Goal: Information Seeking & Learning: Learn about a topic

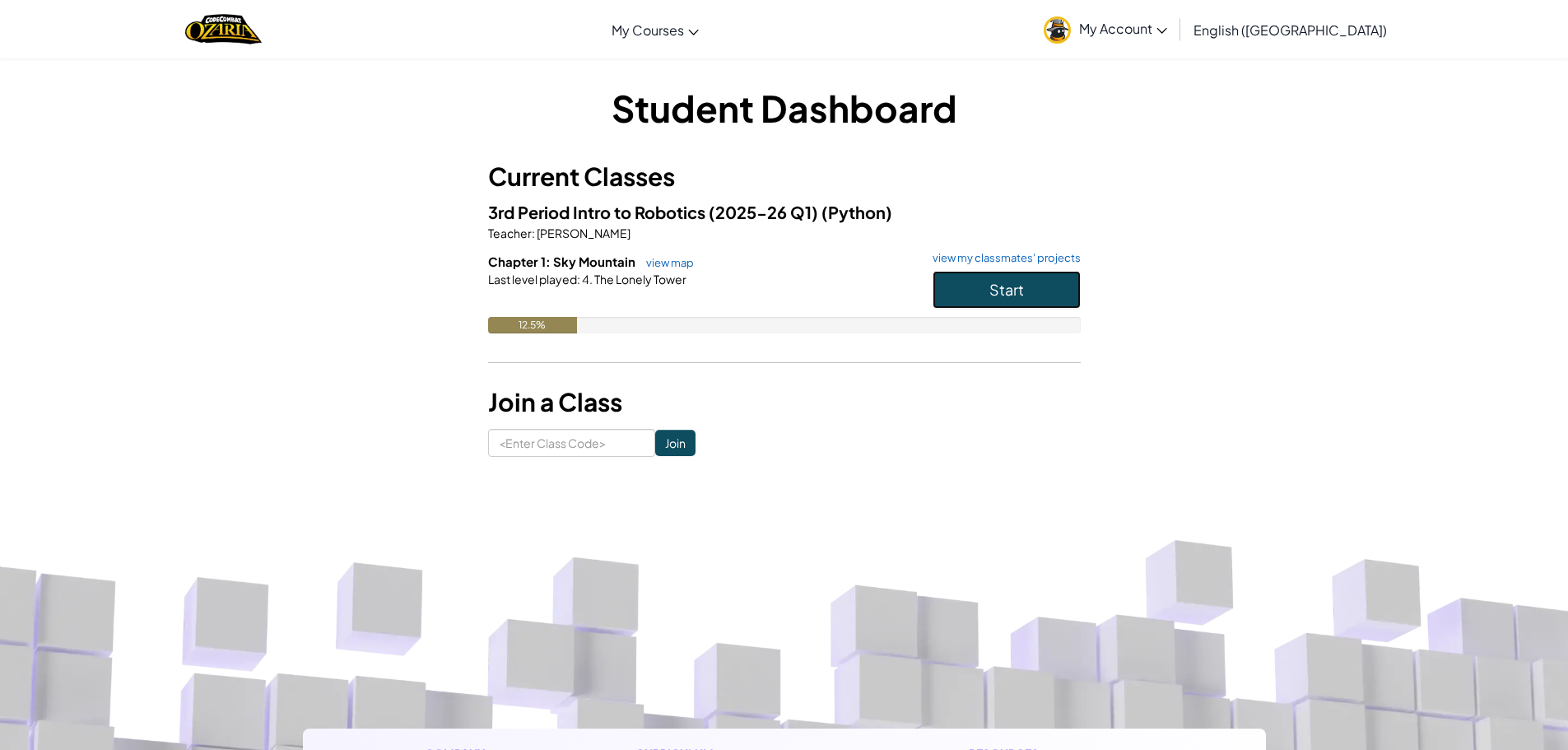
click at [969, 295] on button "Start" at bounding box center [1006, 290] width 148 height 38
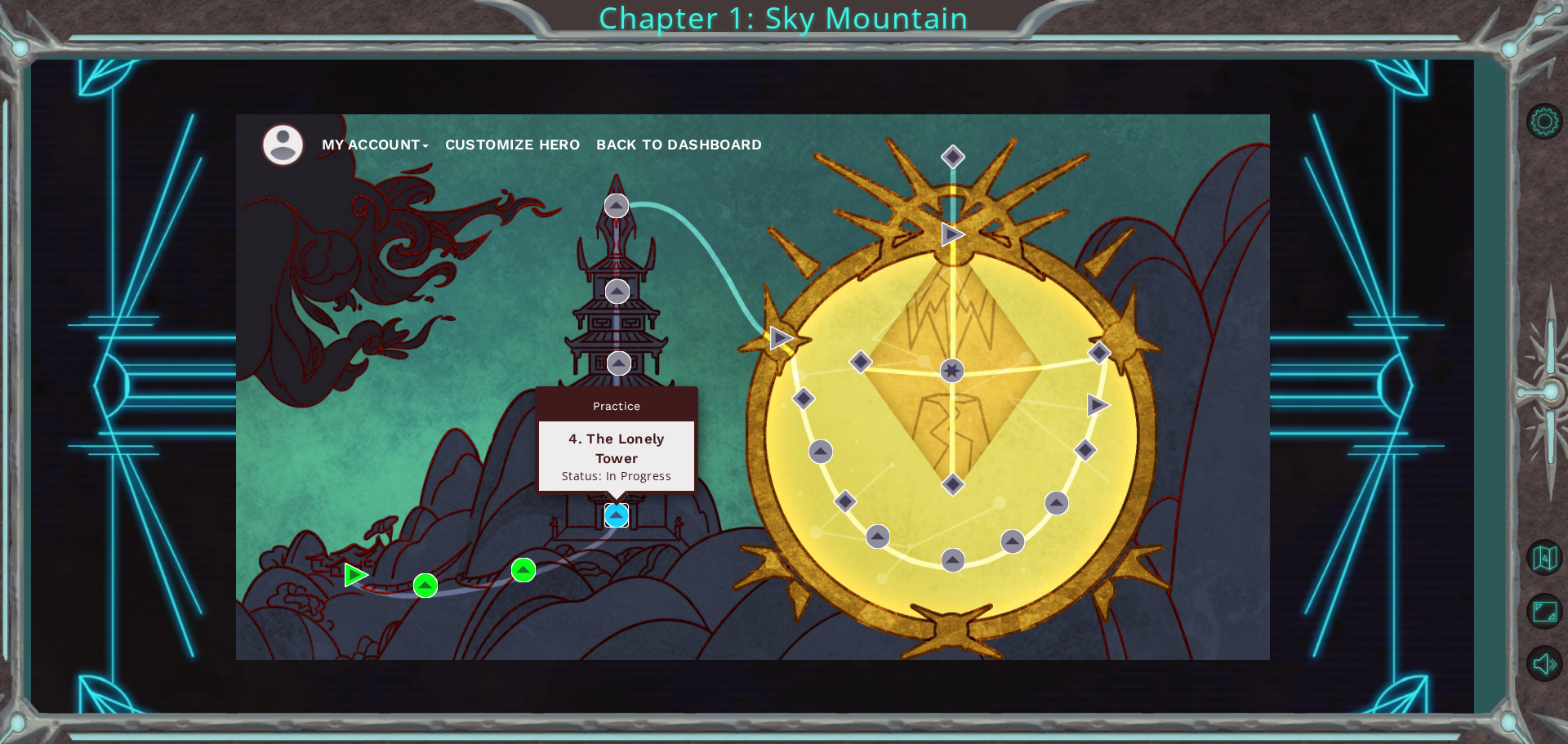
click at [625, 514] on img at bounding box center [616, 515] width 24 height 24
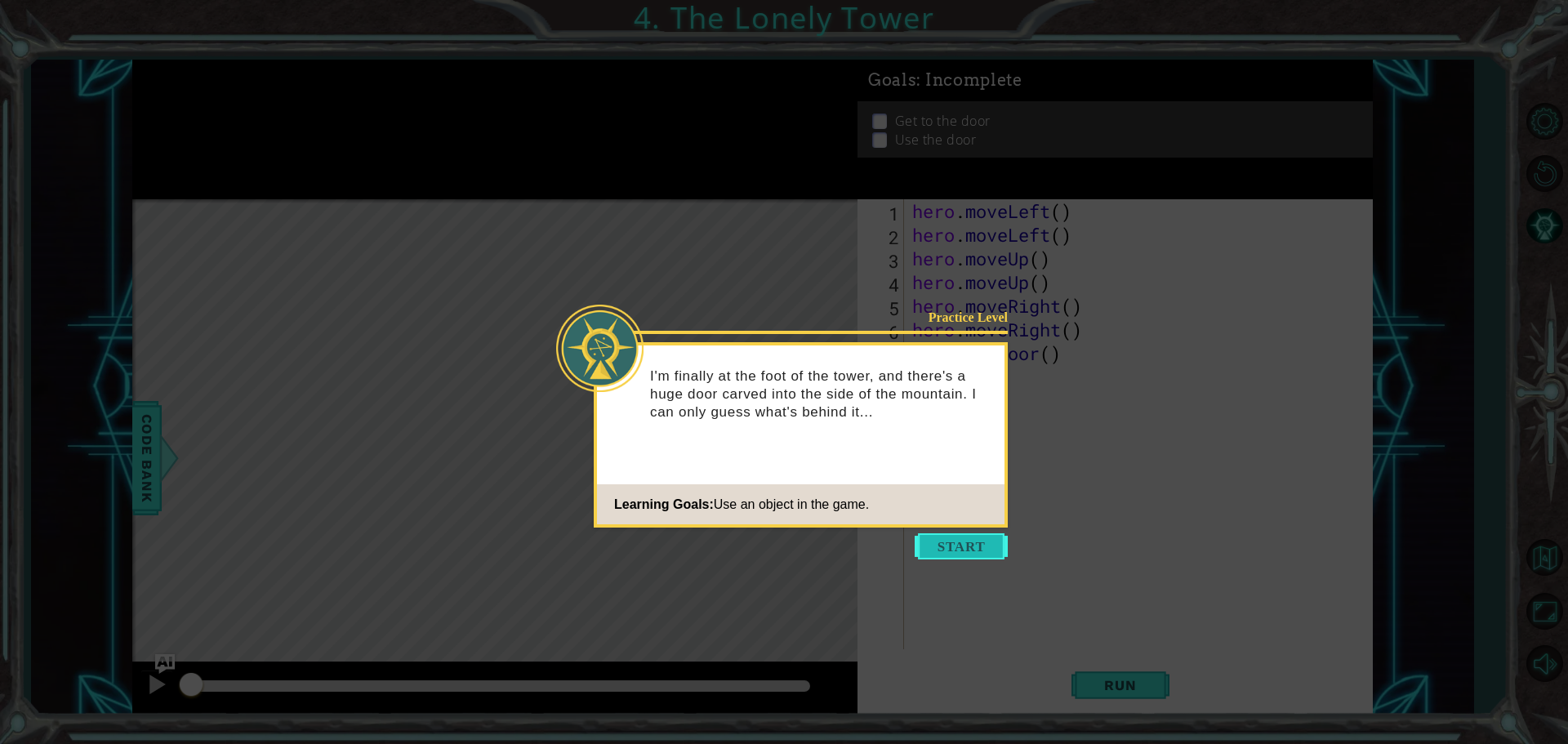
click at [946, 546] on button "Start" at bounding box center [961, 546] width 93 height 26
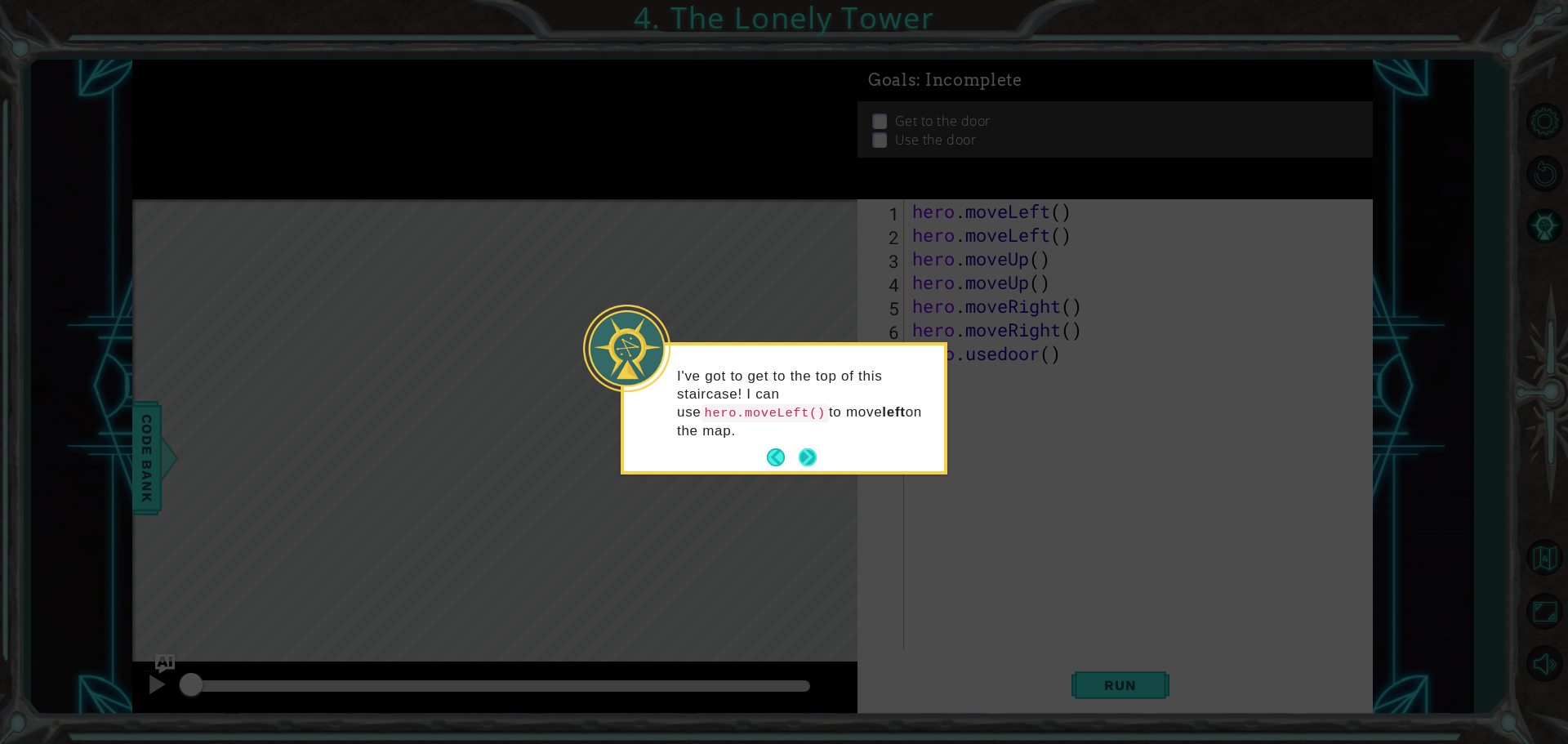
click at [800, 448] on button "Next" at bounding box center [808, 457] width 18 height 18
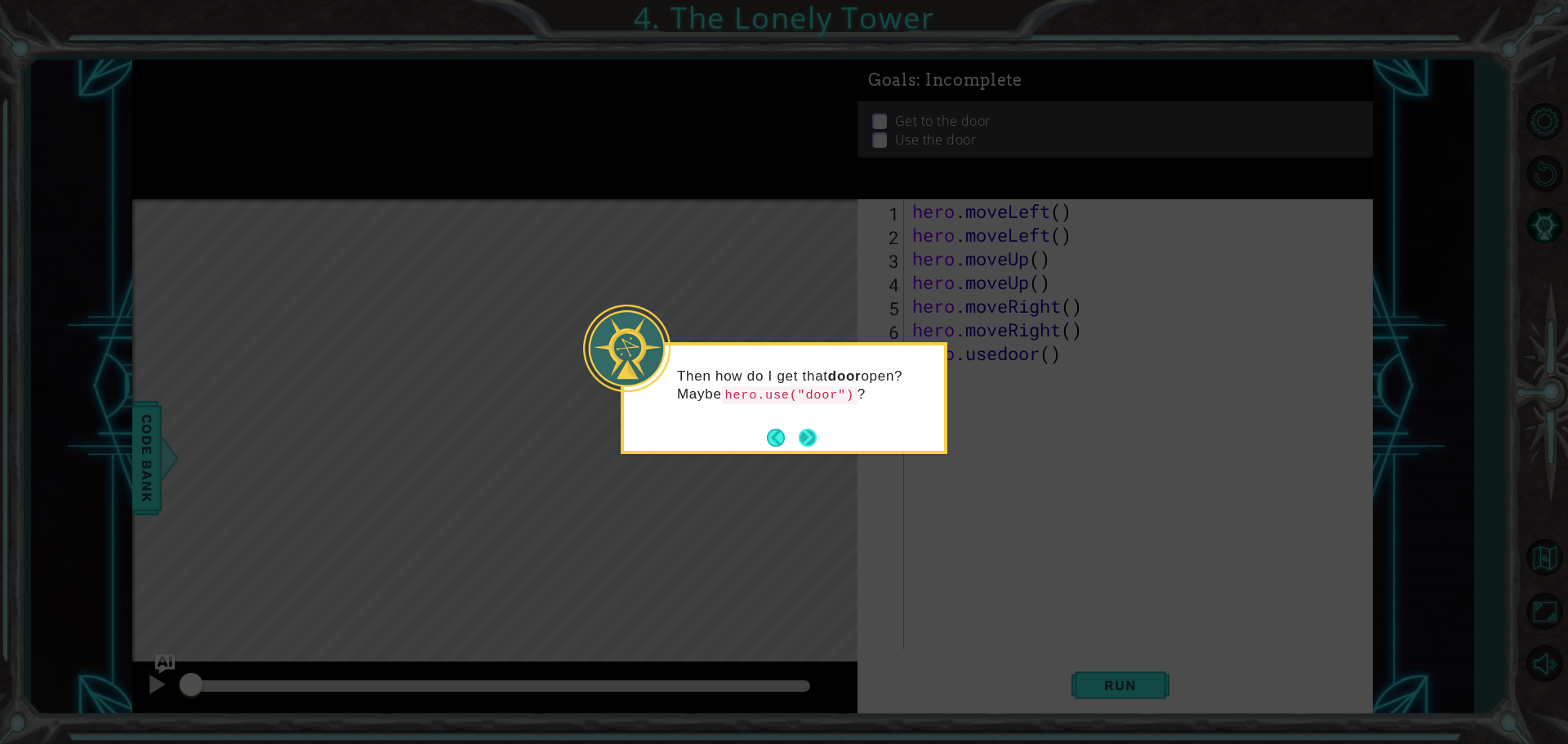
click at [803, 434] on button "Next" at bounding box center [808, 438] width 18 height 18
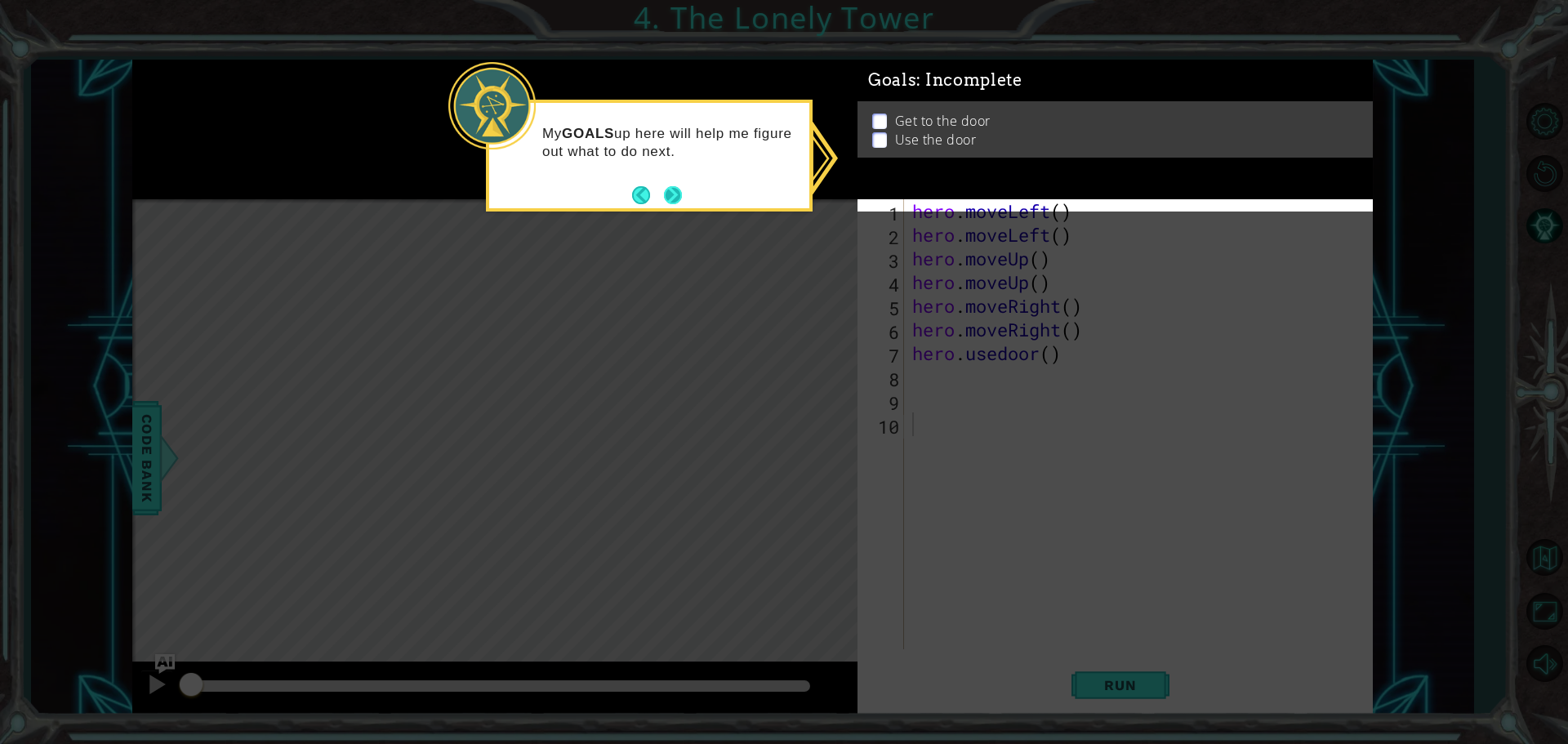
click at [679, 189] on button "Next" at bounding box center [673, 196] width 18 height 18
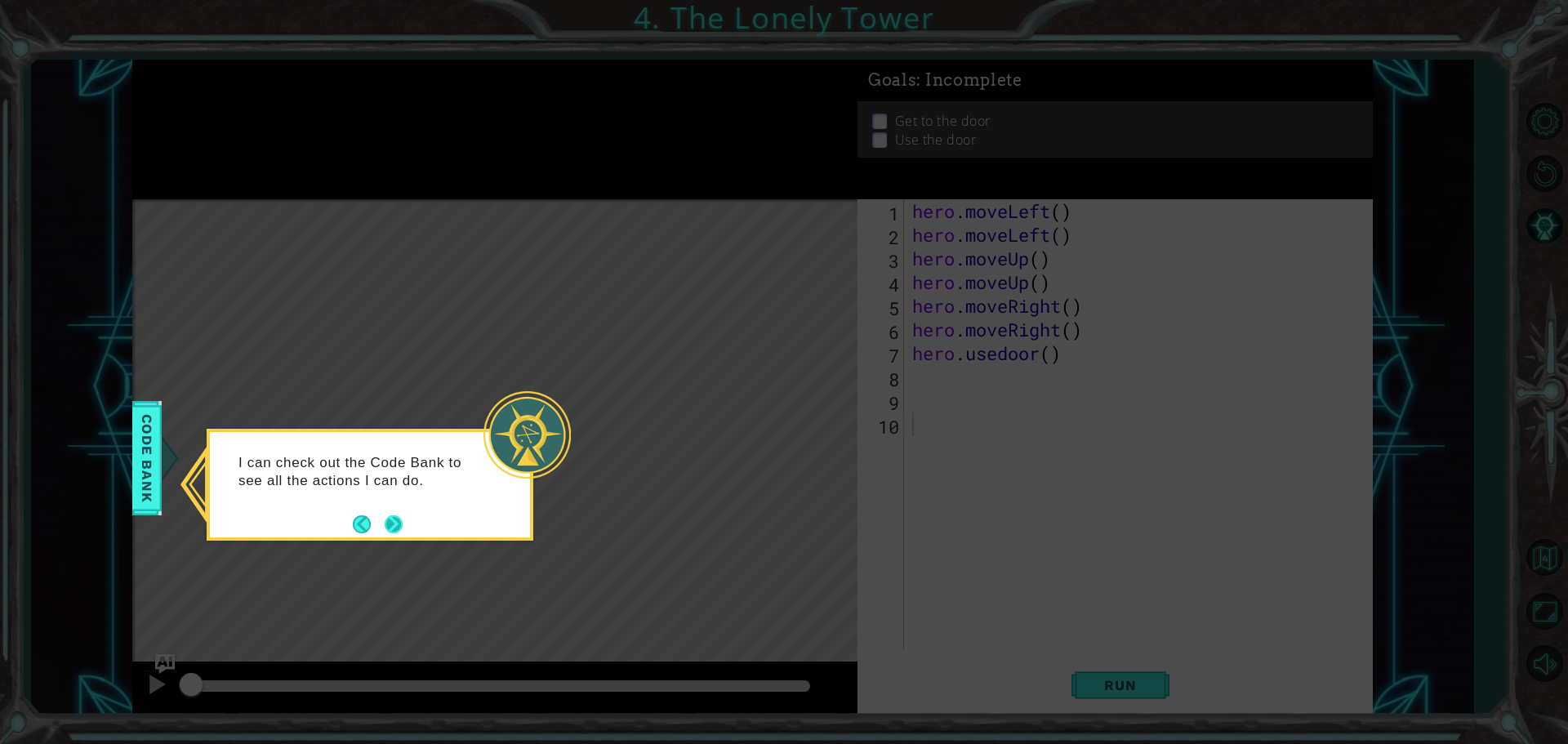
click at [392, 522] on button "Next" at bounding box center [394, 524] width 18 height 18
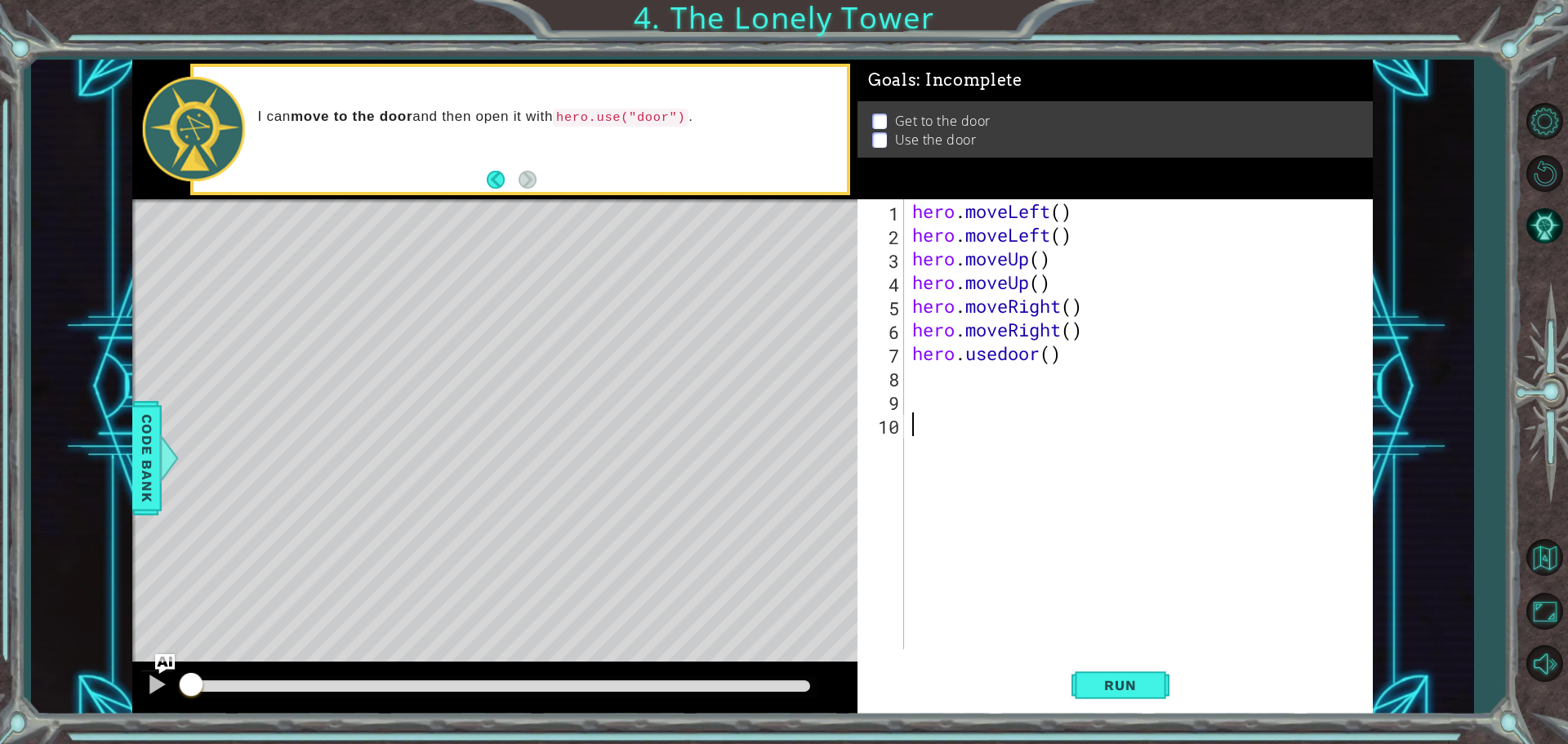
click at [925, 373] on div "hero . moveLeft ( ) hero . moveLeft ( ) hero . moveUp ( ) hero . moveUp ( ) her…" at bounding box center [1142, 448] width 467 height 498
click at [992, 364] on div "hero . moveLeft ( ) hero . moveLeft ( ) hero . moveUp ( ) hero . moveUp ( ) her…" at bounding box center [1142, 448] width 467 height 498
type textarea "hero.usedoor()"
click at [923, 377] on div "hero . moveLeft ( ) hero . moveLeft ( ) hero . moveUp ( ) hero . moveUp ( ) her…" at bounding box center [1142, 448] width 467 height 498
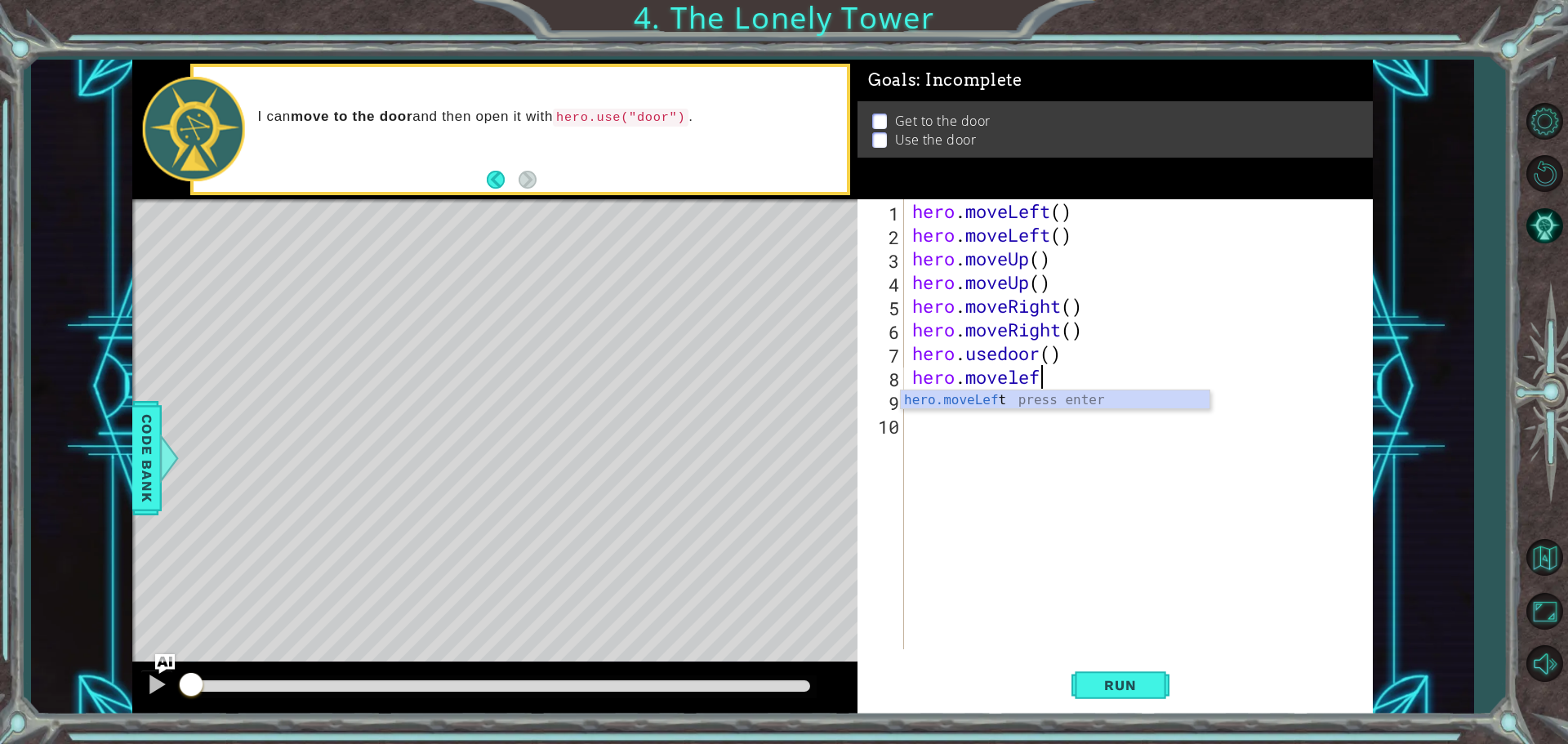
type textarea "hero.moveleft"
click at [1155, 676] on button "Run" at bounding box center [1120, 684] width 98 height 52
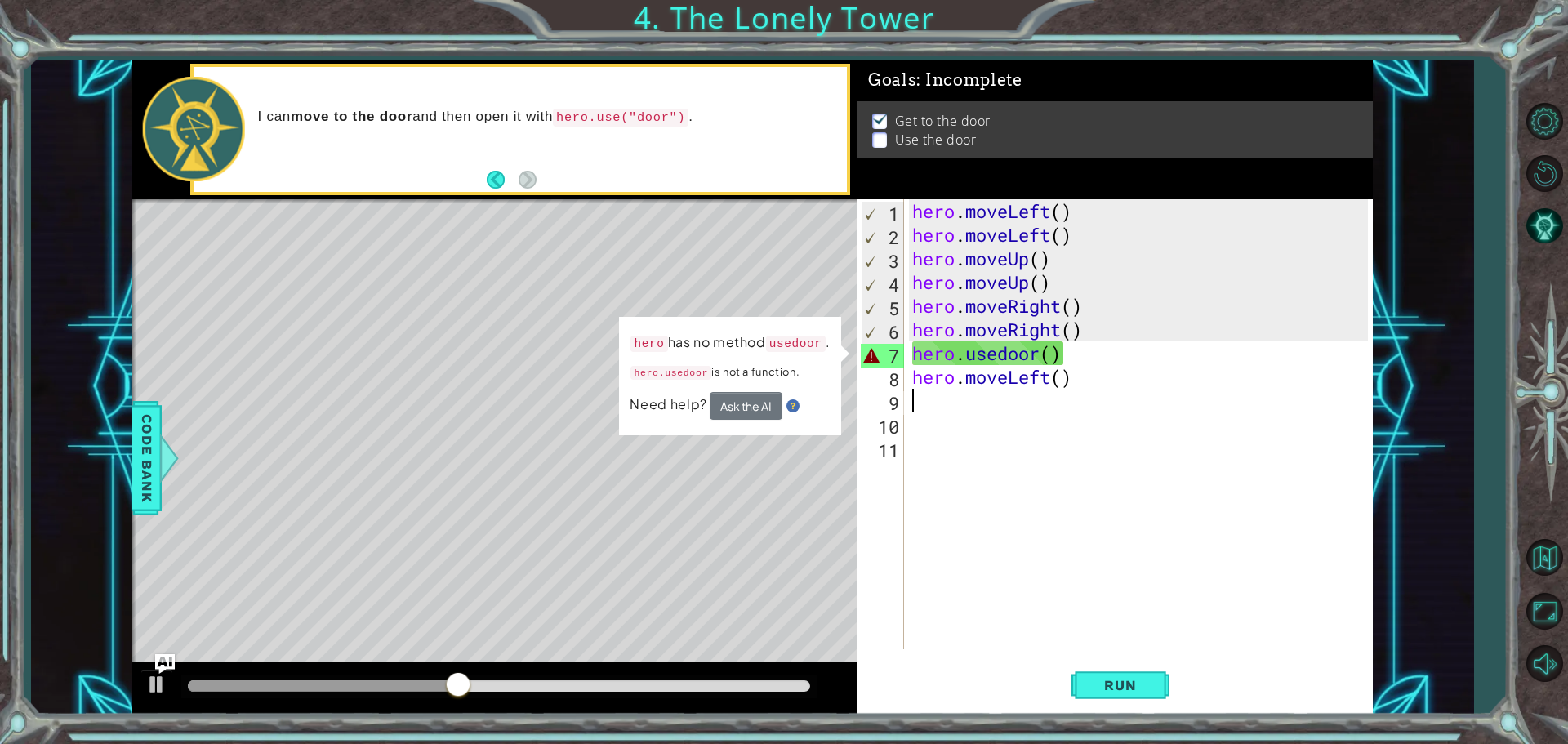
click at [1149, 472] on div "hero . moveLeft ( ) hero . moveLeft ( ) hero . moveUp ( ) hero . moveUp ( ) her…" at bounding box center [1142, 448] width 467 height 498
click at [1011, 401] on div "hero . moveLeft ( ) hero . moveLeft ( ) hero . moveUp ( ) hero . moveUp ( ) her…" at bounding box center [1142, 448] width 467 height 498
click at [955, 391] on div "hero . moveLeft ( ) hero . moveLeft ( ) hero . moveUp ( ) hero . moveUp ( ) her…" at bounding box center [1142, 448] width 467 height 498
click at [950, 384] on div "hero . moveLeft ( ) hero . moveLeft ( ) hero . moveUp ( ) hero . moveUp ( ) her…" at bounding box center [1142, 448] width 467 height 498
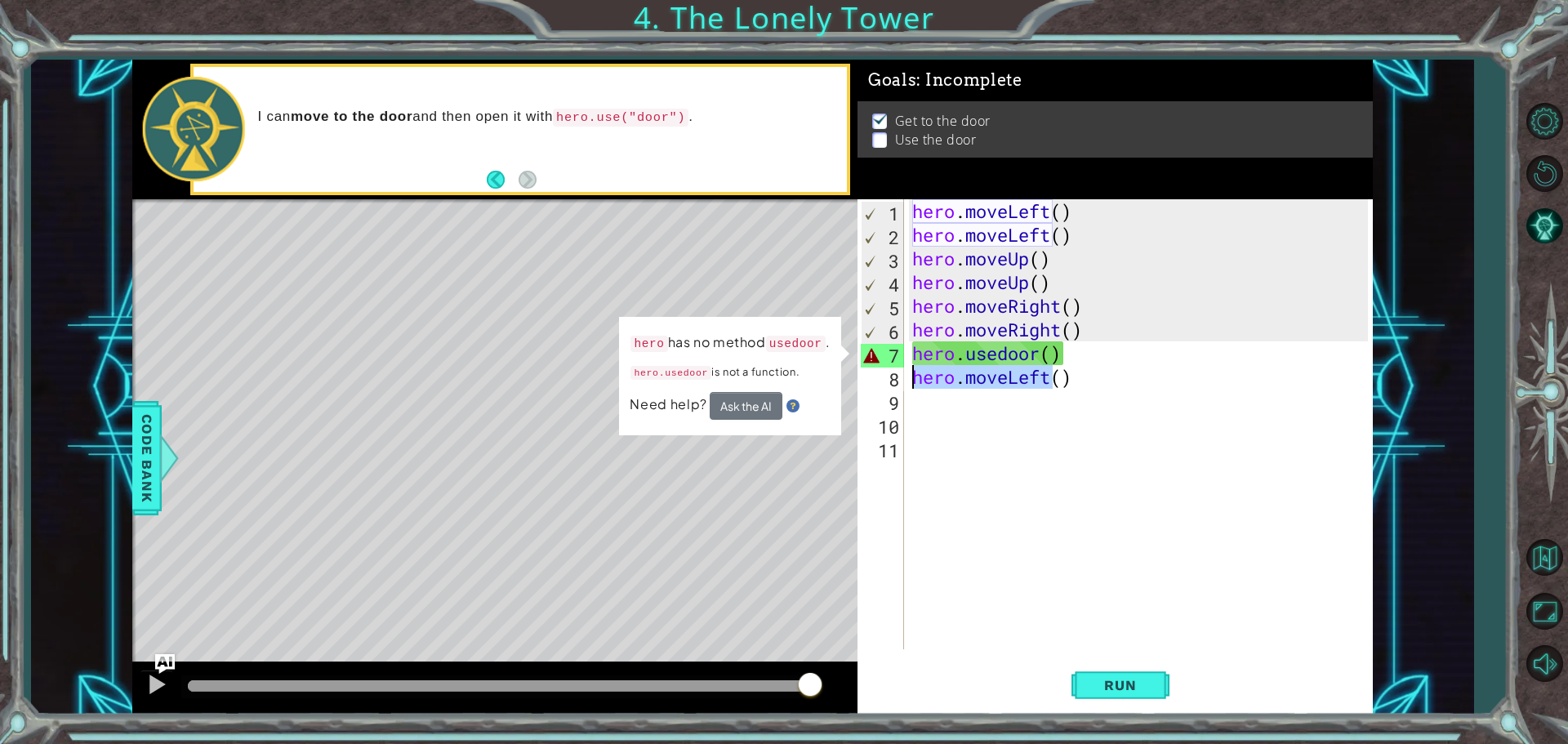
drag, startPoint x: 1051, startPoint y: 374, endPoint x: 908, endPoint y: 380, distance: 143.1
click at [908, 380] on div "hero.moveLeft() 1 2 3 4 5 6 7 8 9 10 11 hero . moveLeft ( ) hero . moveLeft ( )…" at bounding box center [1113, 424] width 510 height 450
type textarea "()"
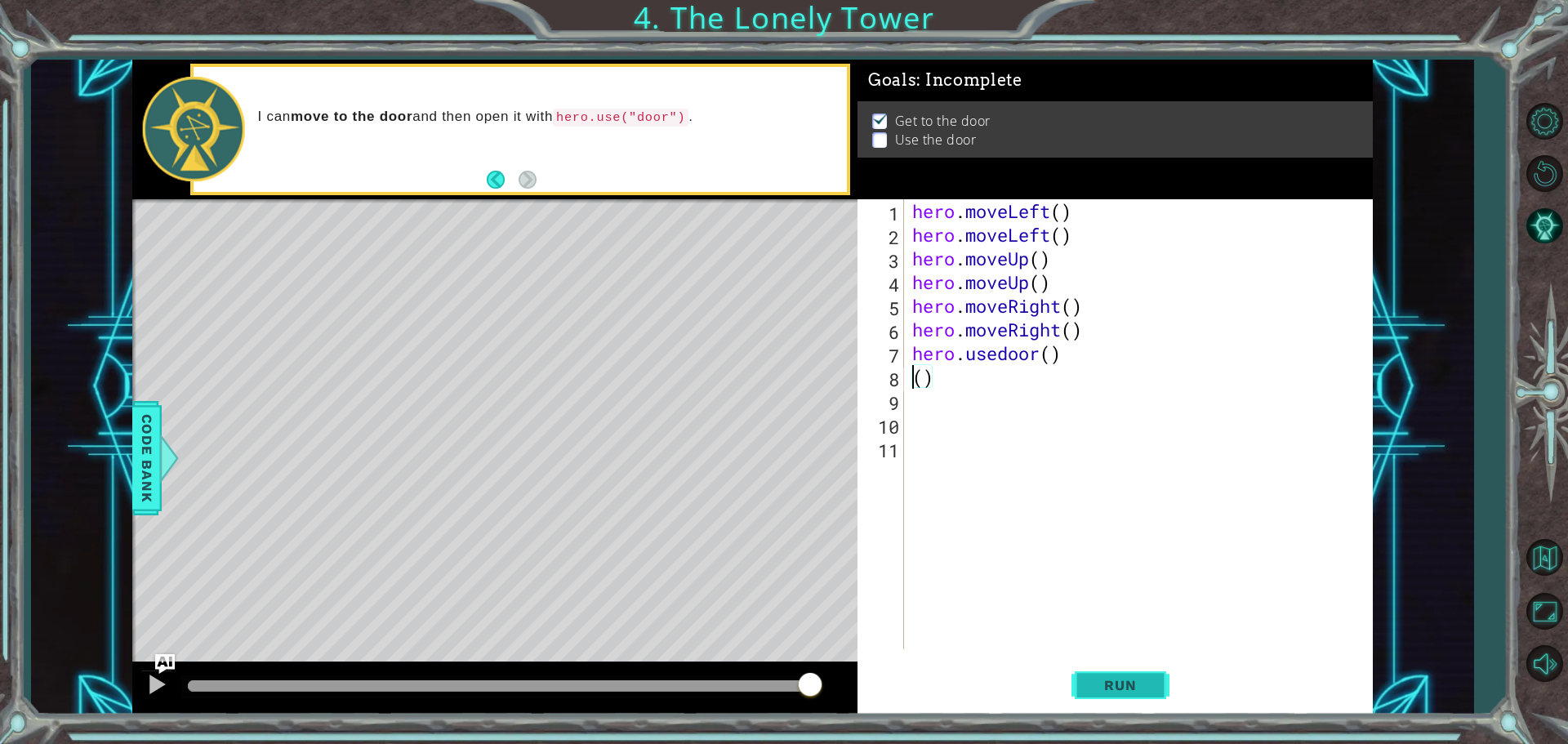
click at [1088, 680] on span "Run" at bounding box center [1119, 685] width 64 height 16
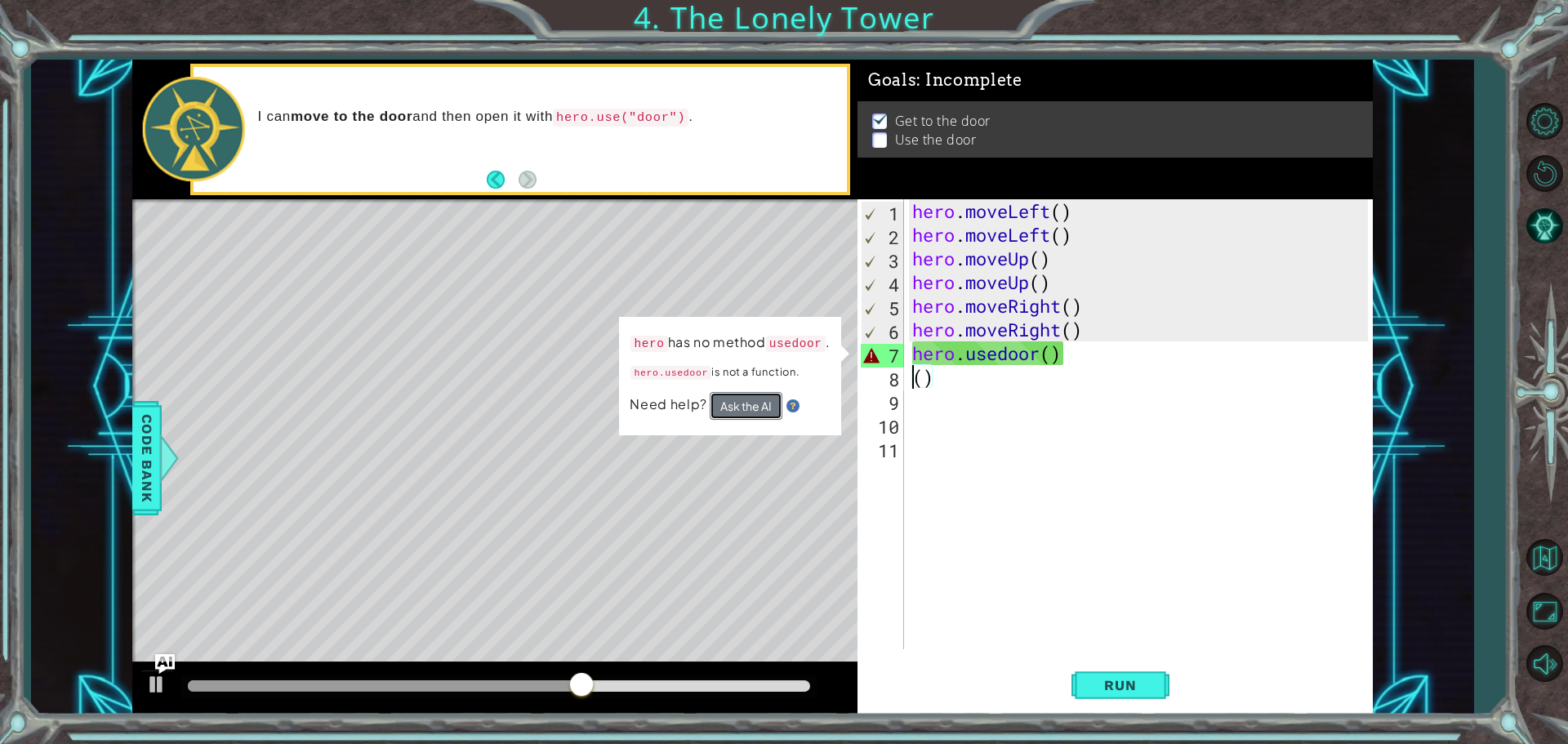
click at [761, 407] on button "Ask the AI" at bounding box center [746, 405] width 72 height 28
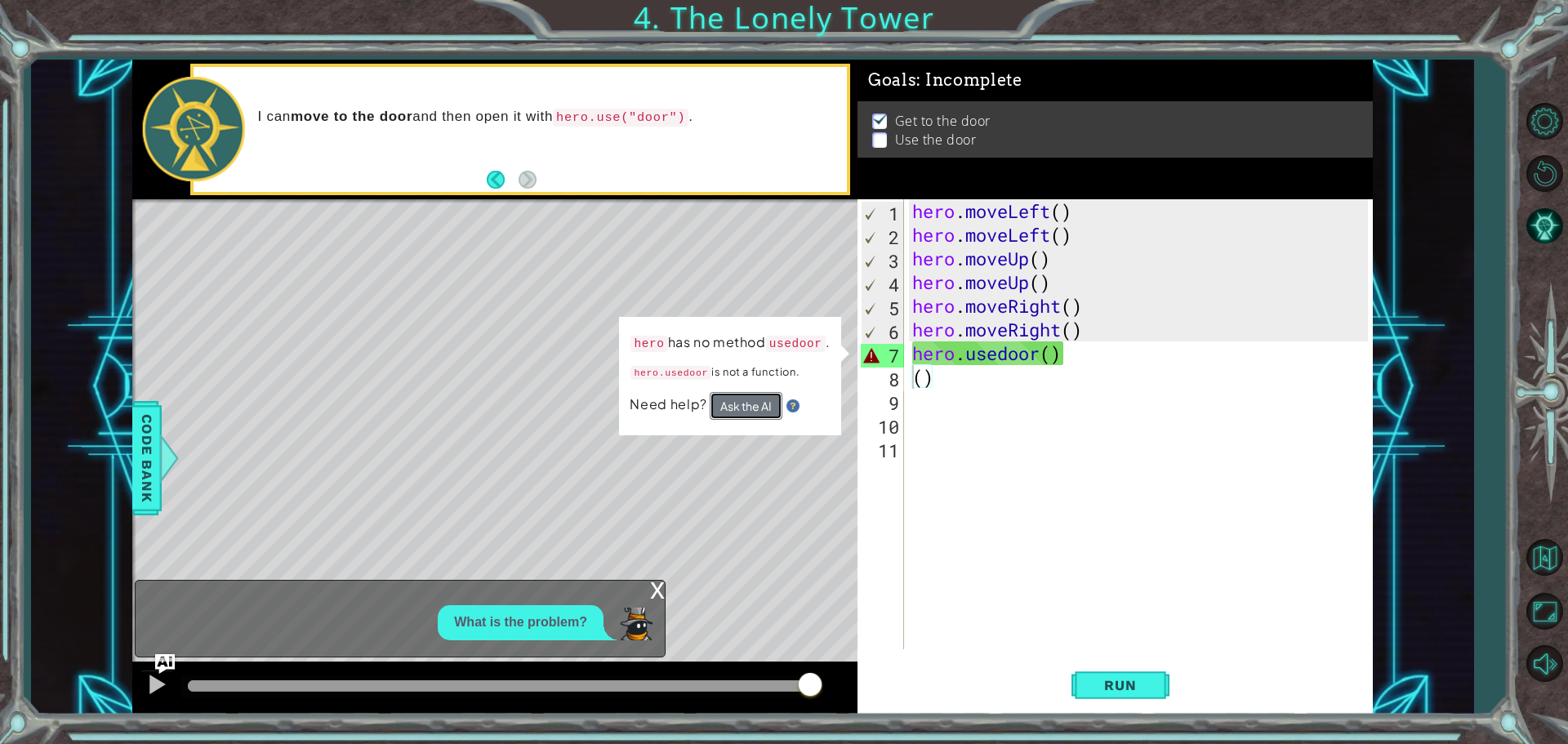
click at [749, 402] on button "Ask the AI" at bounding box center [746, 405] width 72 height 28
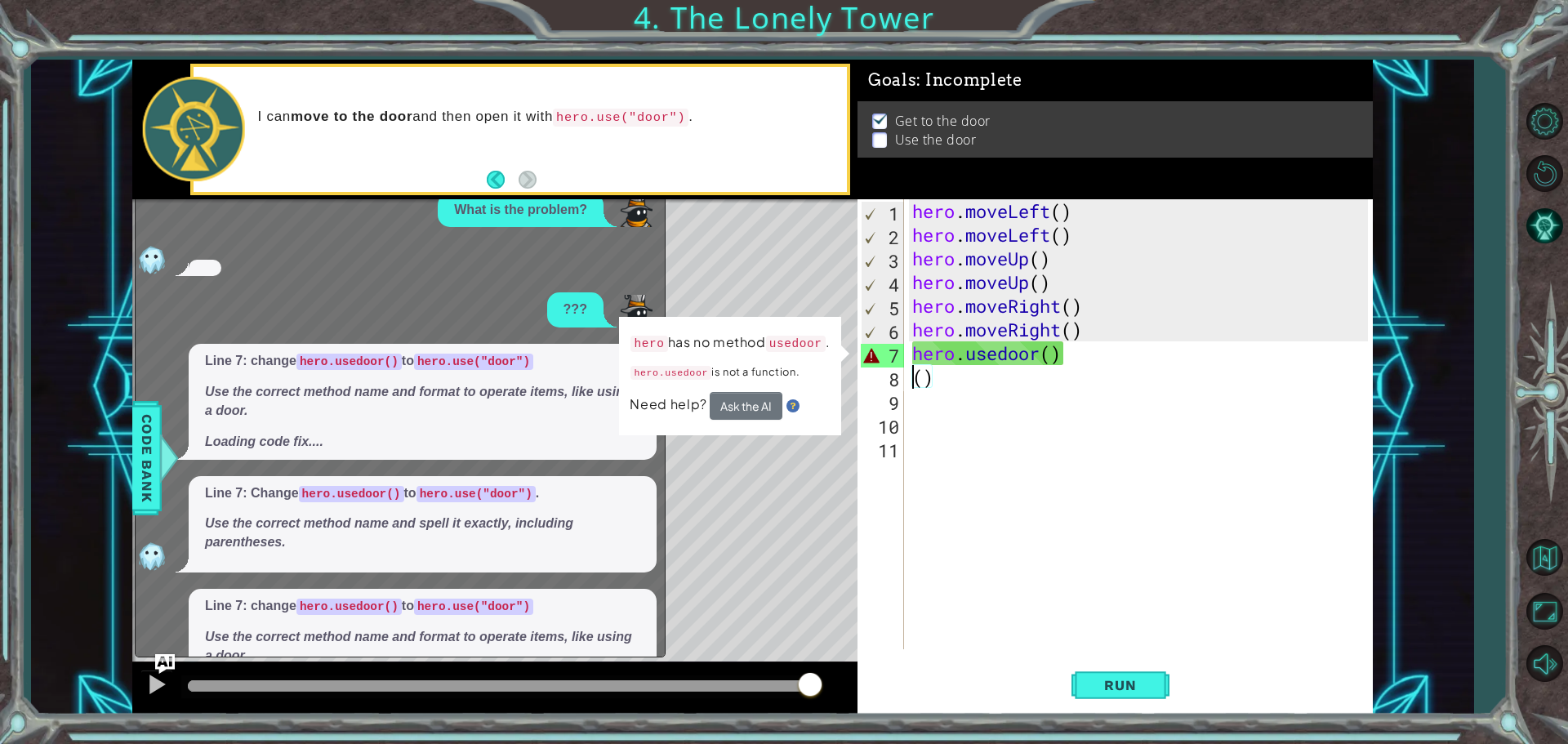
scroll to position [72, 0]
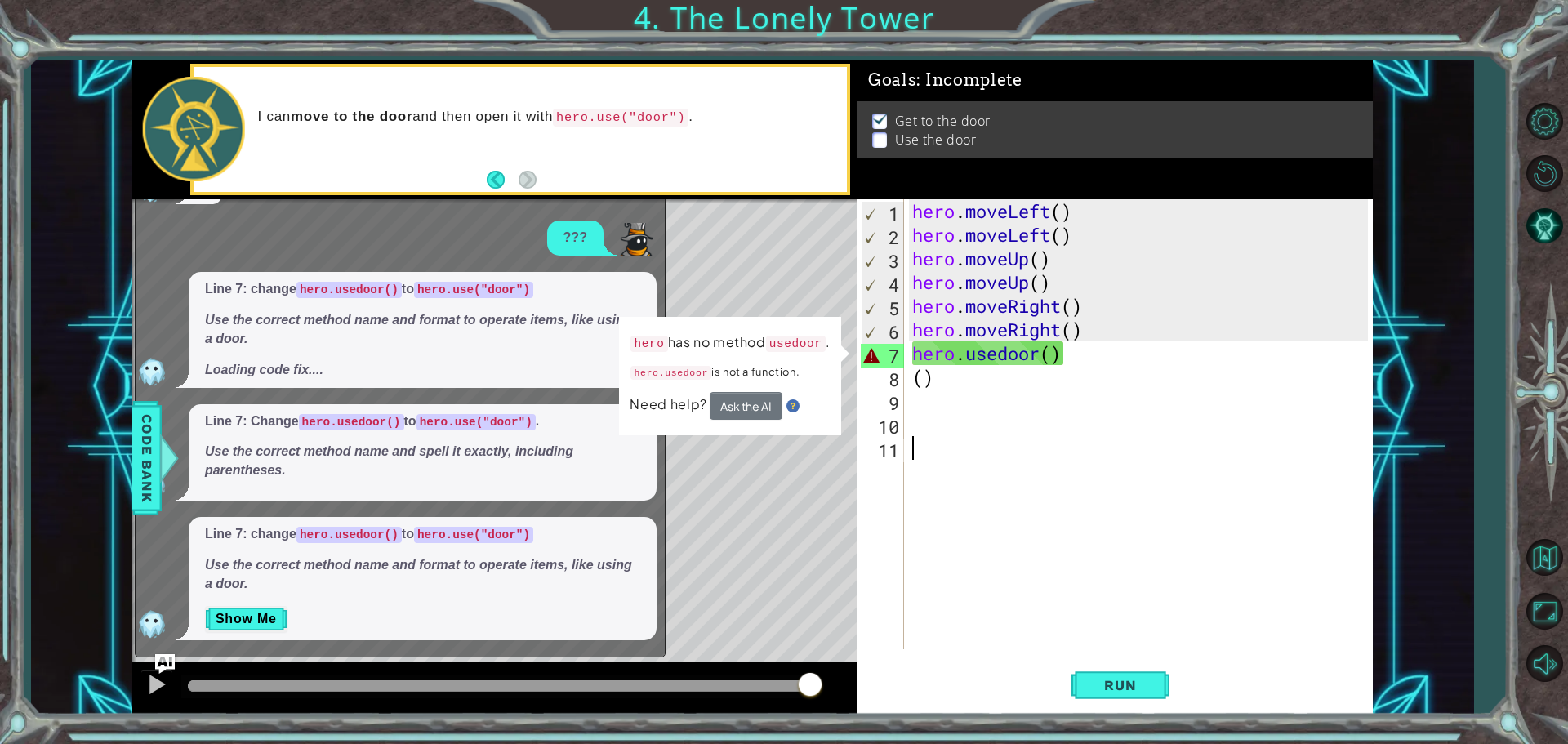
click at [1014, 479] on div "hero . moveLeft ( ) hero . moveLeft ( ) hero . moveUp ( ) hero . moveUp ( ) her…" at bounding box center [1142, 448] width 467 height 498
click at [1149, 688] on span "Run" at bounding box center [1119, 685] width 64 height 16
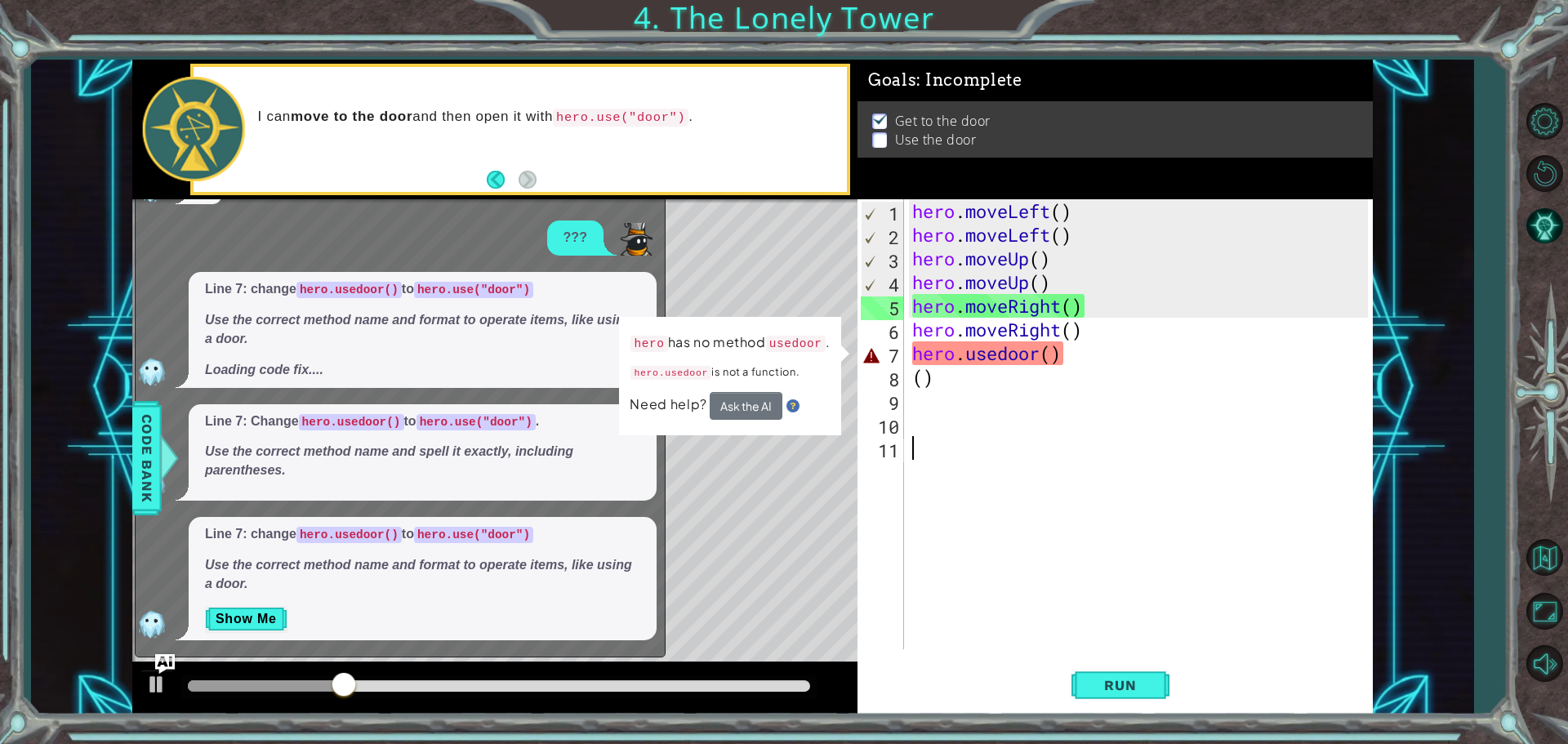
click at [414, 232] on div "???" at bounding box center [396, 238] width 521 height 35
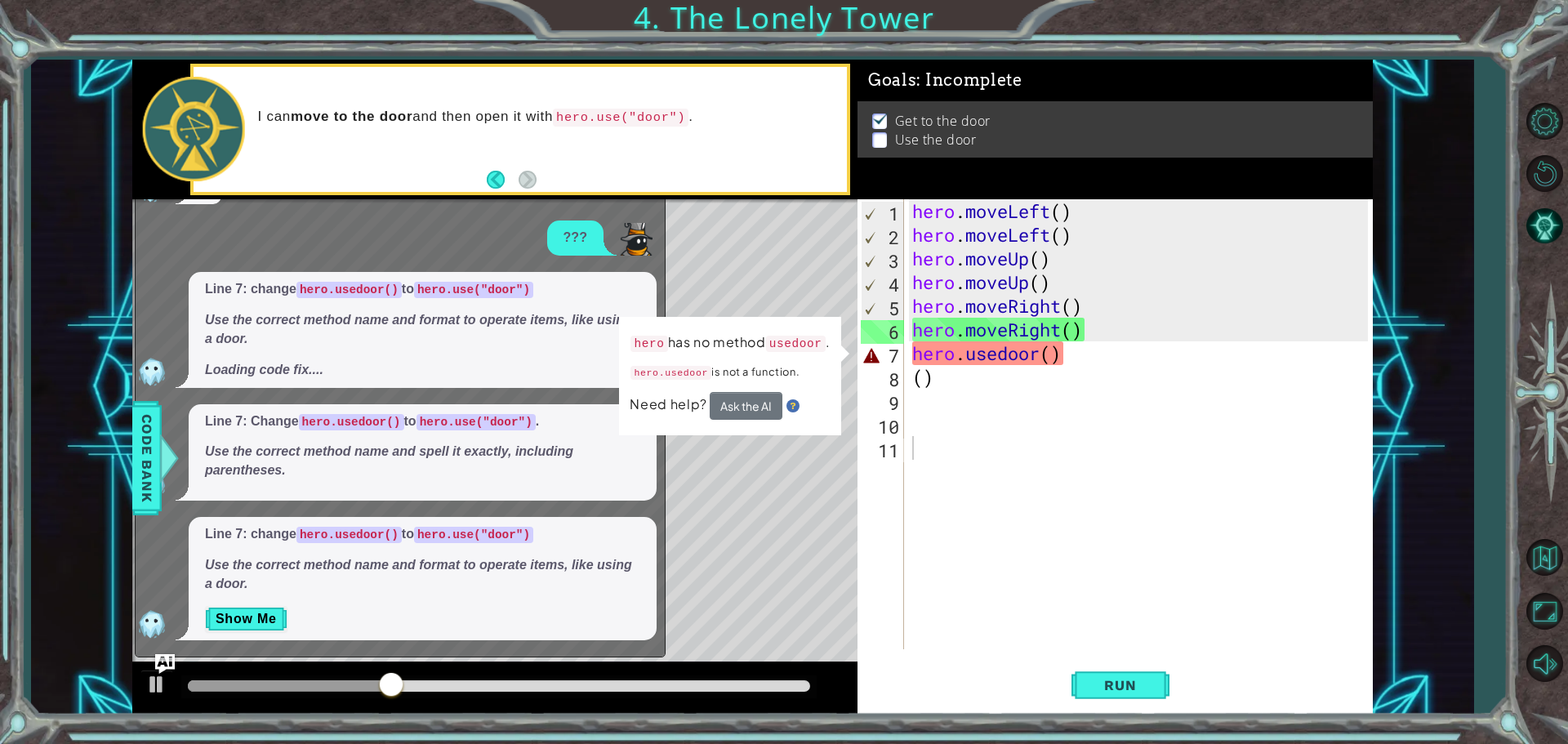
click at [259, 239] on div "???" at bounding box center [396, 238] width 521 height 35
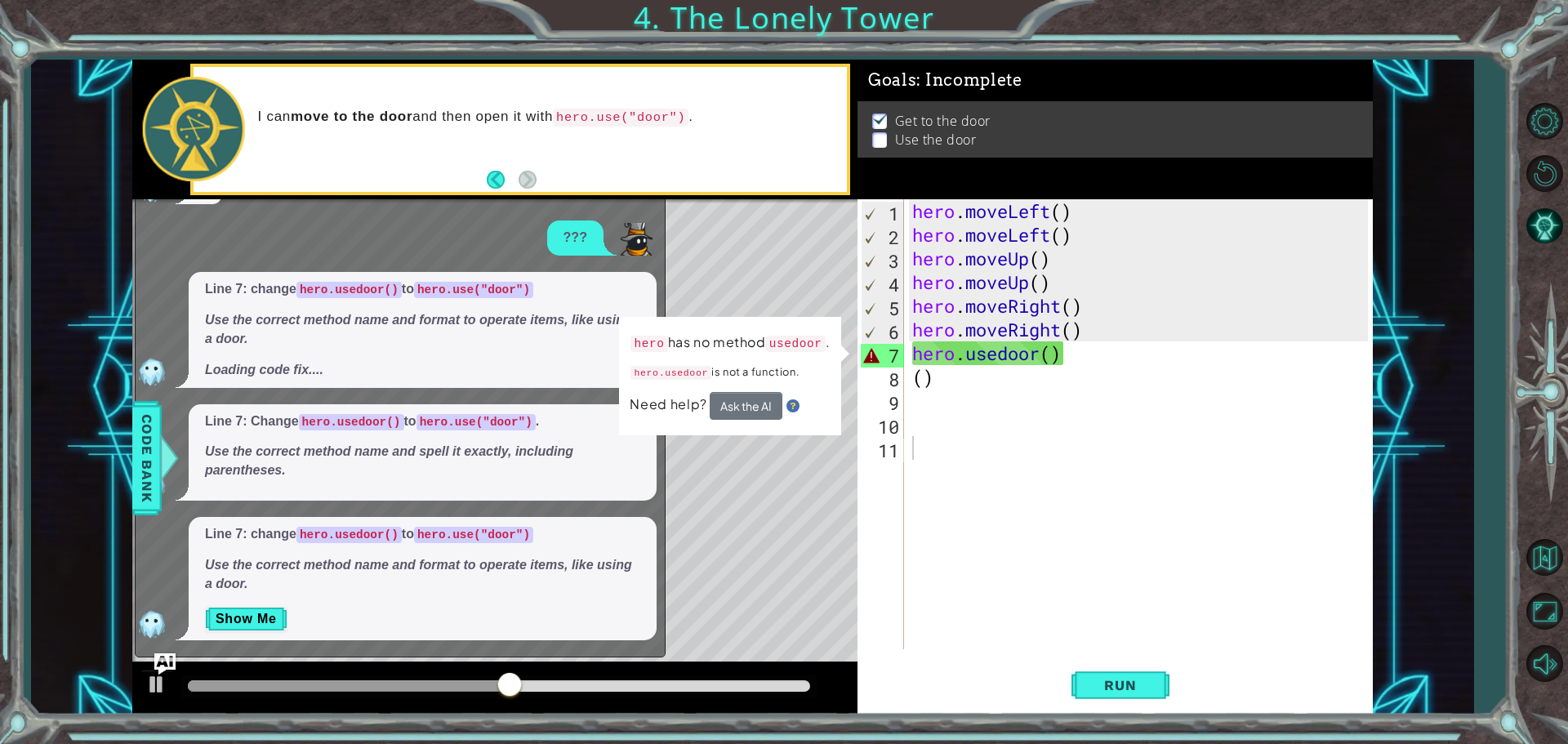
click at [165, 666] on img "Ask AI" at bounding box center [165, 663] width 21 height 21
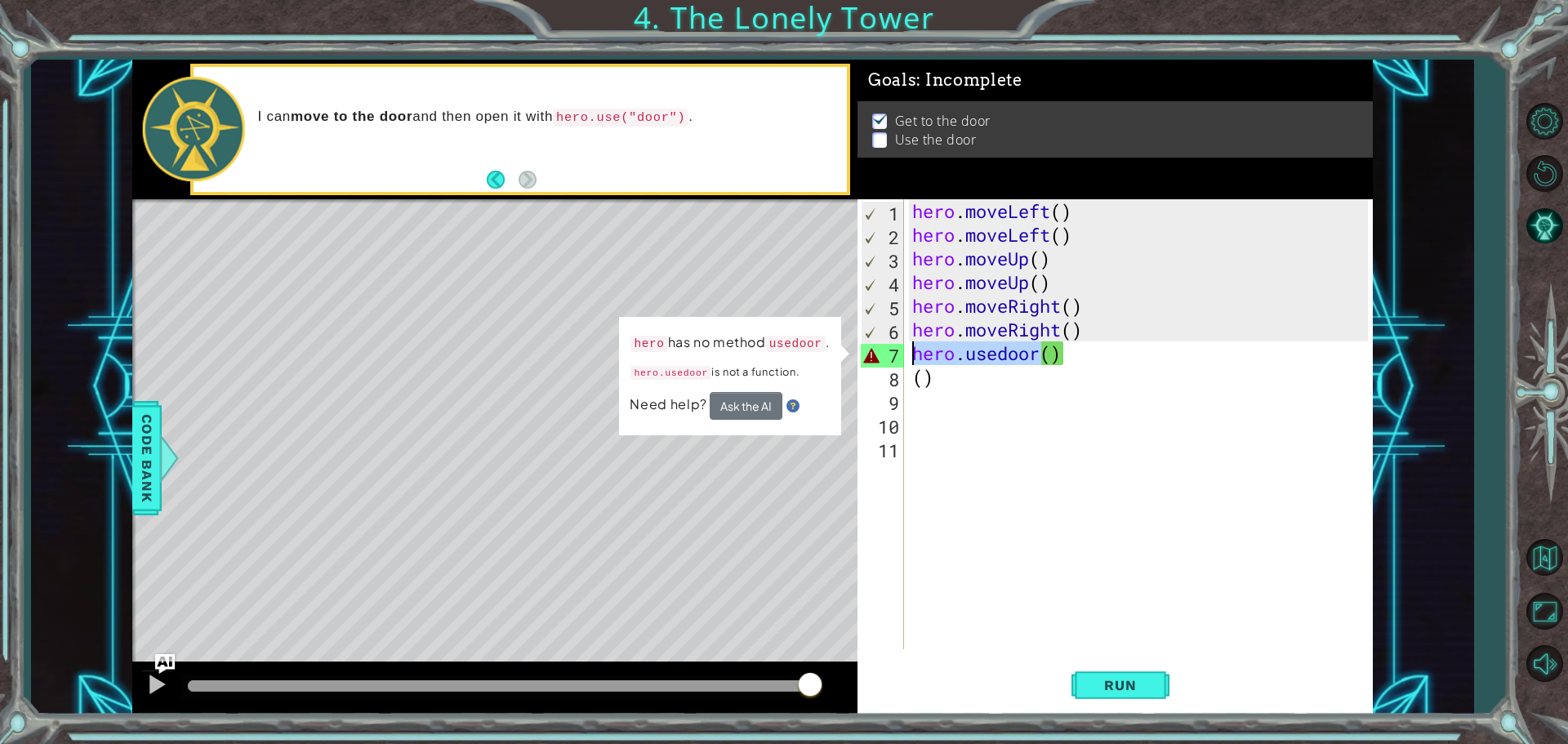
drag, startPoint x: 1041, startPoint y: 354, endPoint x: 913, endPoint y: 354, distance: 128.0
click at [913, 354] on div "hero . moveLeft ( ) hero . moveLeft ( ) hero . moveUp ( ) hero . moveUp ( ) her…" at bounding box center [1142, 448] width 467 height 498
click at [916, 383] on div "hero . moveLeft ( ) hero . moveLeft ( ) hero . moveUp ( ) hero . moveUp ( ) her…" at bounding box center [1142, 448] width 467 height 498
click at [975, 358] on div "hero . moveLeft ( ) hero . moveLeft ( ) hero . moveUp ( ) hero . moveUp ( ) her…" at bounding box center [1142, 448] width 467 height 498
click at [1036, 359] on div "hero . moveLeft ( ) hero . moveLeft ( ) hero . moveUp ( ) hero . moveUp ( ) her…" at bounding box center [1142, 448] width 467 height 498
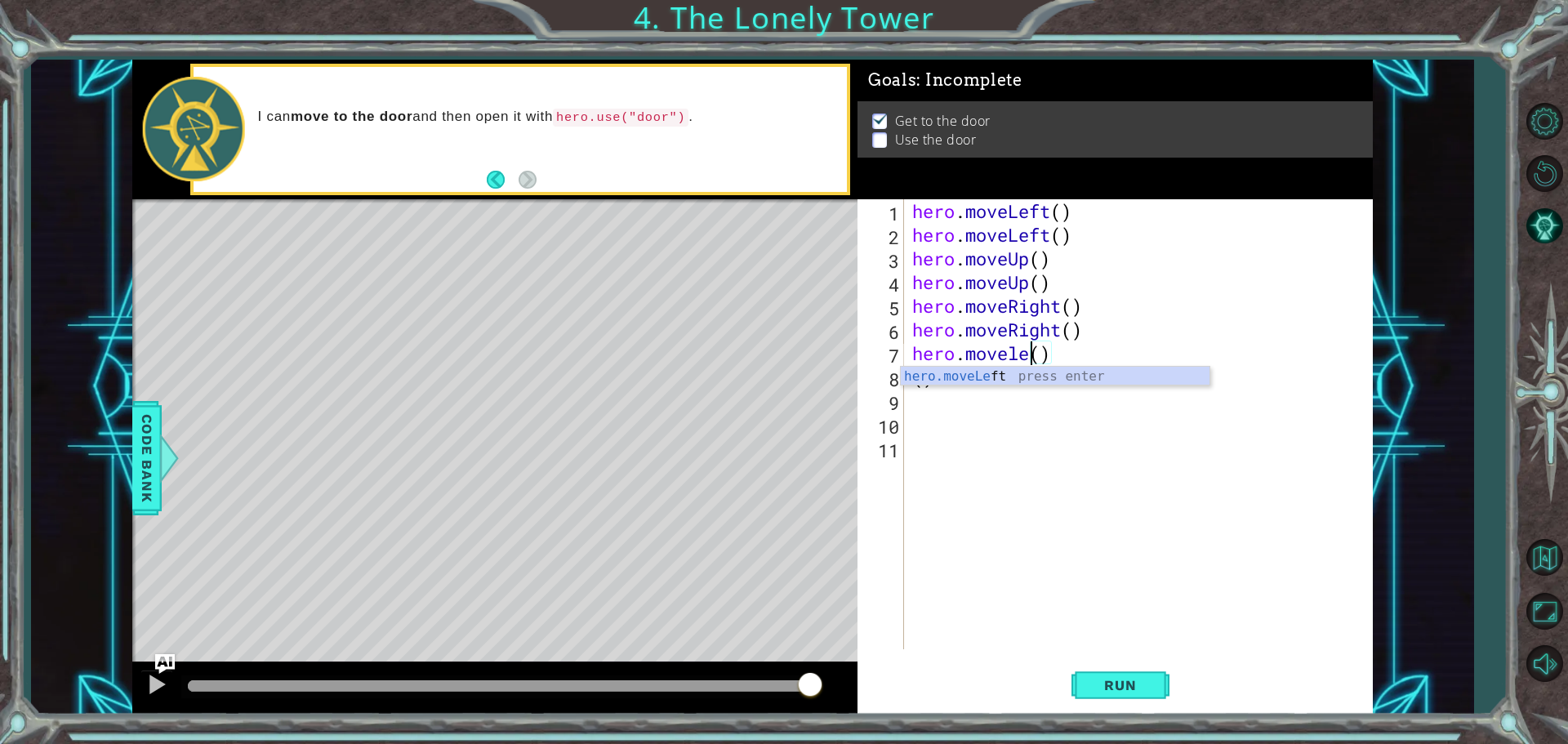
scroll to position [0, 5]
click at [1119, 677] on span "Run" at bounding box center [1119, 685] width 64 height 16
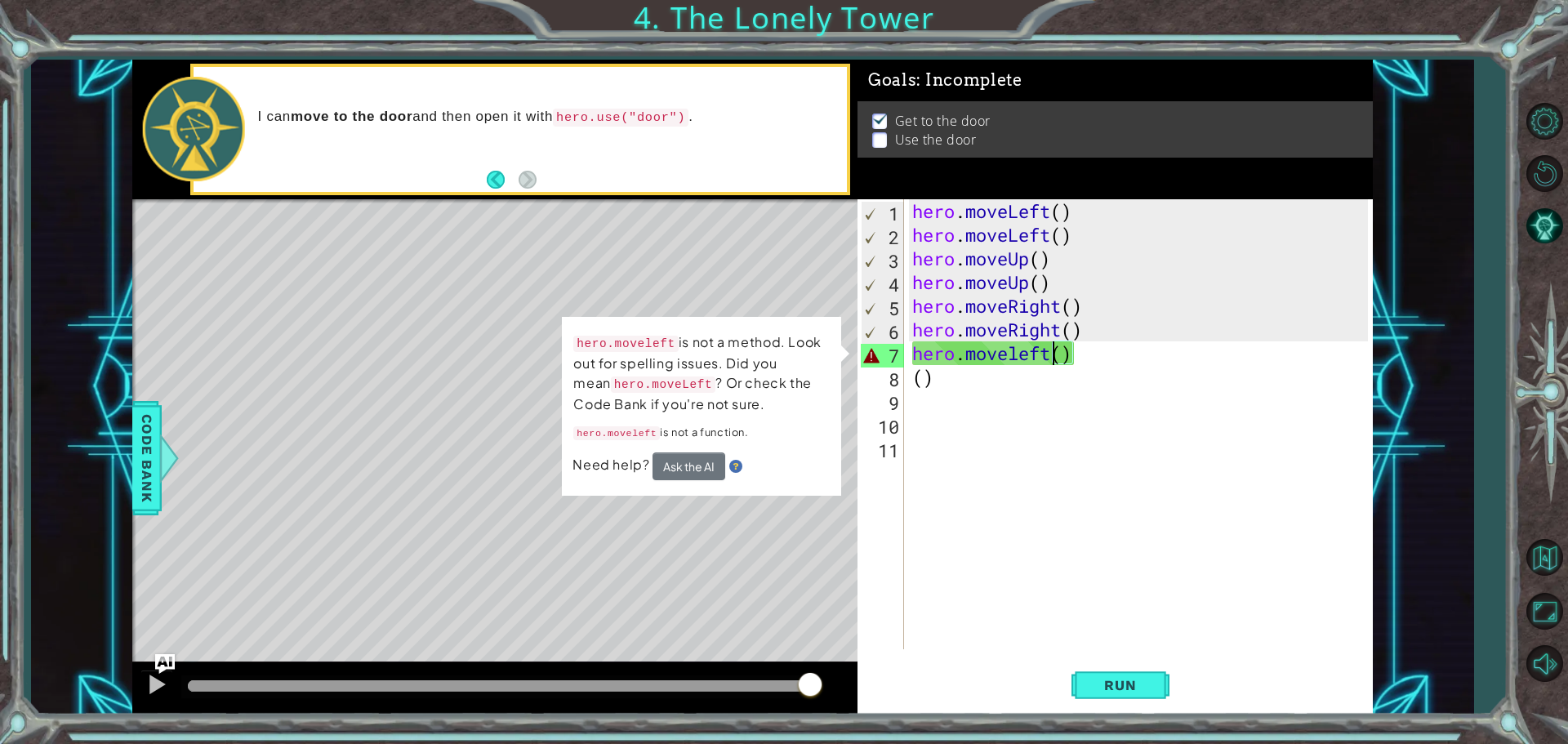
click at [656, 387] on code "hero.moveLeft" at bounding box center [663, 385] width 105 height 16
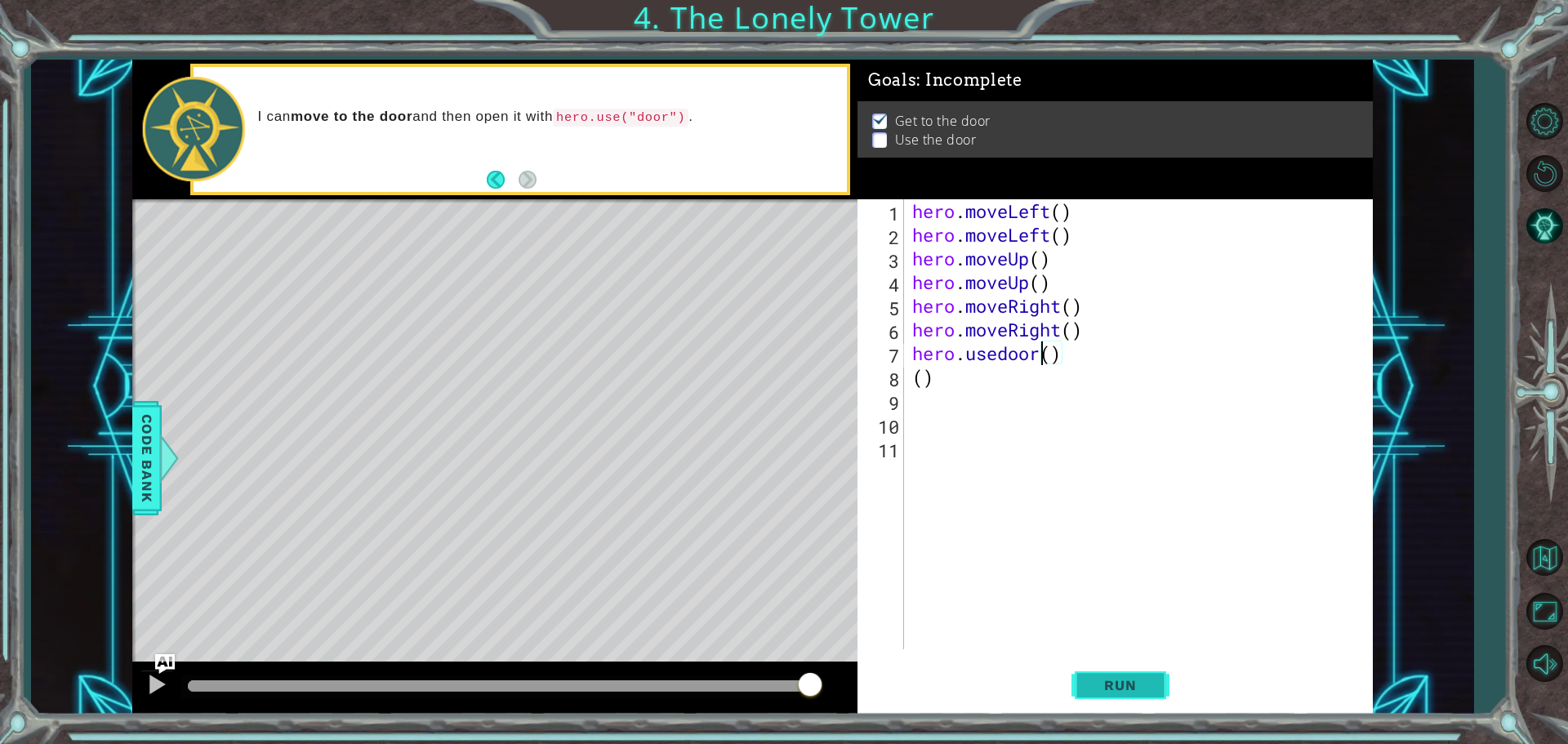
type textarea "hero.usedoor()"
click at [1108, 677] on span "Run" at bounding box center [1119, 685] width 64 height 16
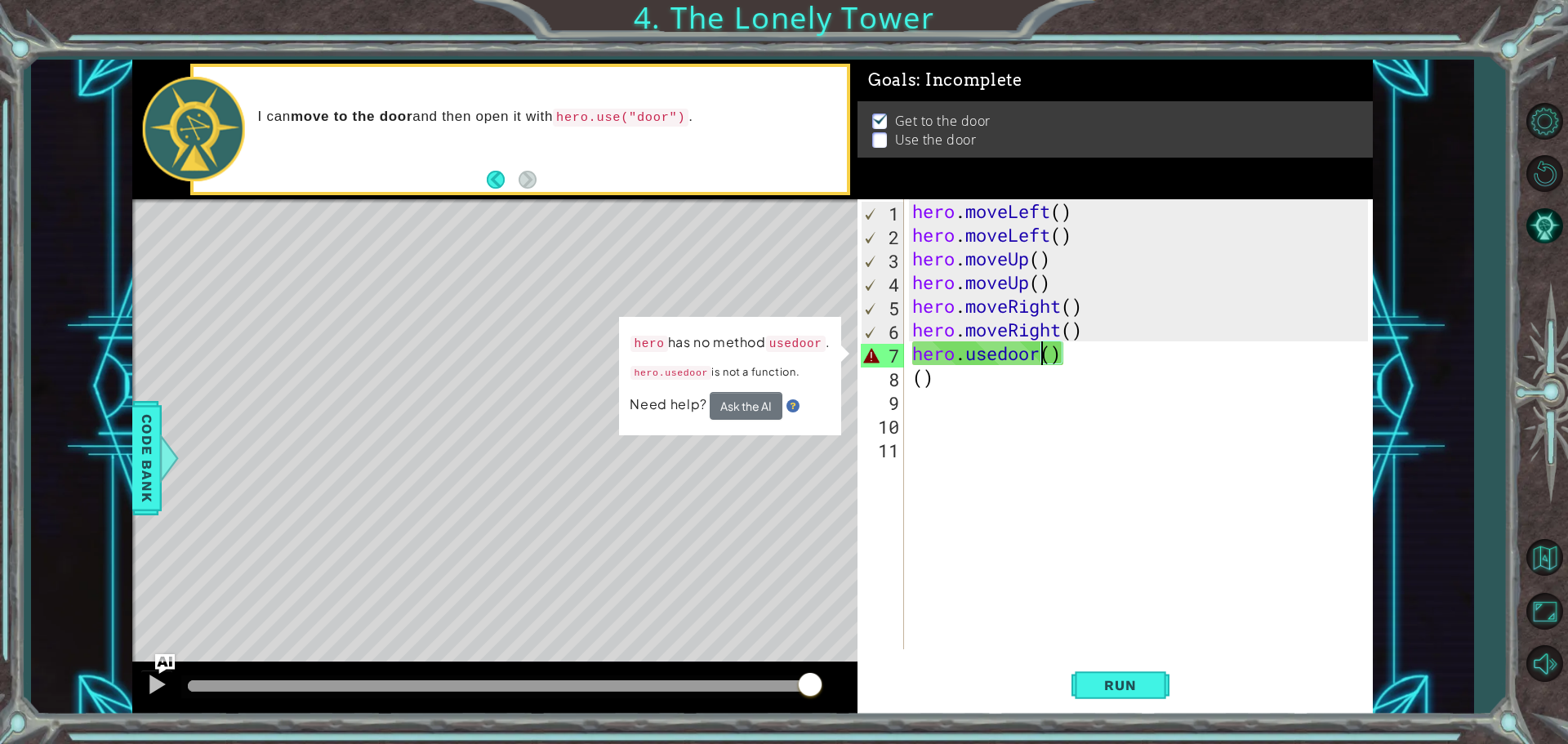
click at [1072, 412] on div "hero . moveLeft ( ) hero . moveLeft ( ) hero . moveUp ( ) hero . moveUp ( ) her…" at bounding box center [1142, 448] width 467 height 498
click at [972, 388] on div "hero . moveLeft ( ) hero . moveLeft ( ) hero . moveUp ( ) hero . moveUp ( ) her…" at bounding box center [1142, 448] width 467 height 498
click at [914, 379] on div "hero . moveLeft ( ) hero . moveLeft ( ) hero . moveUp ( ) hero . moveUp ( ) her…" at bounding box center [1142, 448] width 467 height 498
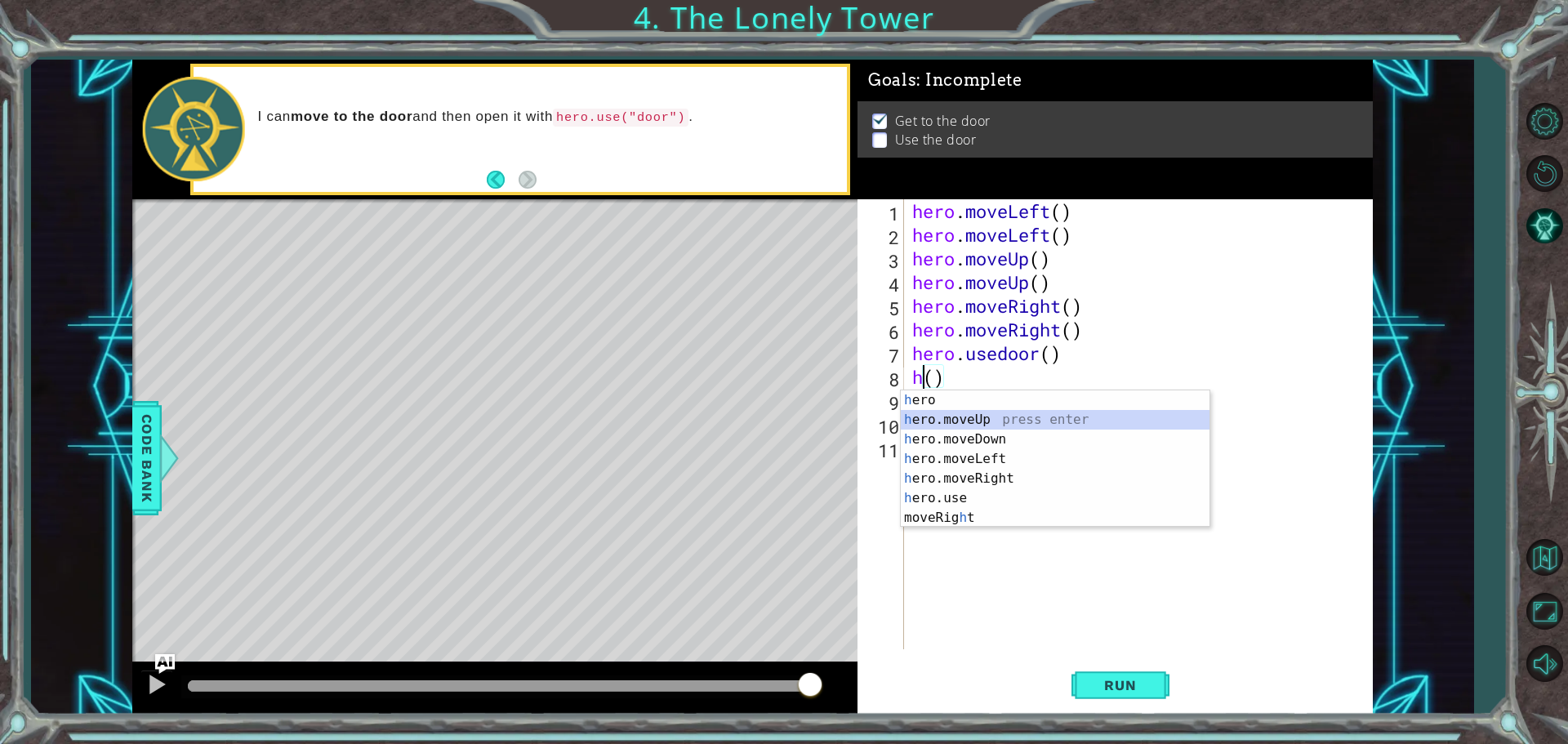
click at [967, 424] on div "h ero press enter h ero.moveUp press enter h ero.moveDown press enter h ero.mov…" at bounding box center [1054, 478] width 309 height 176
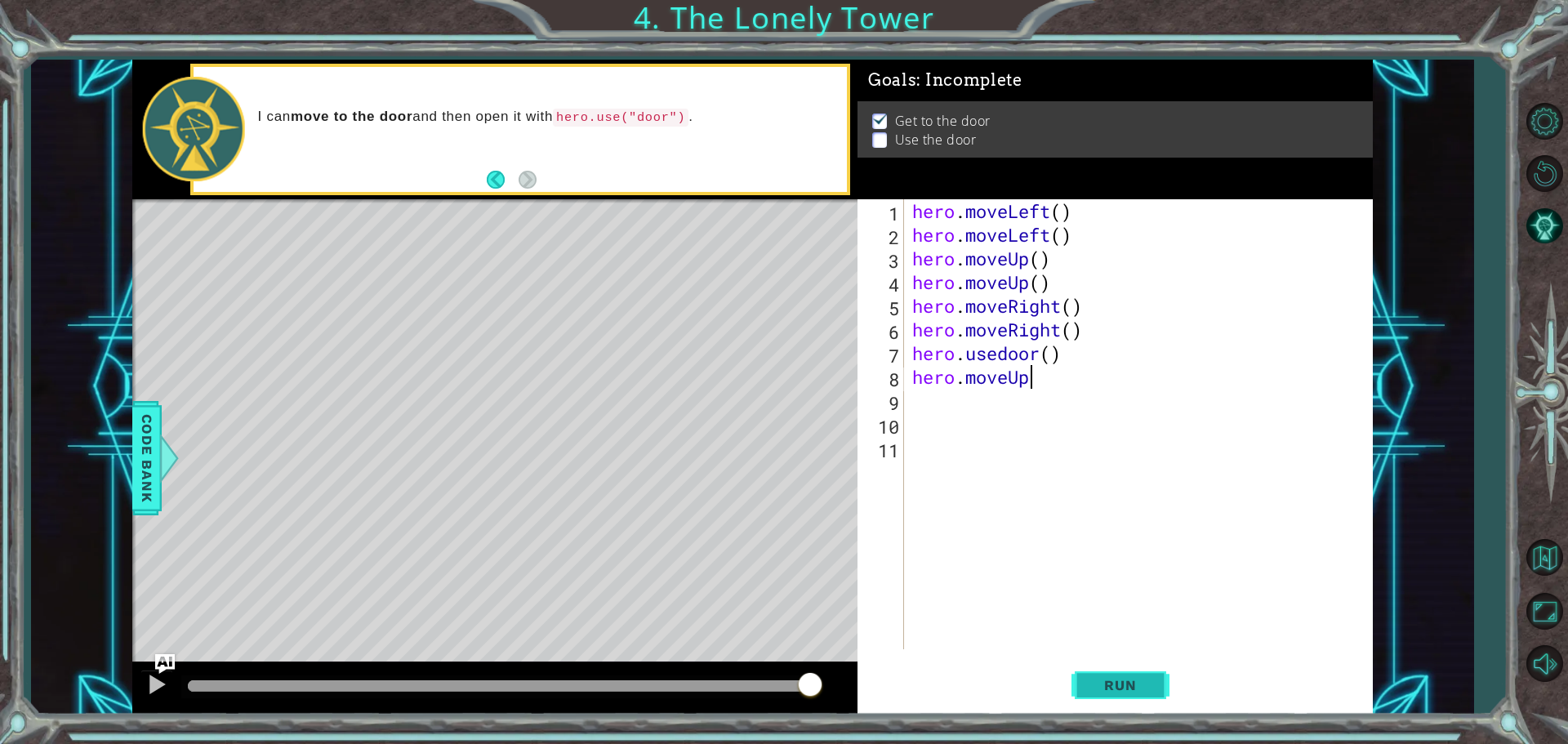
click at [1104, 674] on button "Run" at bounding box center [1120, 684] width 98 height 52
click at [1038, 381] on div "hero . moveLeft ( ) hero . moveLeft ( ) hero . moveUp ( ) hero . moveUp ( ) her…" at bounding box center [1142, 448] width 467 height 498
type textarea "hero.moveUp(1)"
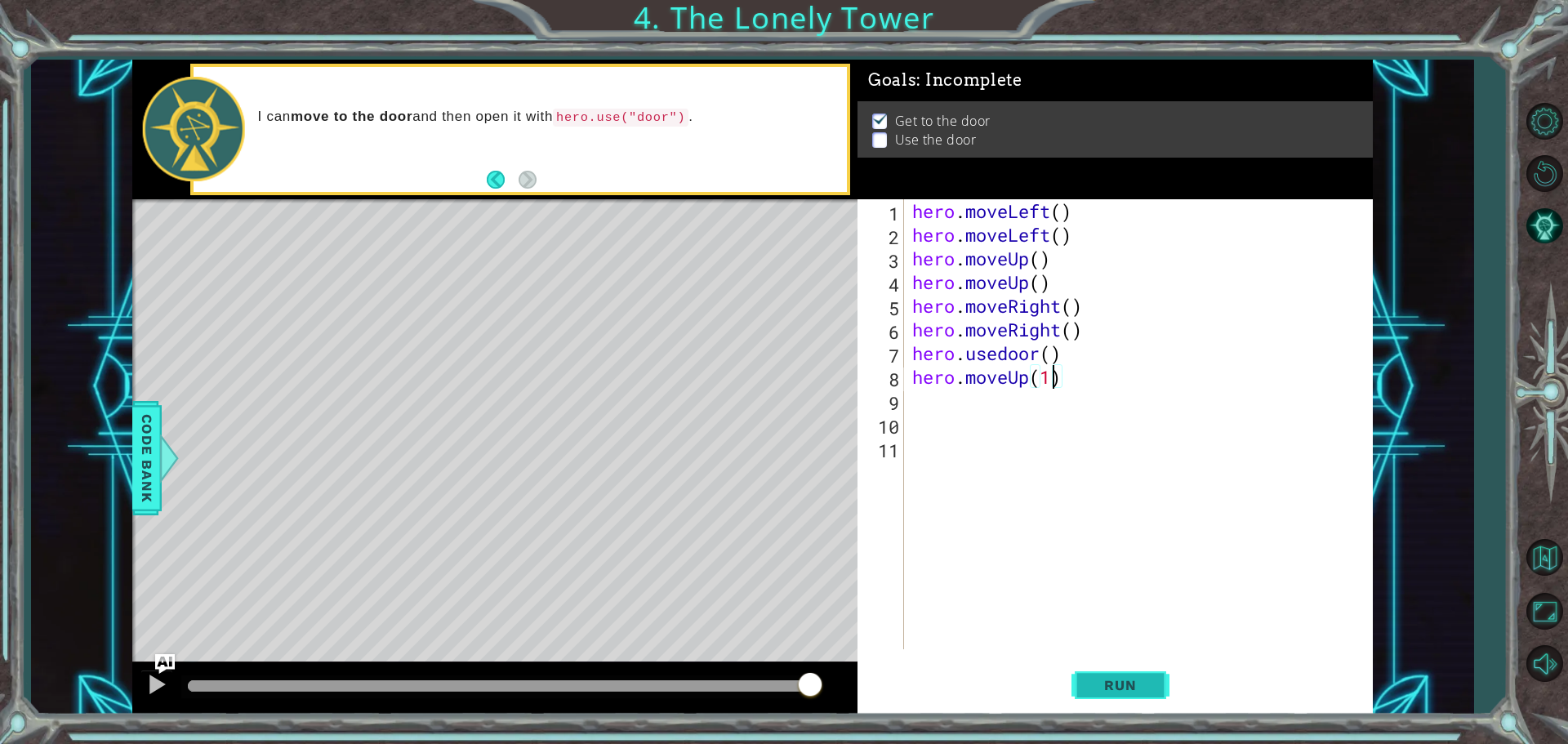
click at [1124, 682] on span "Run" at bounding box center [1119, 685] width 64 height 16
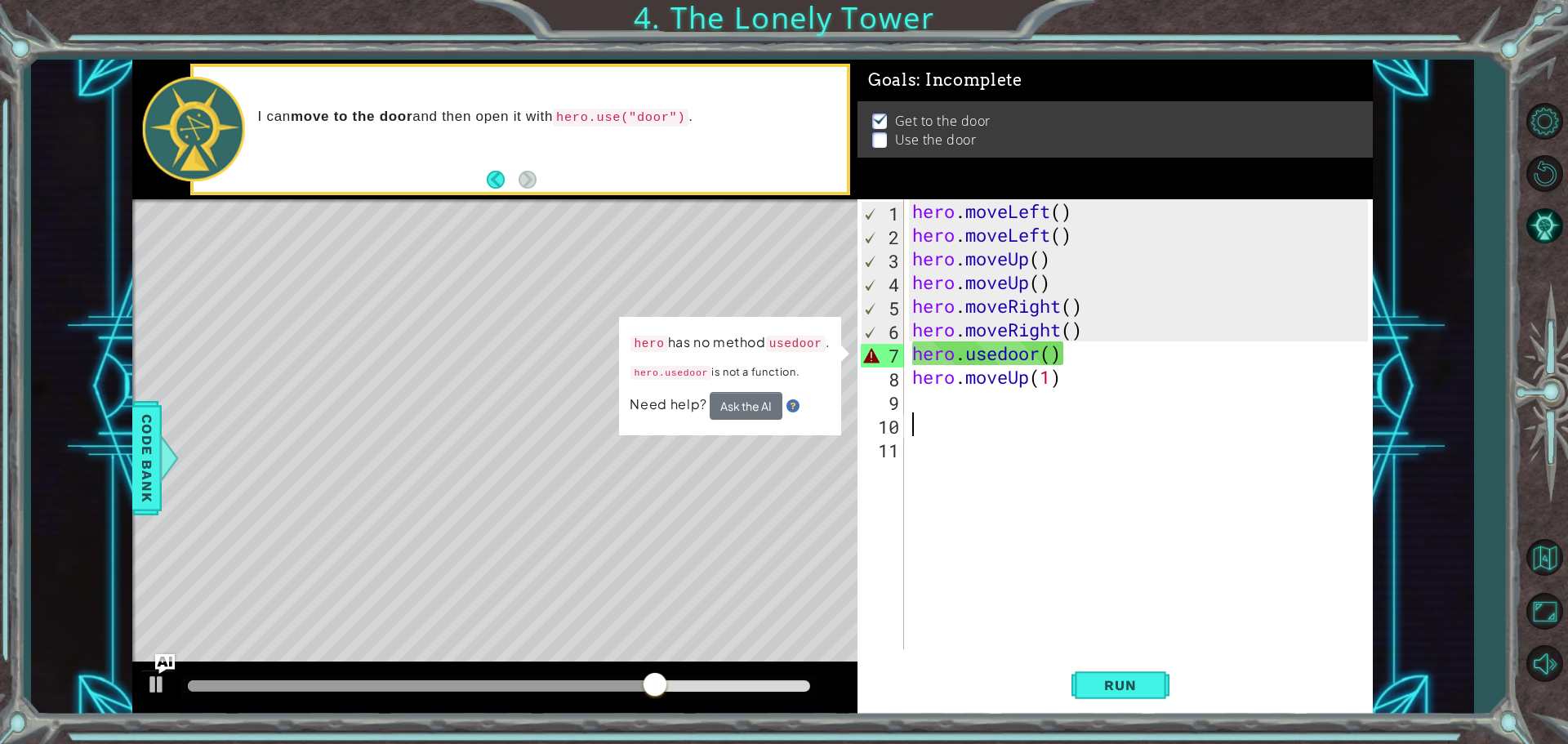
click at [975, 416] on div "hero . moveLeft ( ) hero . moveLeft ( ) hero . moveUp ( ) hero . moveUp ( ) her…" at bounding box center [1142, 448] width 467 height 498
click at [967, 406] on div "hero . moveLeft ( ) hero . moveLeft ( ) hero . moveUp ( ) hero . moveUp ( ) her…" at bounding box center [1142, 448] width 467 height 498
click at [1050, 355] on div "hero . moveLeft ( ) hero . moveLeft ( ) hero . moveUp ( ) hero . moveUp ( ) her…" at bounding box center [1142, 448] width 467 height 498
drag, startPoint x: 1063, startPoint y: 384, endPoint x: 908, endPoint y: 386, distance: 155.0
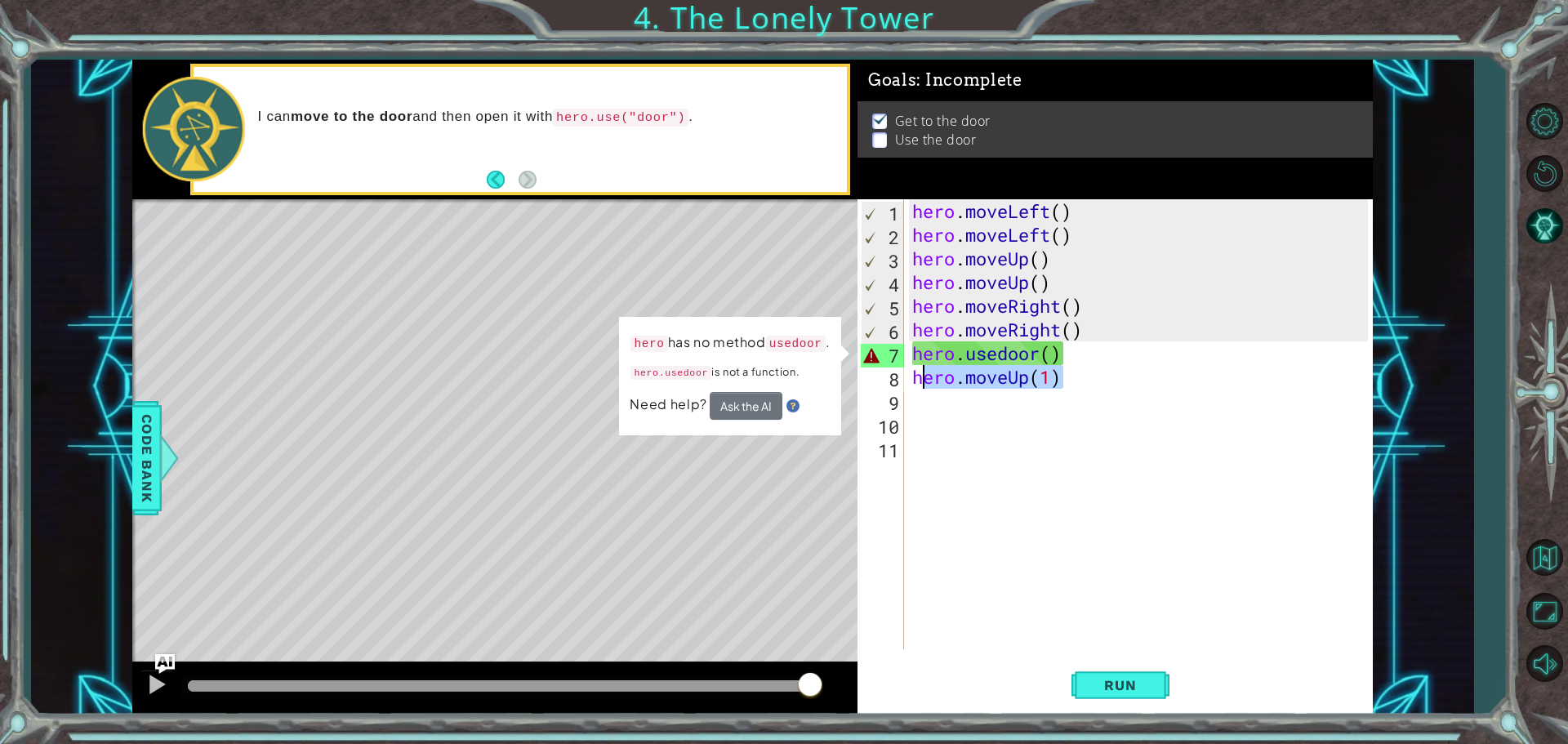
click at [908, 386] on div "hero.usedoor() 1 2 3 4 5 6 7 8 9 10 11 hero . moveLeft ( ) hero . moveLeft ( ) …" at bounding box center [1113, 424] width 510 height 450
type textarea "hero.moveUp(1)"
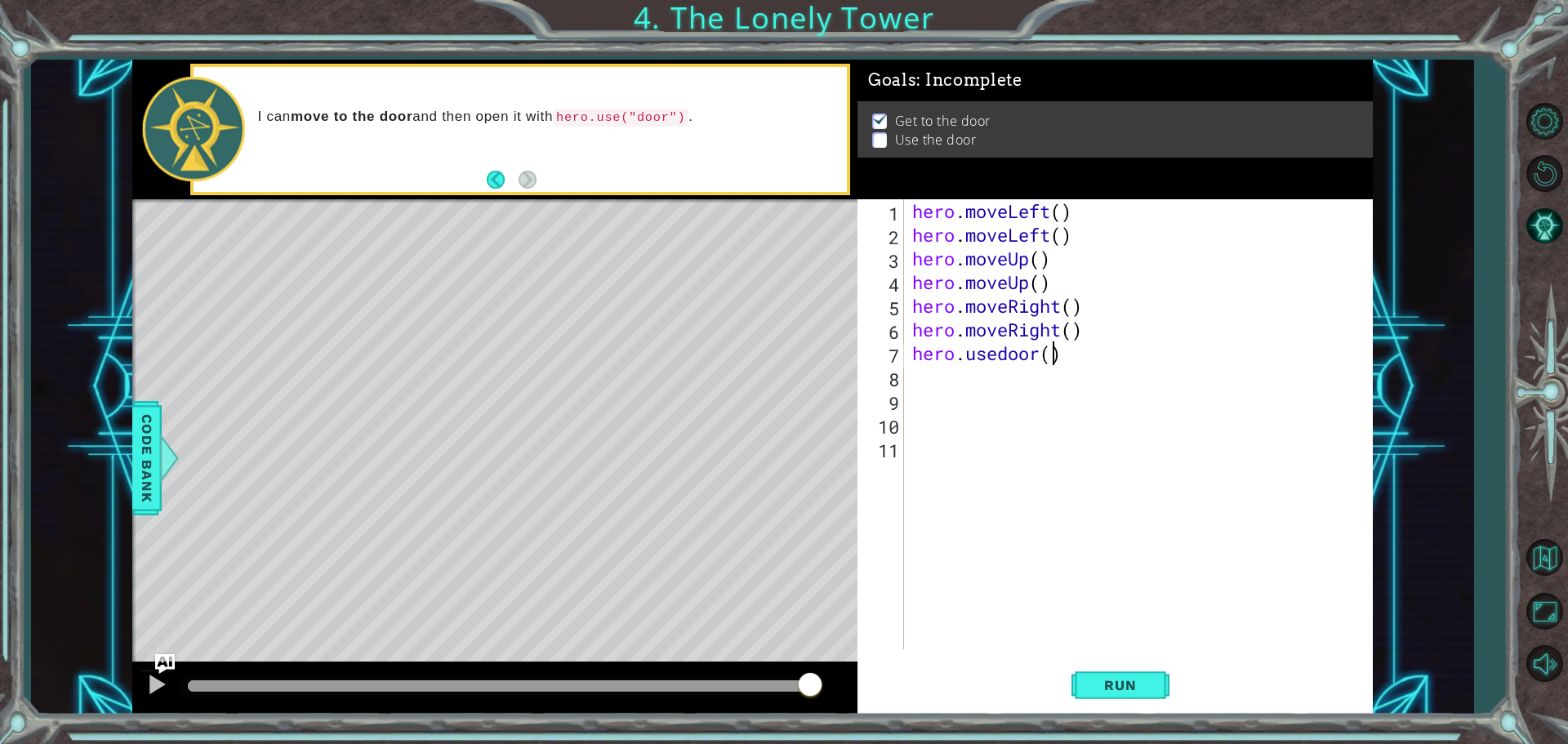
click at [1054, 357] on div "hero . moveLeft ( ) hero . moveLeft ( ) hero . moveUp ( ) hero . moveUp ( ) her…" at bounding box center [1142, 448] width 467 height 498
click at [1000, 356] on div "hero . moveLeft ( ) hero . moveLeft ( ) hero . moveUp ( ) hero . moveUp ( ) her…" at bounding box center [1142, 448] width 467 height 498
click at [1136, 688] on span "Run" at bounding box center [1119, 685] width 64 height 16
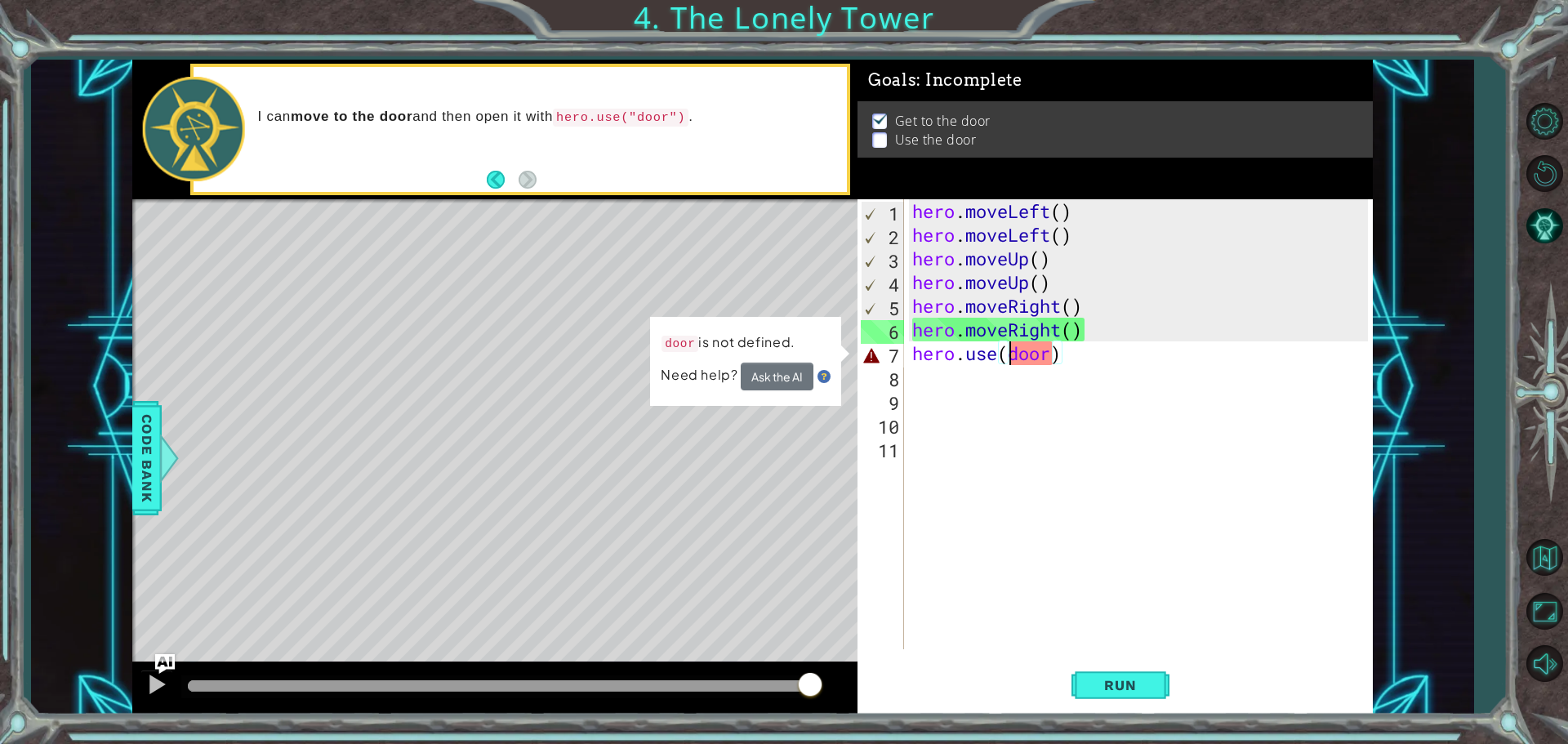
click at [1010, 356] on div "hero . moveLeft ( ) hero . moveLeft ( ) hero . moveUp ( ) hero . moveUp ( ) her…" at bounding box center [1142, 448] width 467 height 498
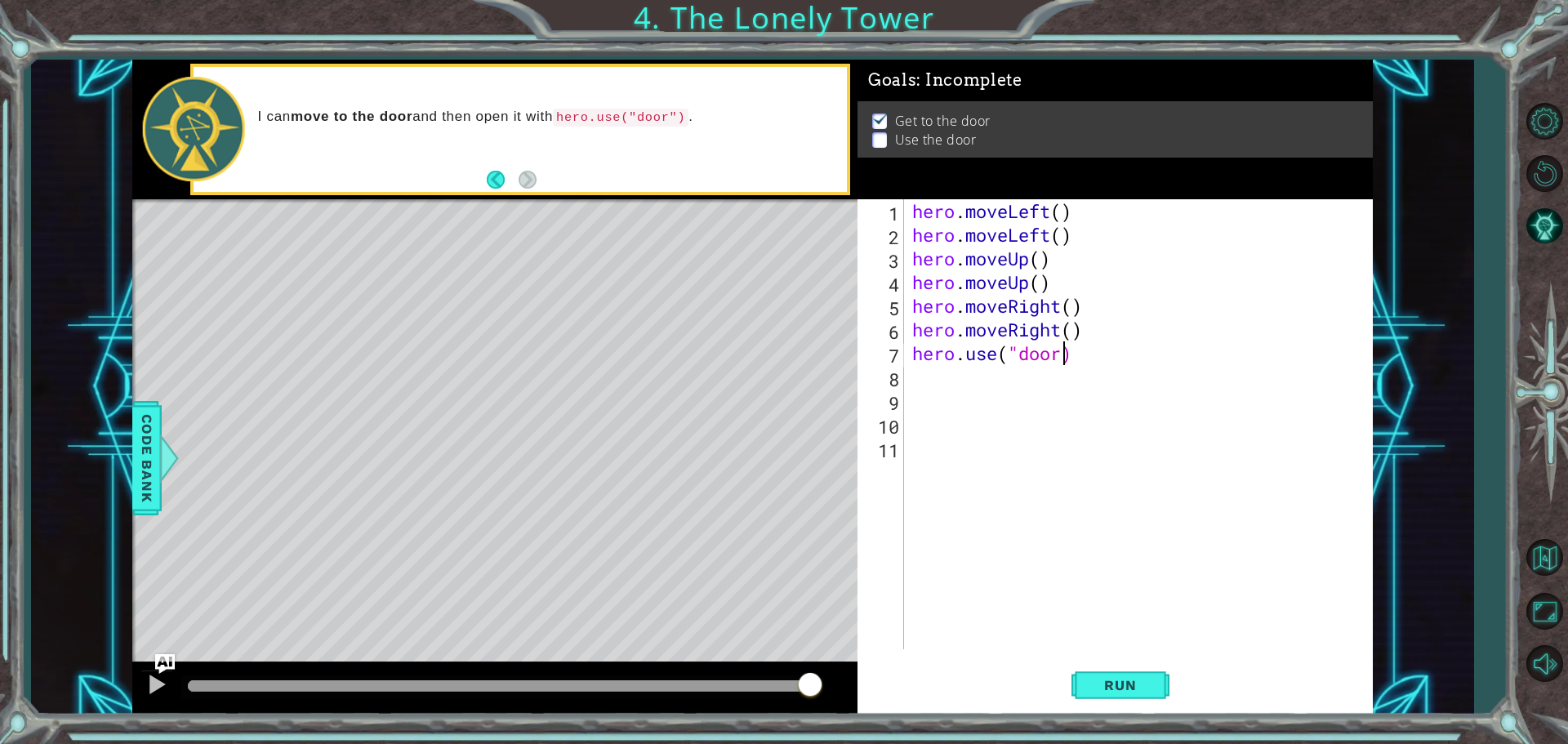
click at [1059, 356] on div "hero . moveLeft ( ) hero . moveLeft ( ) hero . moveUp ( ) hero . moveUp ( ) her…" at bounding box center [1142, 448] width 467 height 498
type textarea "hero.use("door")"
click at [1107, 685] on span "Run" at bounding box center [1119, 685] width 64 height 16
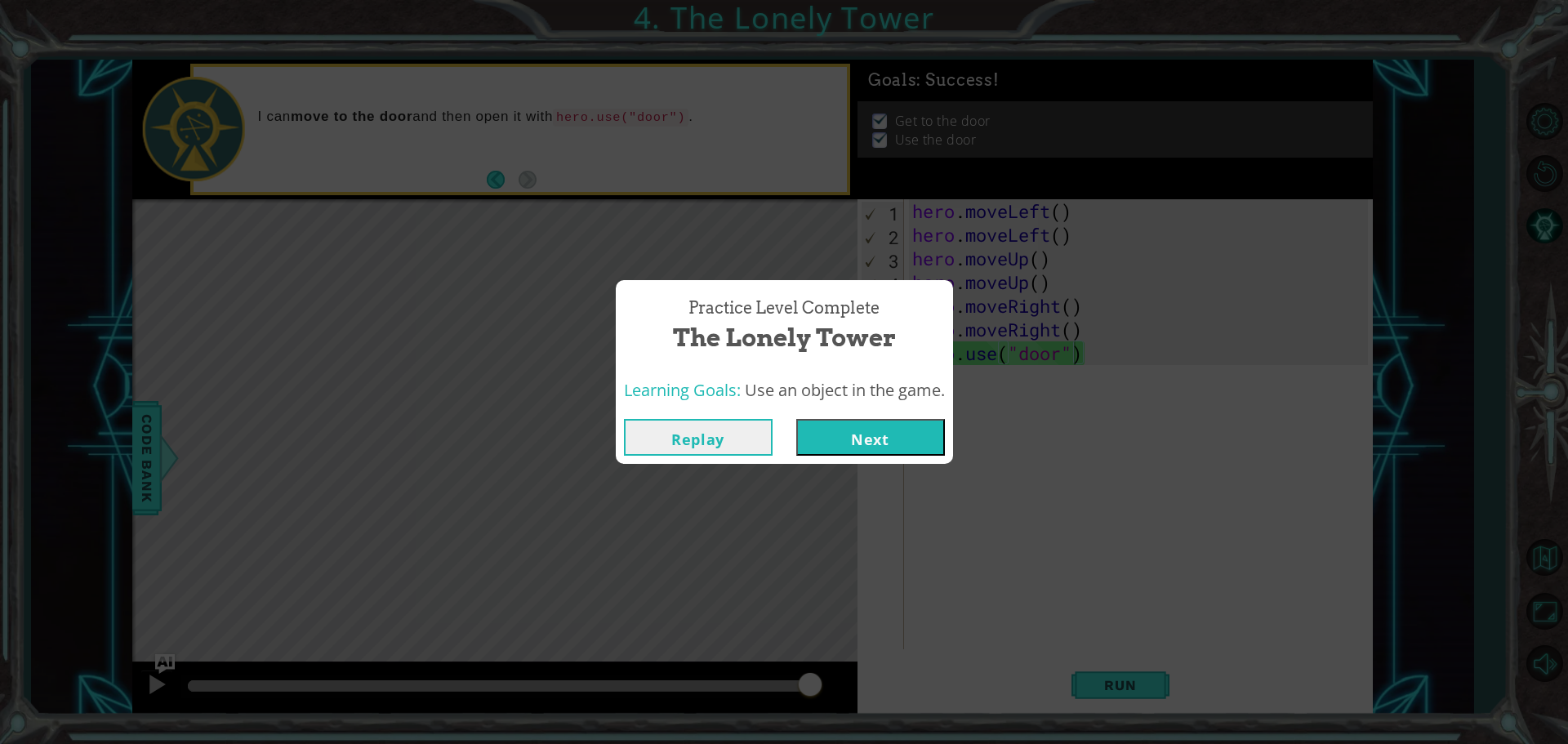
click at [859, 444] on button "Next" at bounding box center [870, 437] width 148 height 37
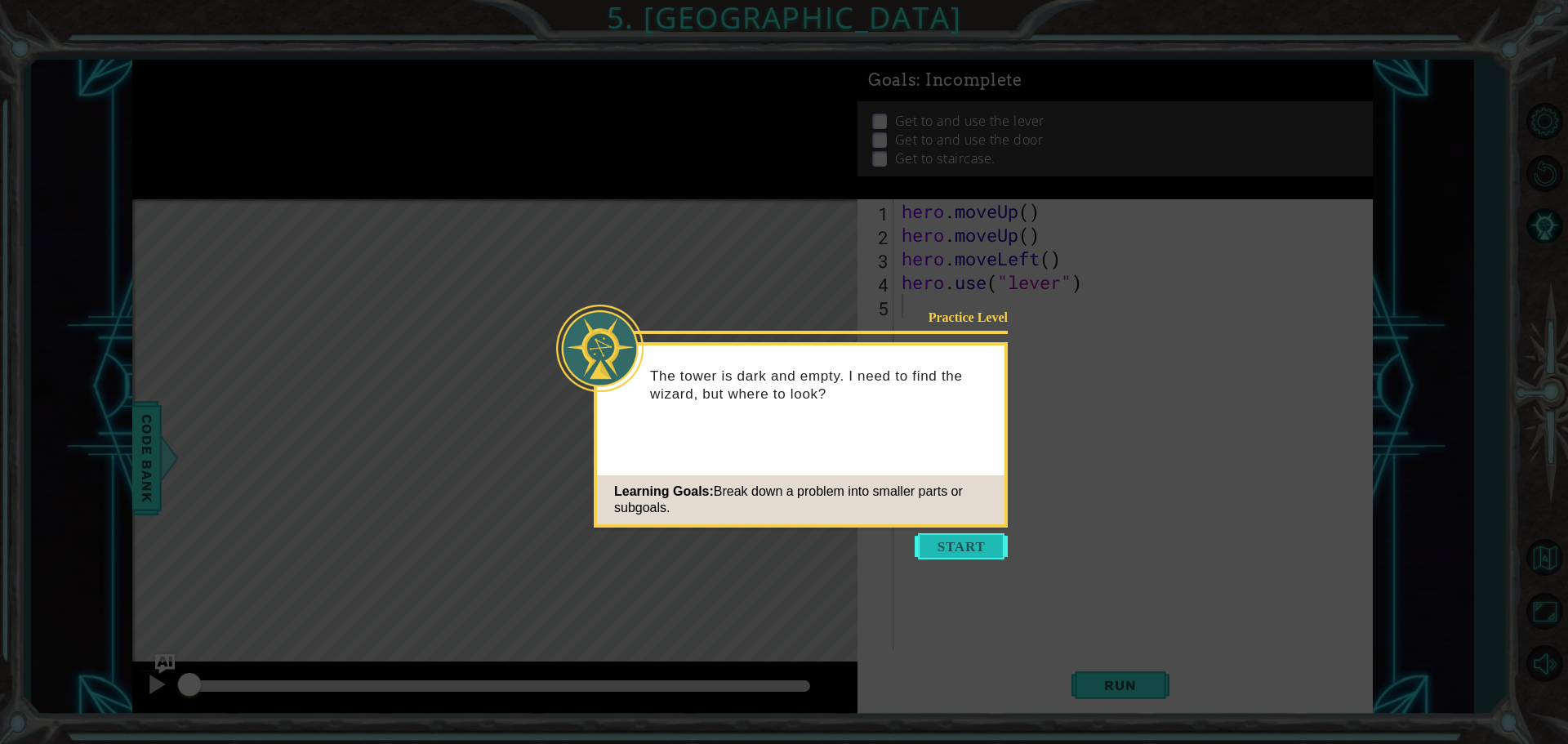
click at [947, 552] on button "Start" at bounding box center [961, 546] width 93 height 26
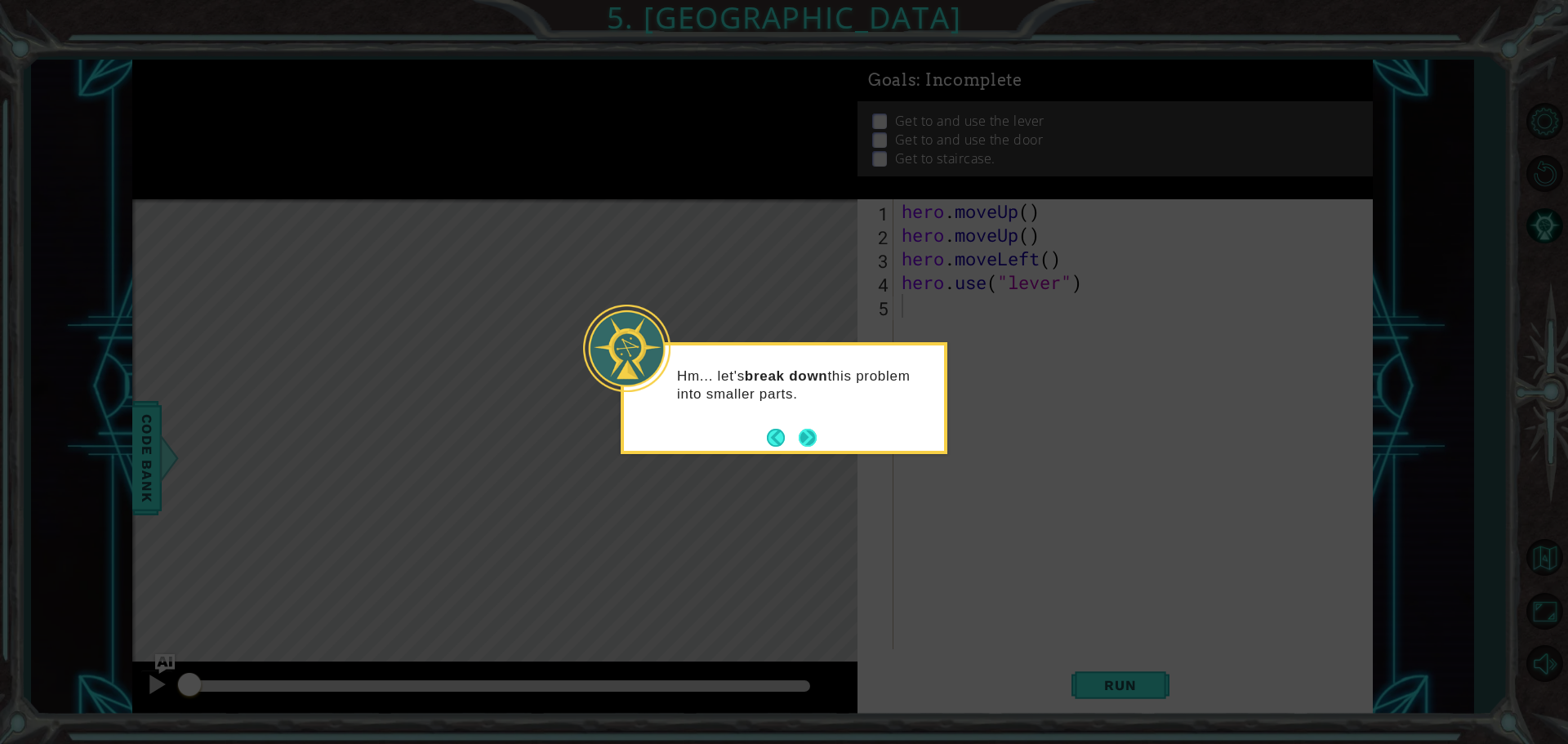
click at [808, 443] on button "Next" at bounding box center [808, 438] width 18 height 18
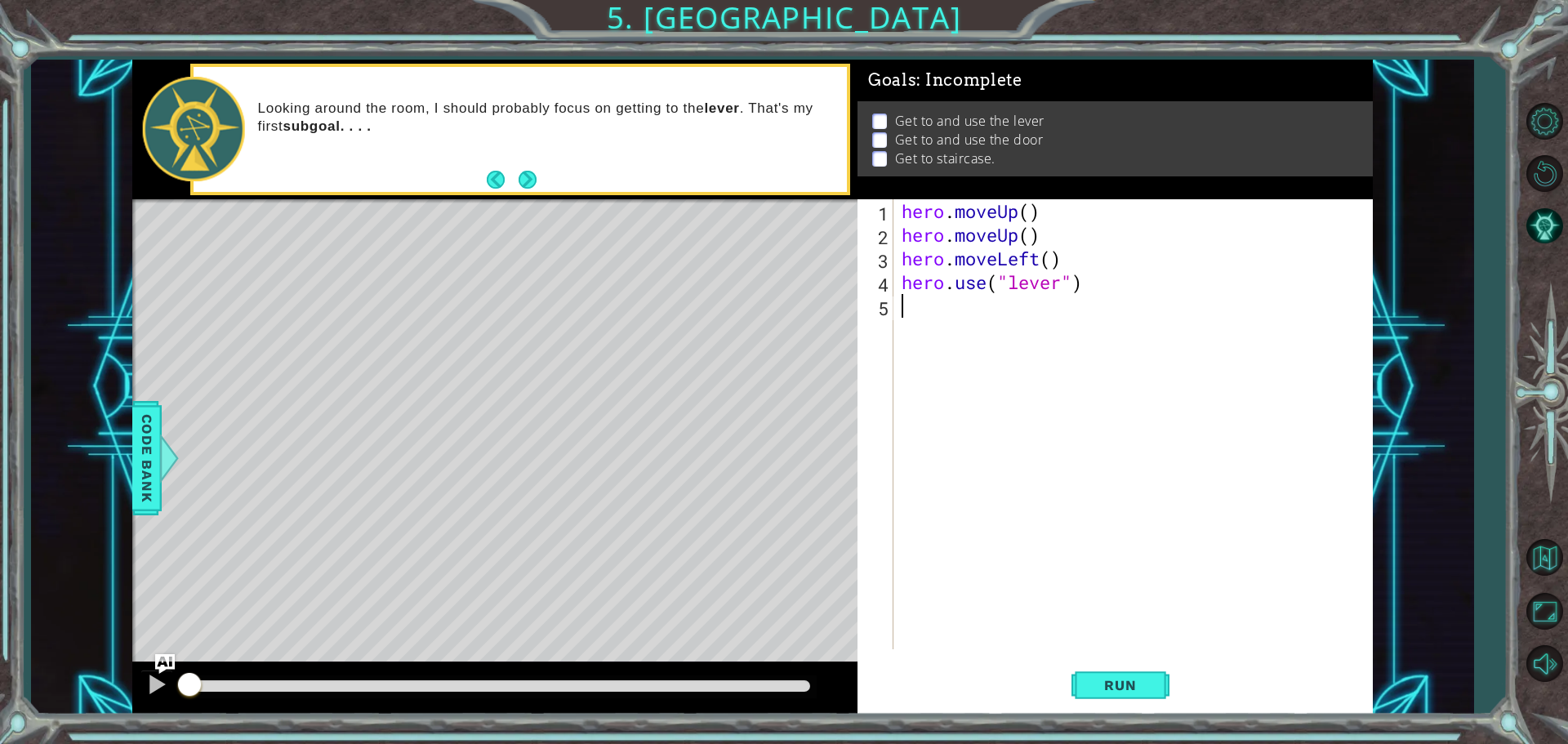
type textarea "h"
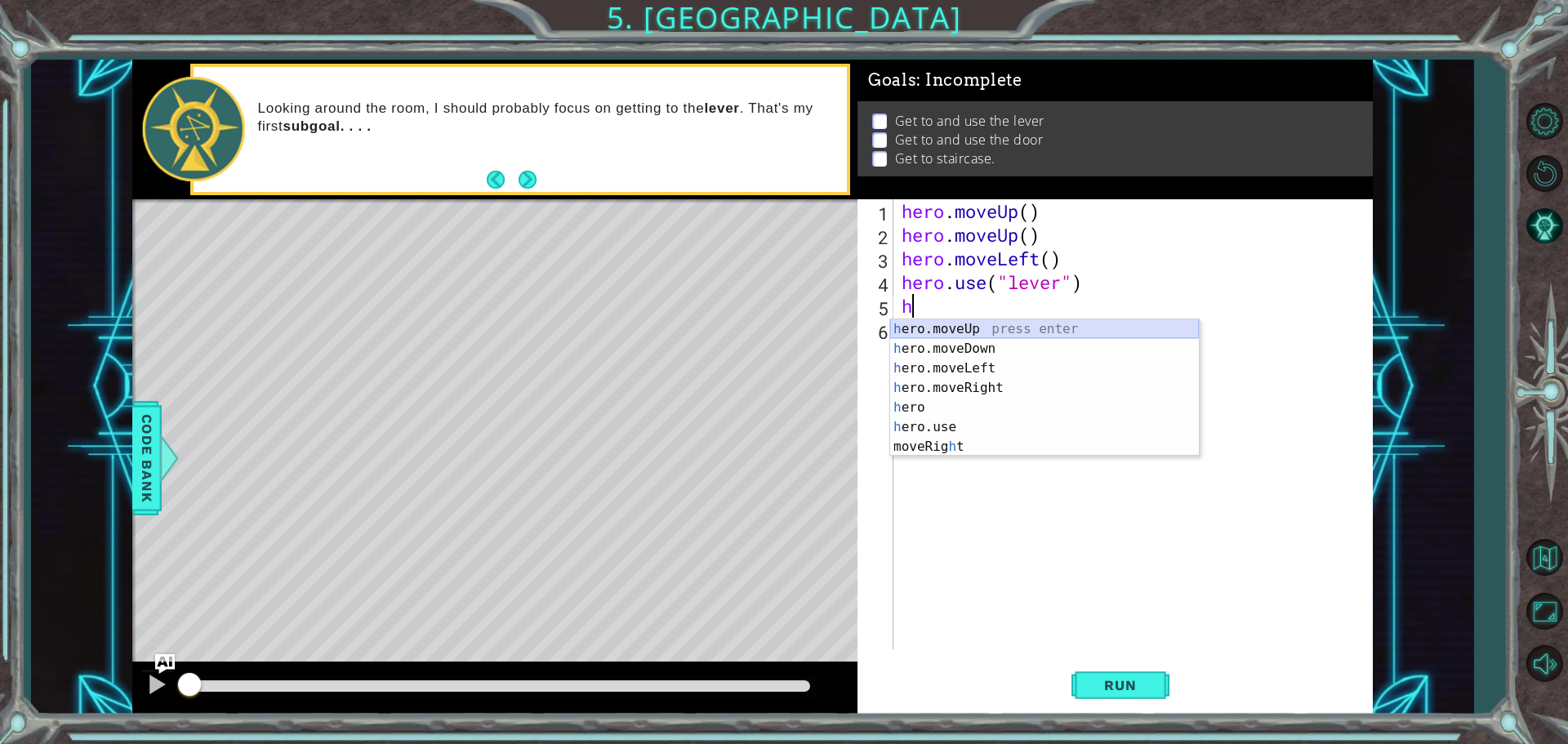
click at [954, 330] on div "h ero.moveUp press enter h ero.moveDown press enter h ero.moveLeft press enter …" at bounding box center [1044, 407] width 309 height 176
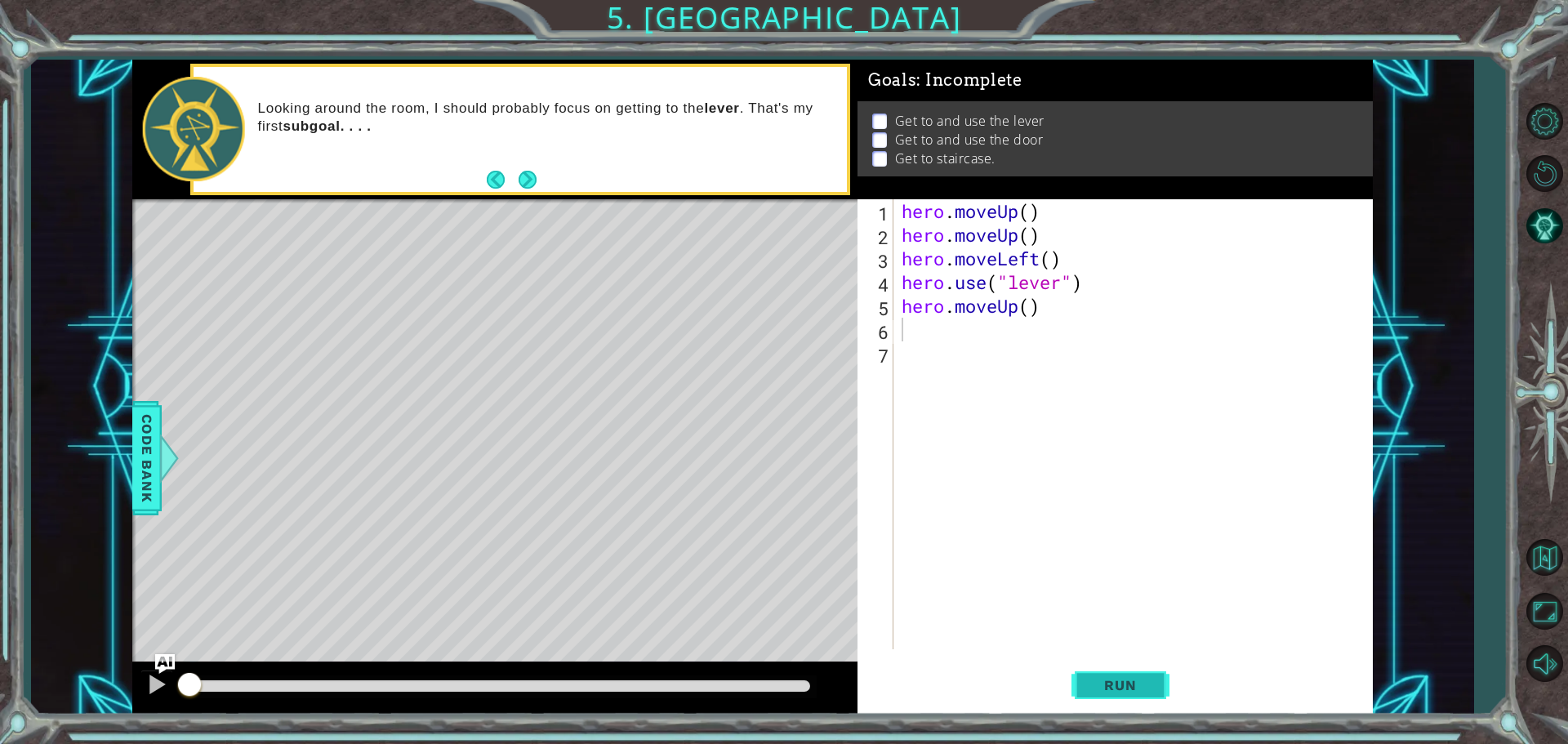
click at [1126, 682] on span "Run" at bounding box center [1119, 685] width 64 height 16
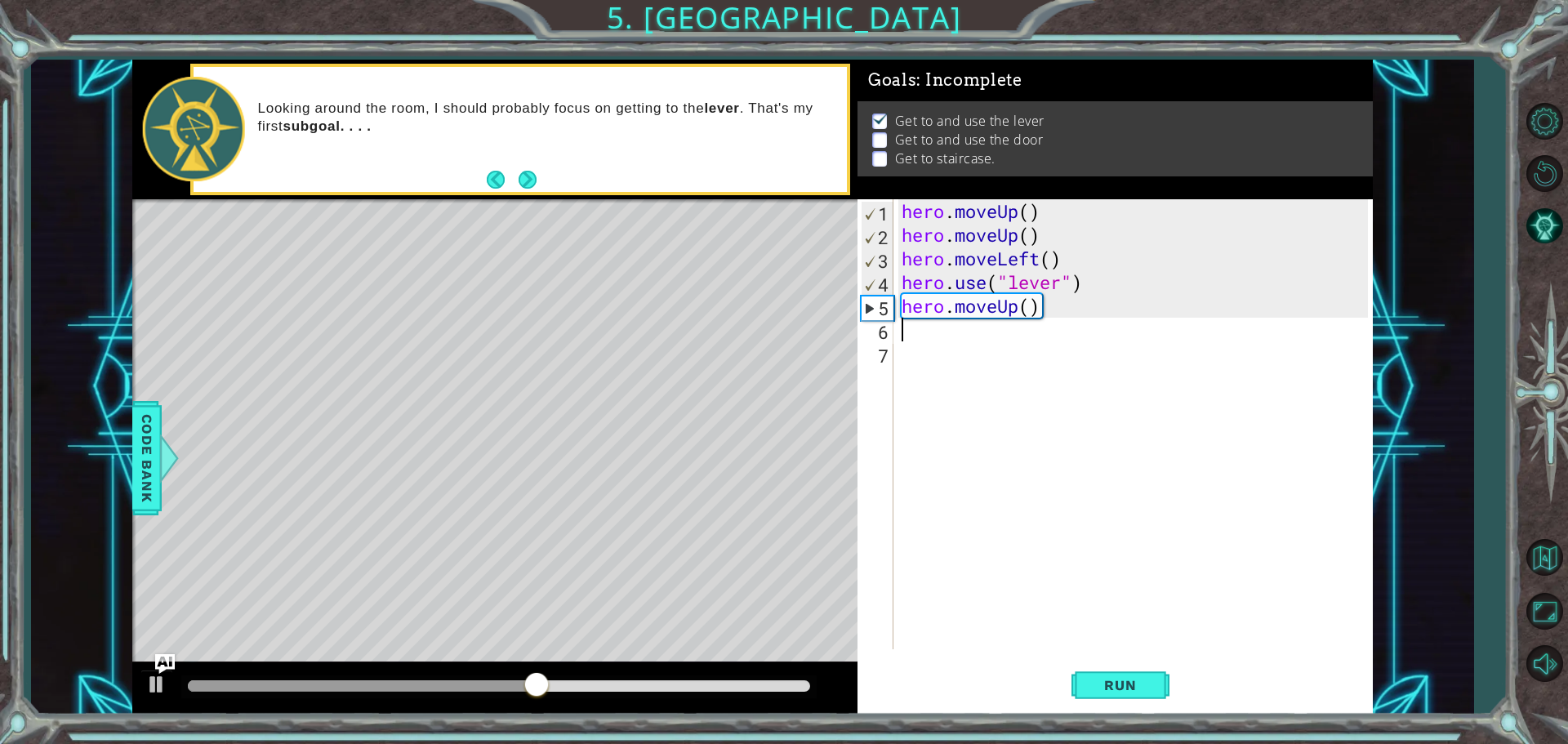
click at [1017, 310] on div "hero . moveUp ( ) hero . moveUp ( ) hero . moveLeft ( ) hero . use ( "lever" ) …" at bounding box center [1137, 448] width 478 height 498
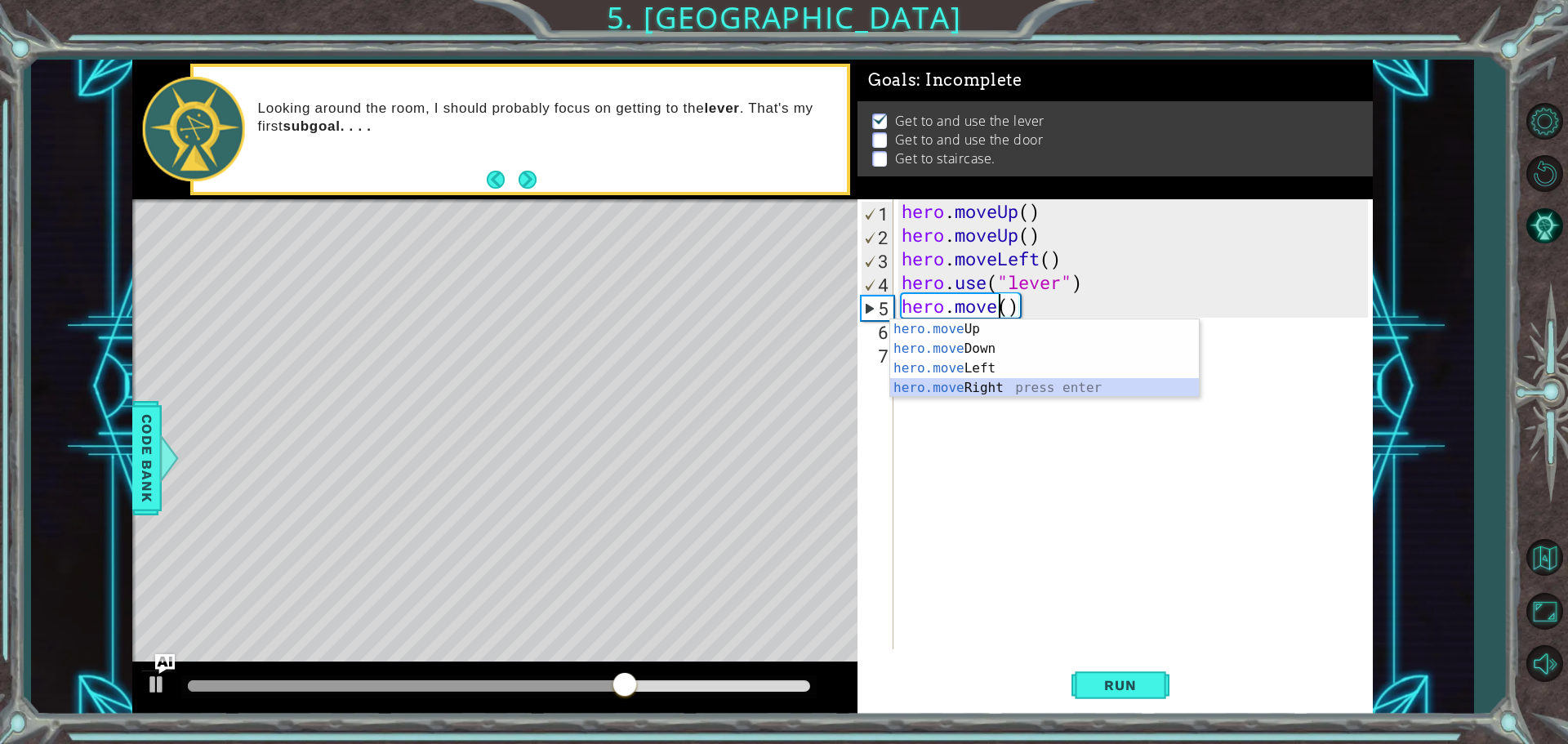
click at [987, 385] on div "hero.move Up press enter hero.move Down press enter hero.move Left press enter …" at bounding box center [1044, 378] width 309 height 118
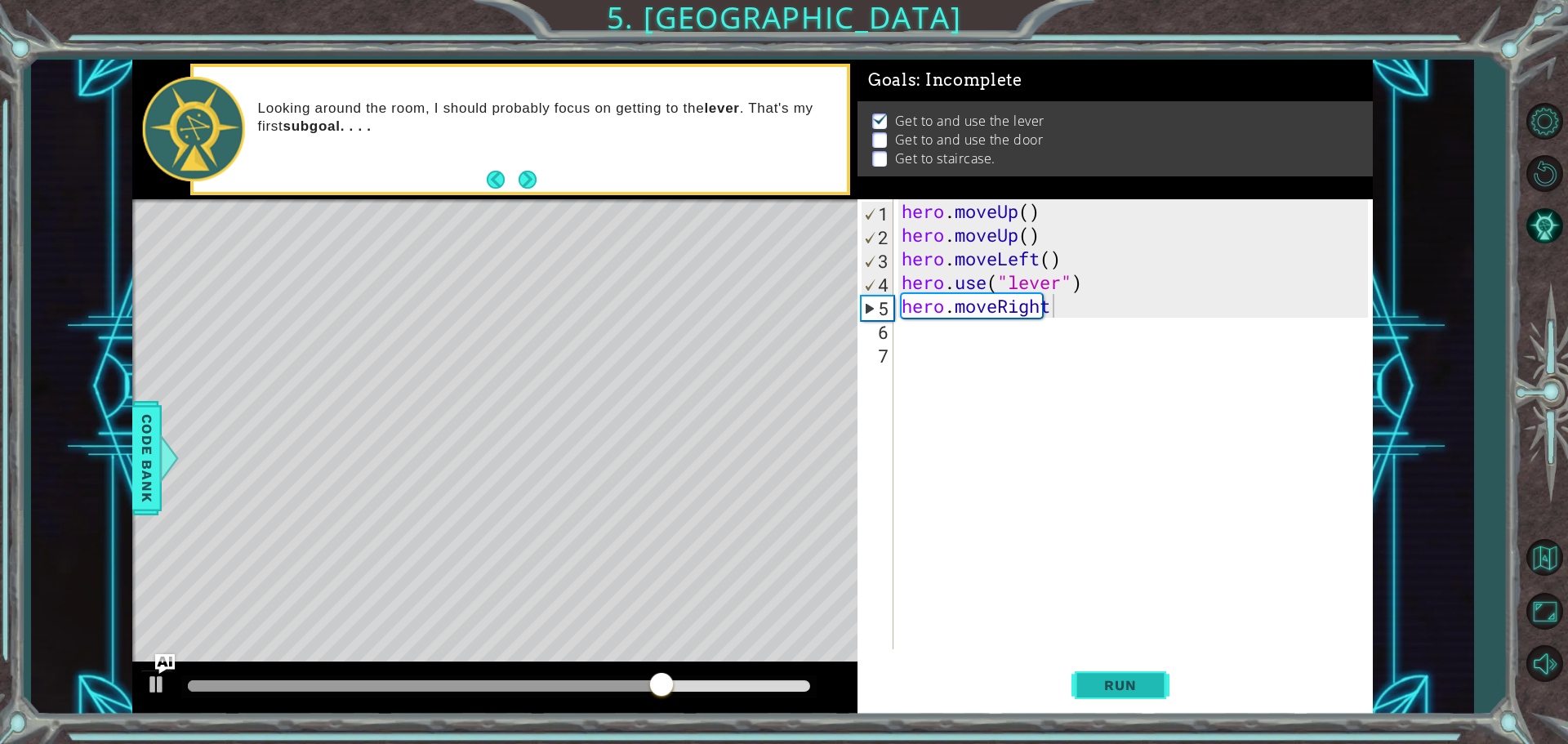
click at [1079, 682] on button "Run" at bounding box center [1120, 684] width 98 height 52
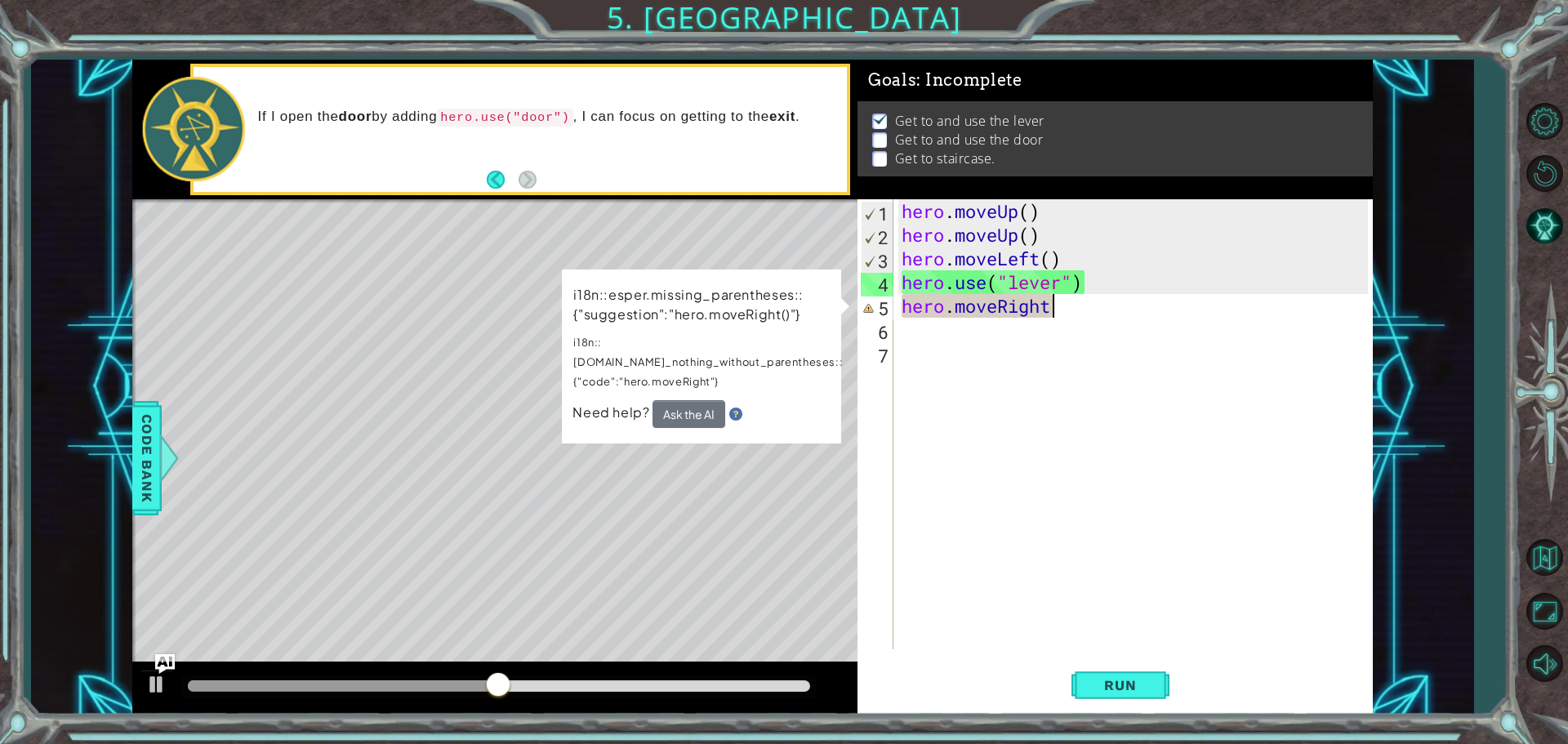
click at [1050, 308] on div "hero . moveUp ( ) hero . moveUp ( ) hero . moveLeft ( ) hero . use ( "lever" ) …" at bounding box center [1137, 448] width 478 height 498
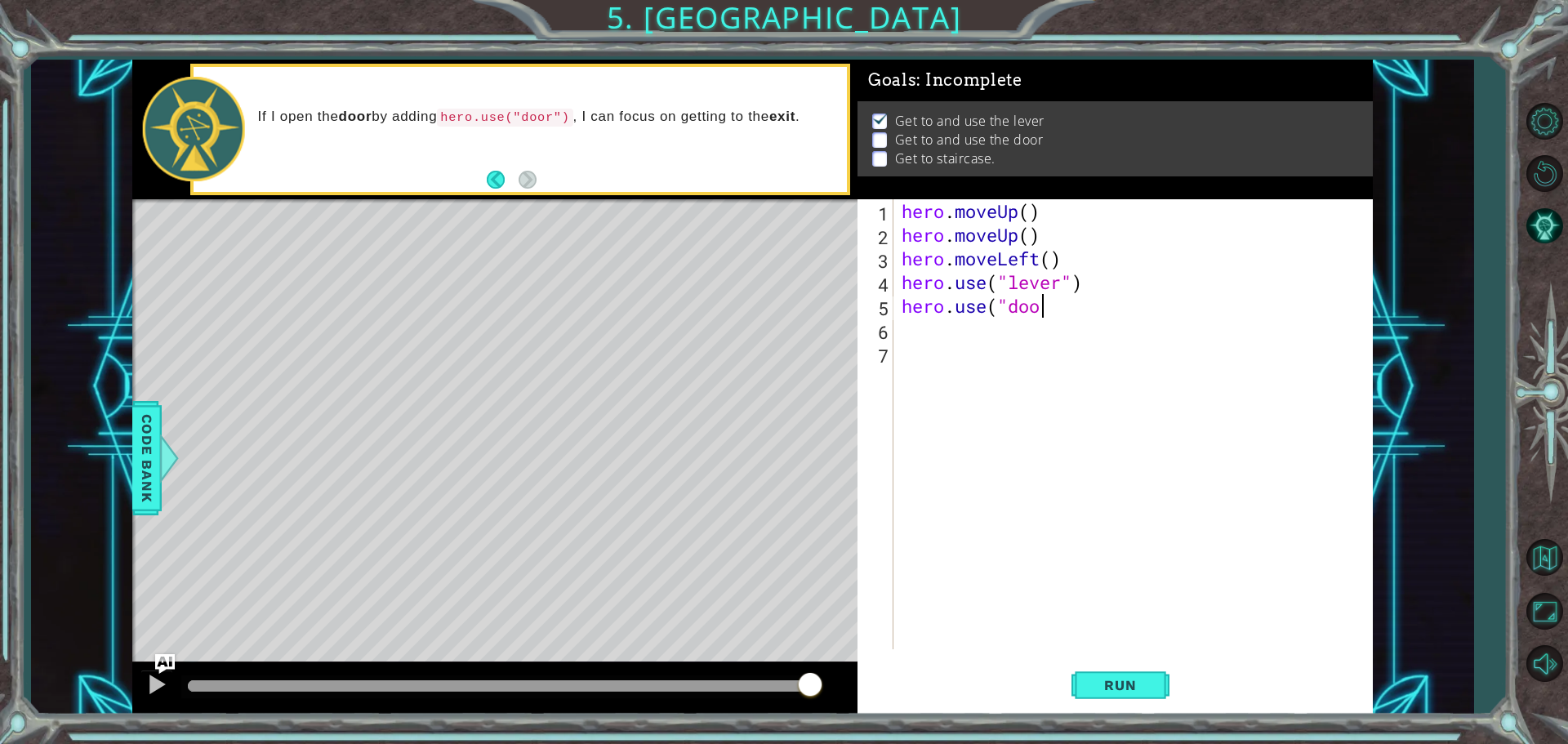
scroll to position [0, 5]
type textarea "hero.use("door""
type textarea "0"
click at [1063, 310] on div "hero . moveUp ( ) hero . moveUp ( ) hero . moveLeft ( ) hero . use ( "lever" ) …" at bounding box center [1137, 448] width 478 height 498
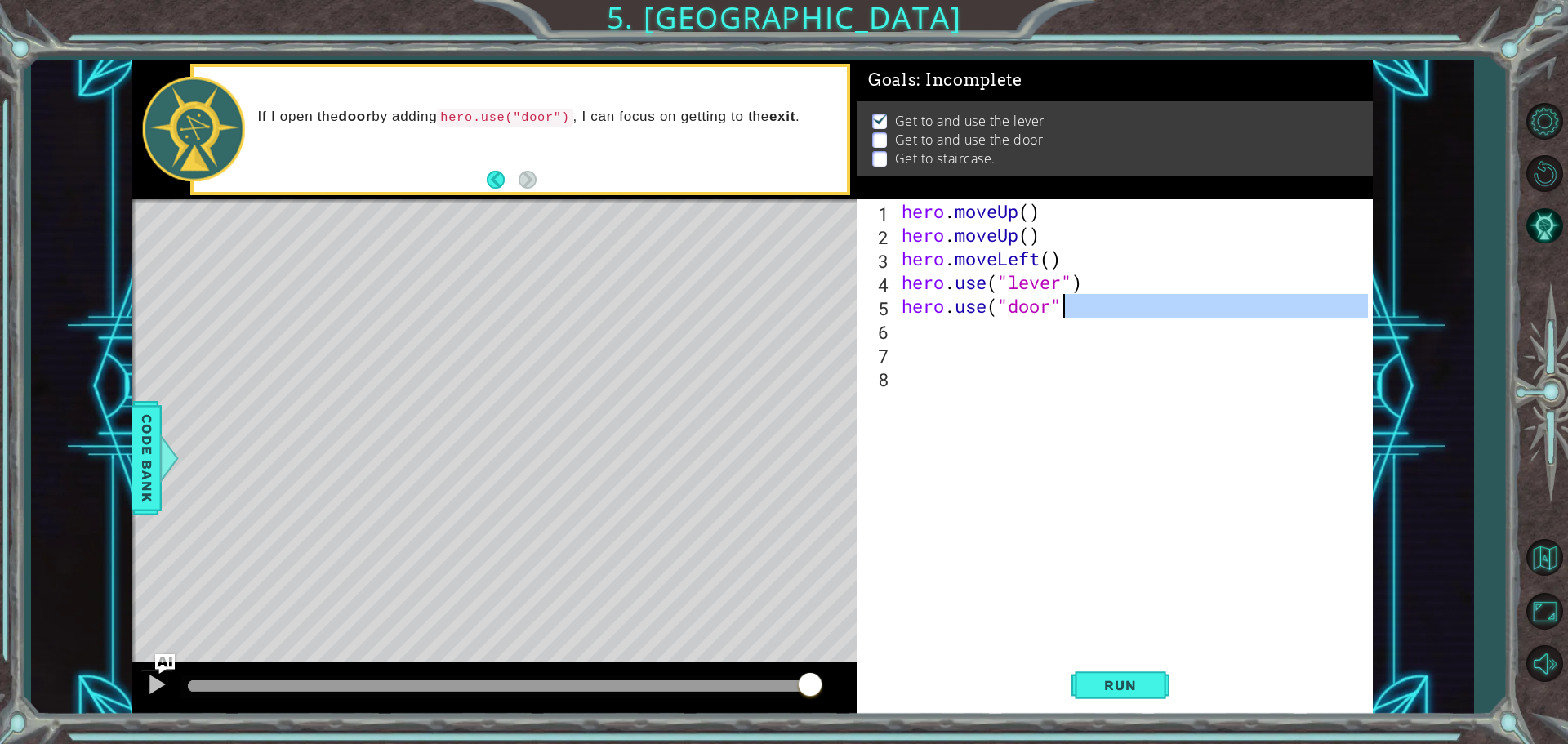
scroll to position [0, 6]
type textarea "hero.use("door")"
click at [1117, 678] on span "Run" at bounding box center [1119, 685] width 64 height 16
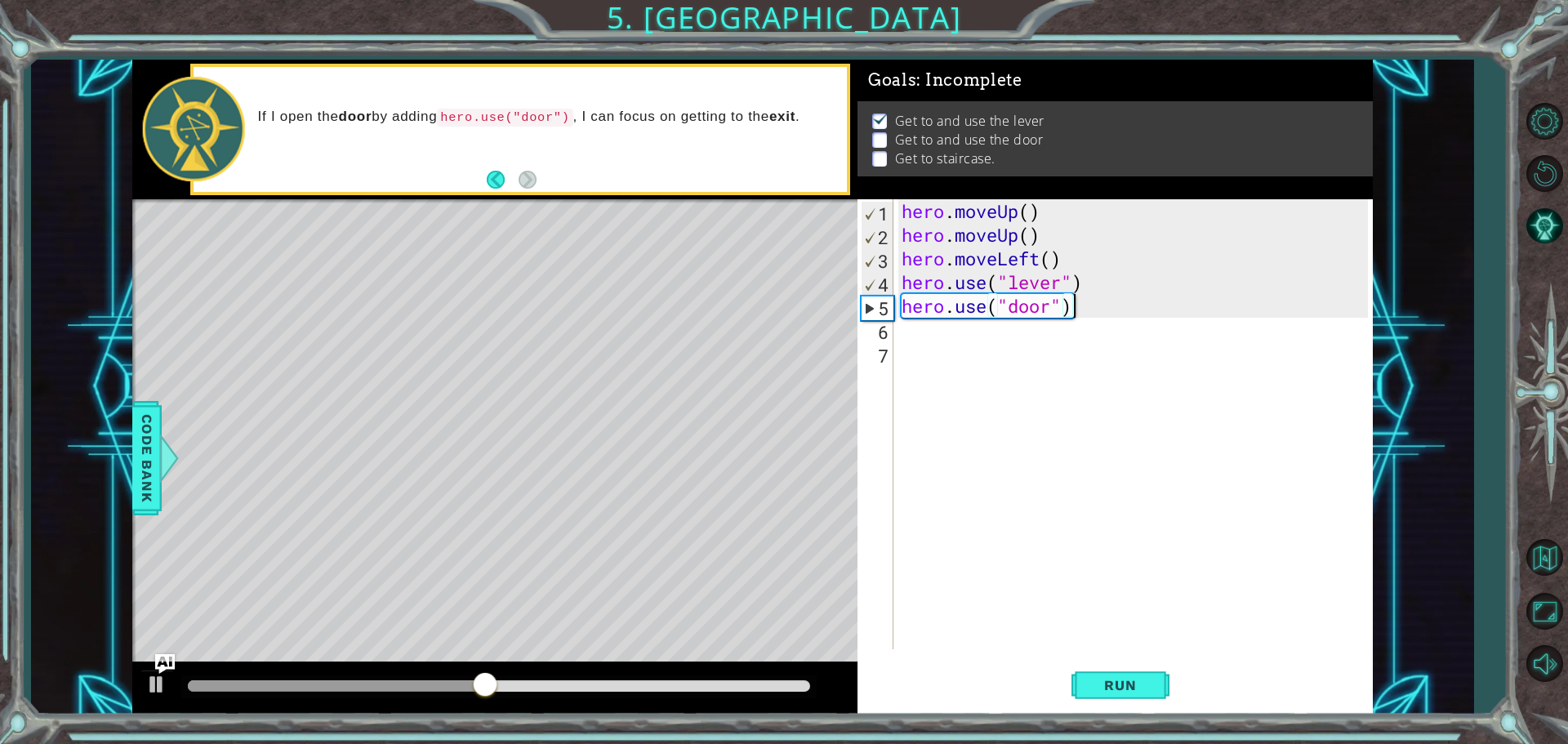
click at [931, 334] on div "hero . moveUp ( ) hero . moveUp ( ) hero . moveLeft ( ) hero . use ( "lever" ) …" at bounding box center [1137, 448] width 478 height 498
click at [983, 311] on div "hero . moveUp ( ) hero . moveUp ( ) hero . moveLeft ( ) hero . use ( "lever" ) …" at bounding box center [1137, 448] width 478 height 498
drag, startPoint x: 1086, startPoint y: 310, endPoint x: 917, endPoint y: 311, distance: 169.0
click at [917, 311] on div "hero . moveUp ( ) hero . moveUp ( ) hero . moveLeft ( ) hero . use ( "lever" ) …" at bounding box center [1137, 448] width 478 height 498
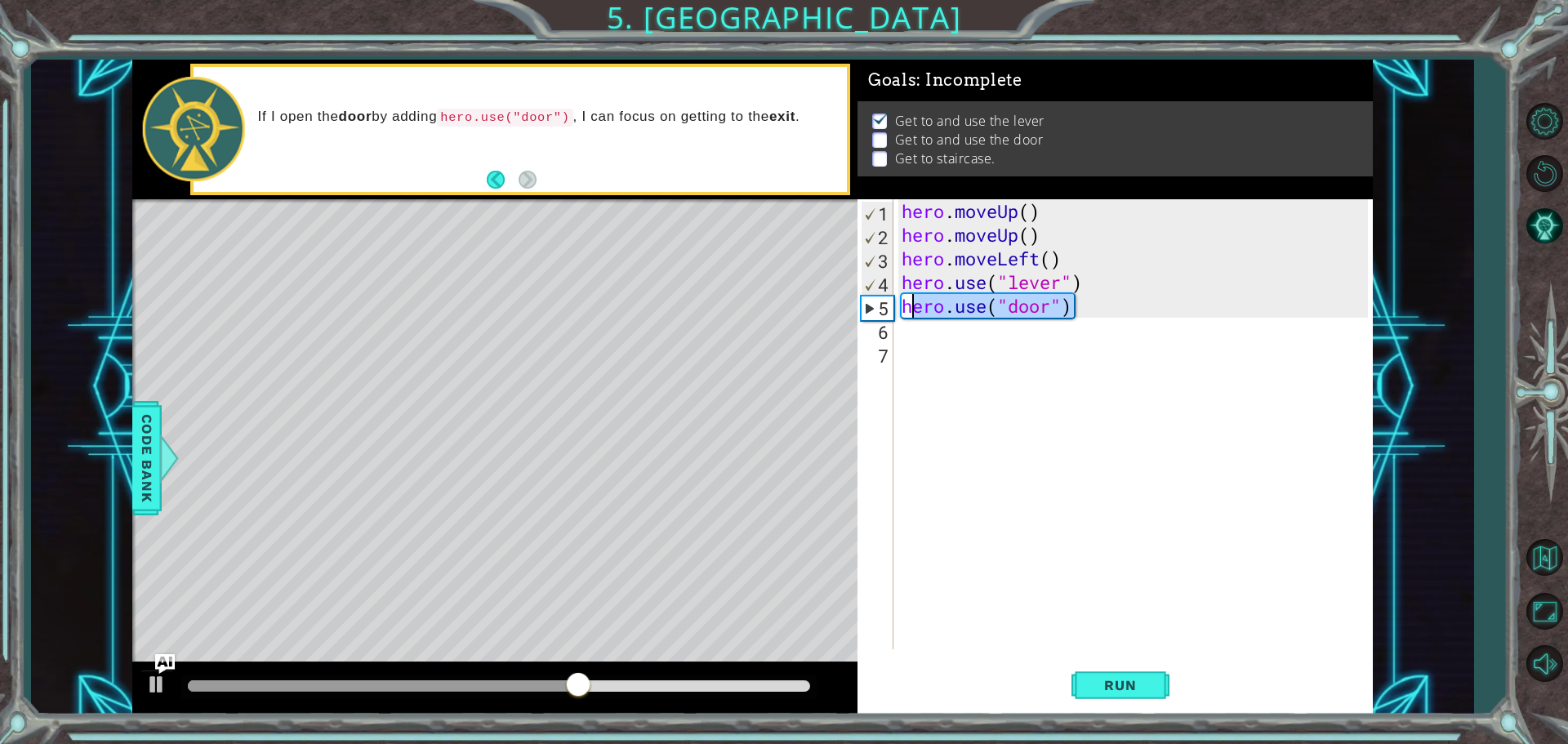
type textarea "h"
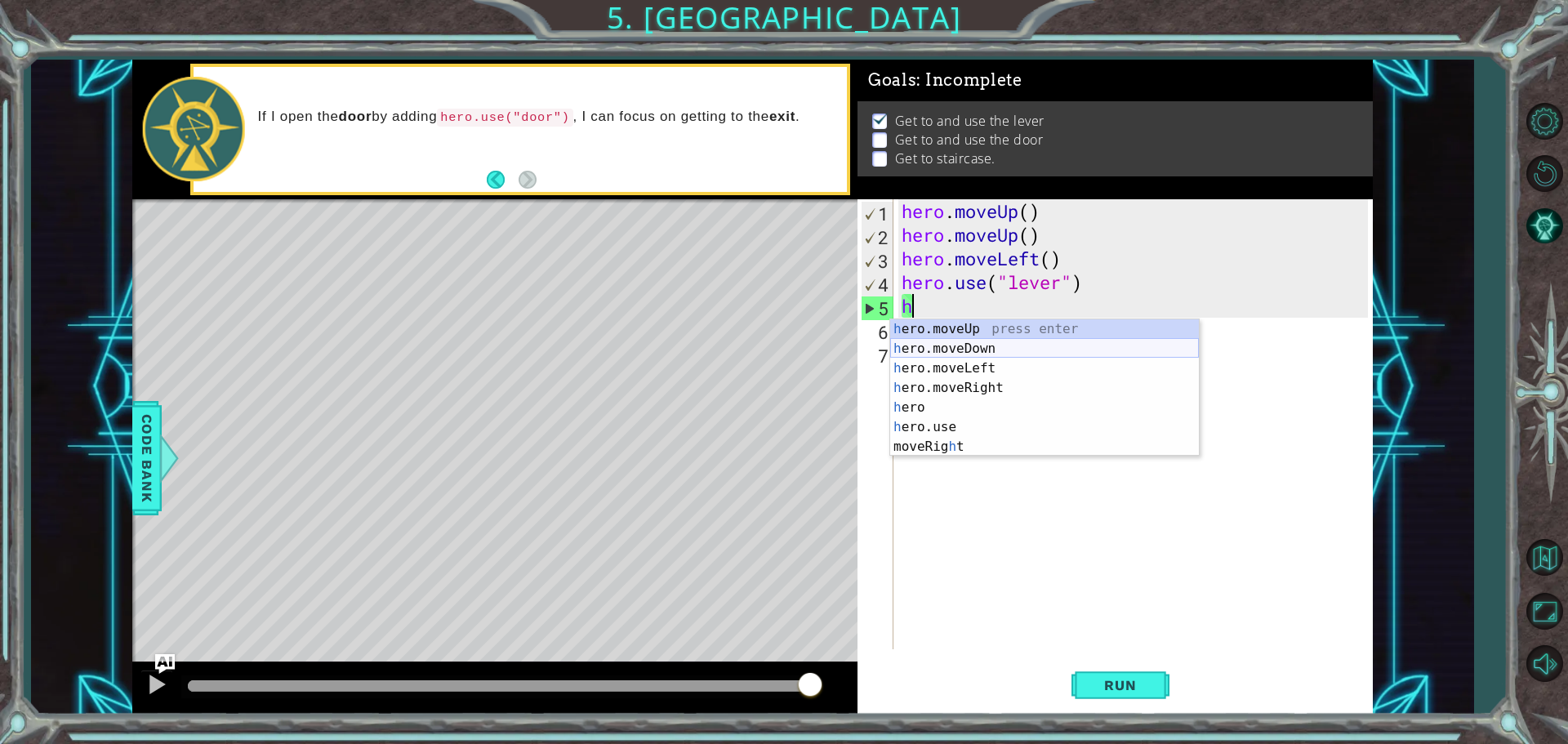
click at [978, 348] on div "h ero.moveUp press enter h ero.moveDown press enter h ero.moveLeft press enter …" at bounding box center [1044, 407] width 309 height 176
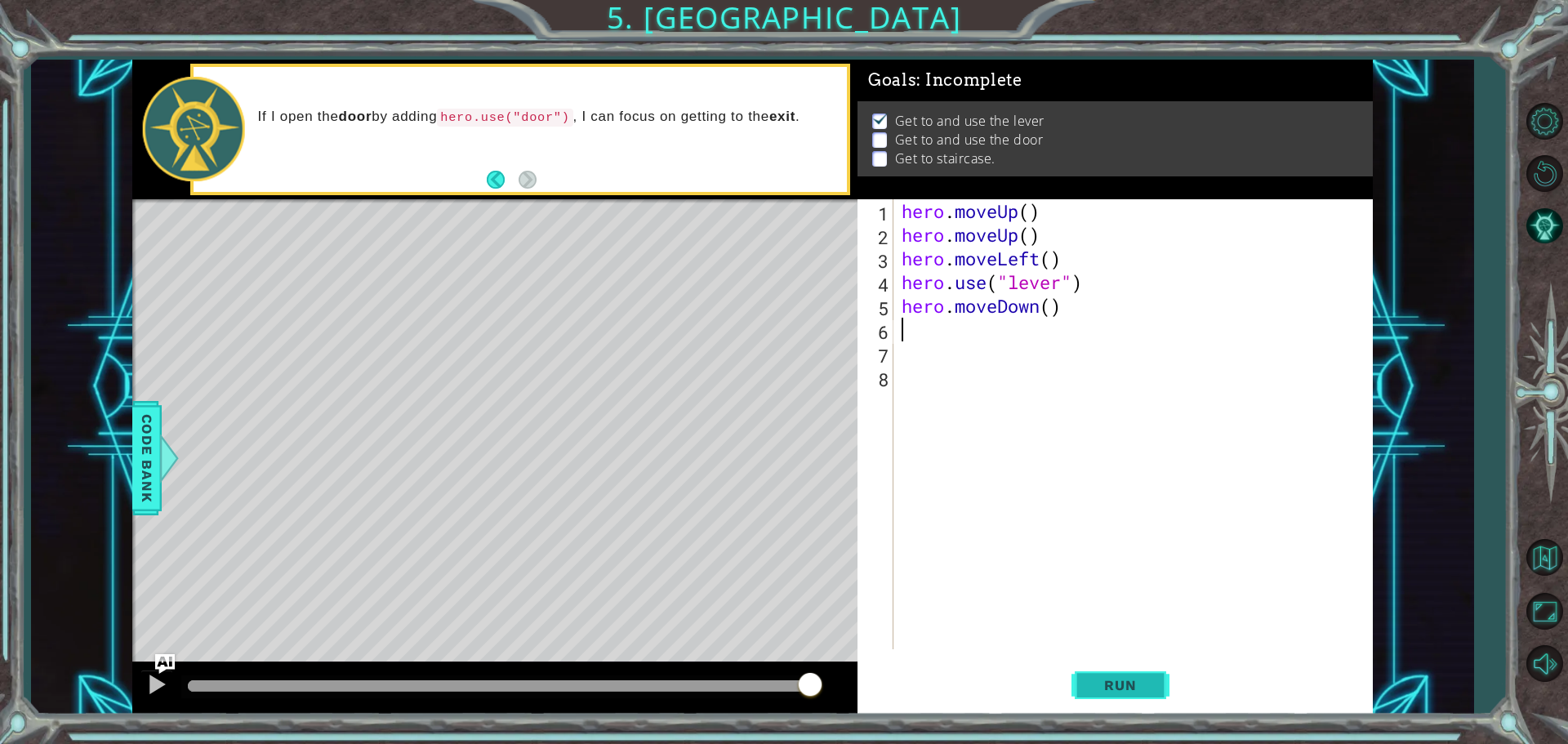
click at [1110, 687] on span "Run" at bounding box center [1119, 685] width 64 height 16
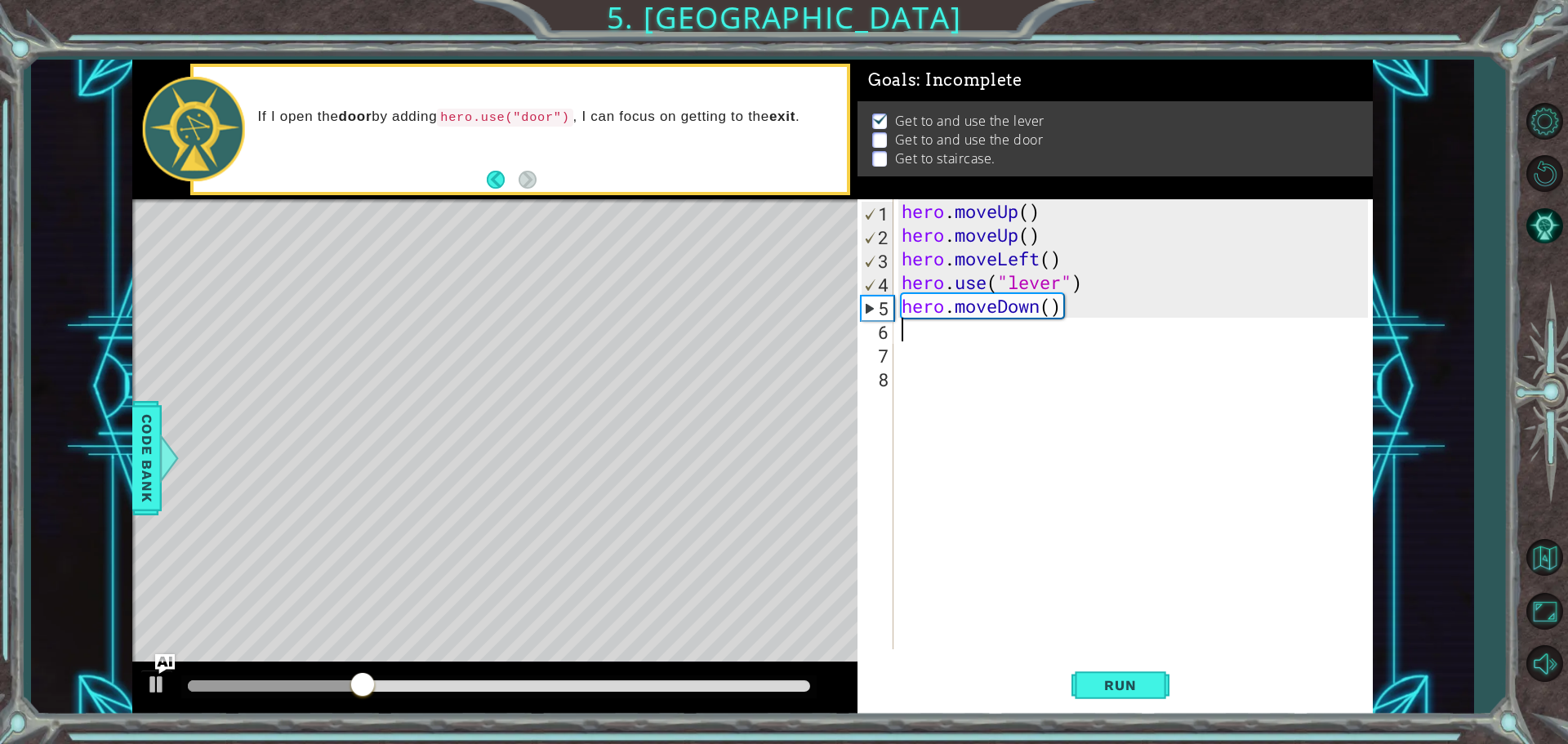
type textarea "h"
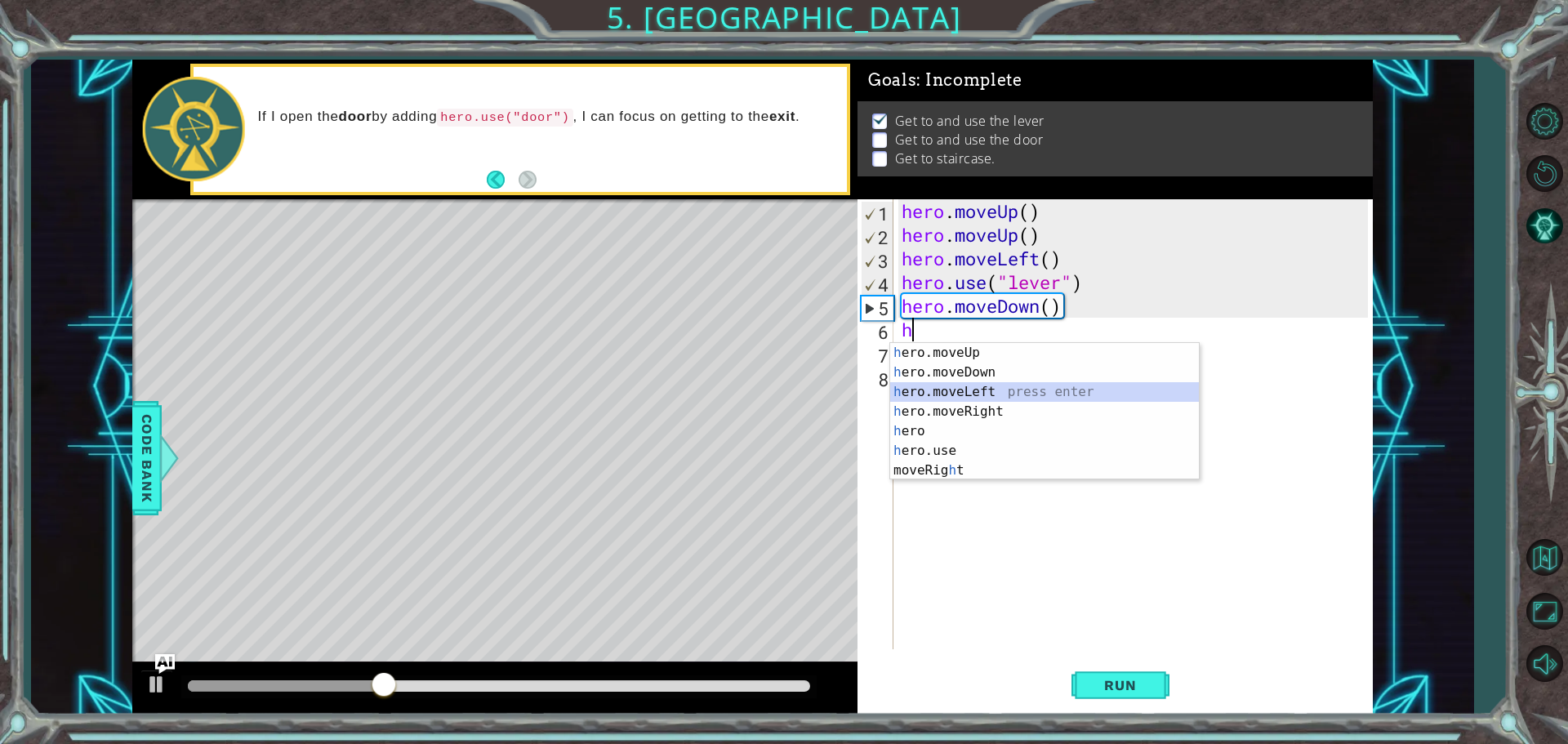
click at [939, 387] on div "h ero.moveUp press enter h ero.moveDown press enter h ero.moveLeft press enter …" at bounding box center [1044, 431] width 309 height 176
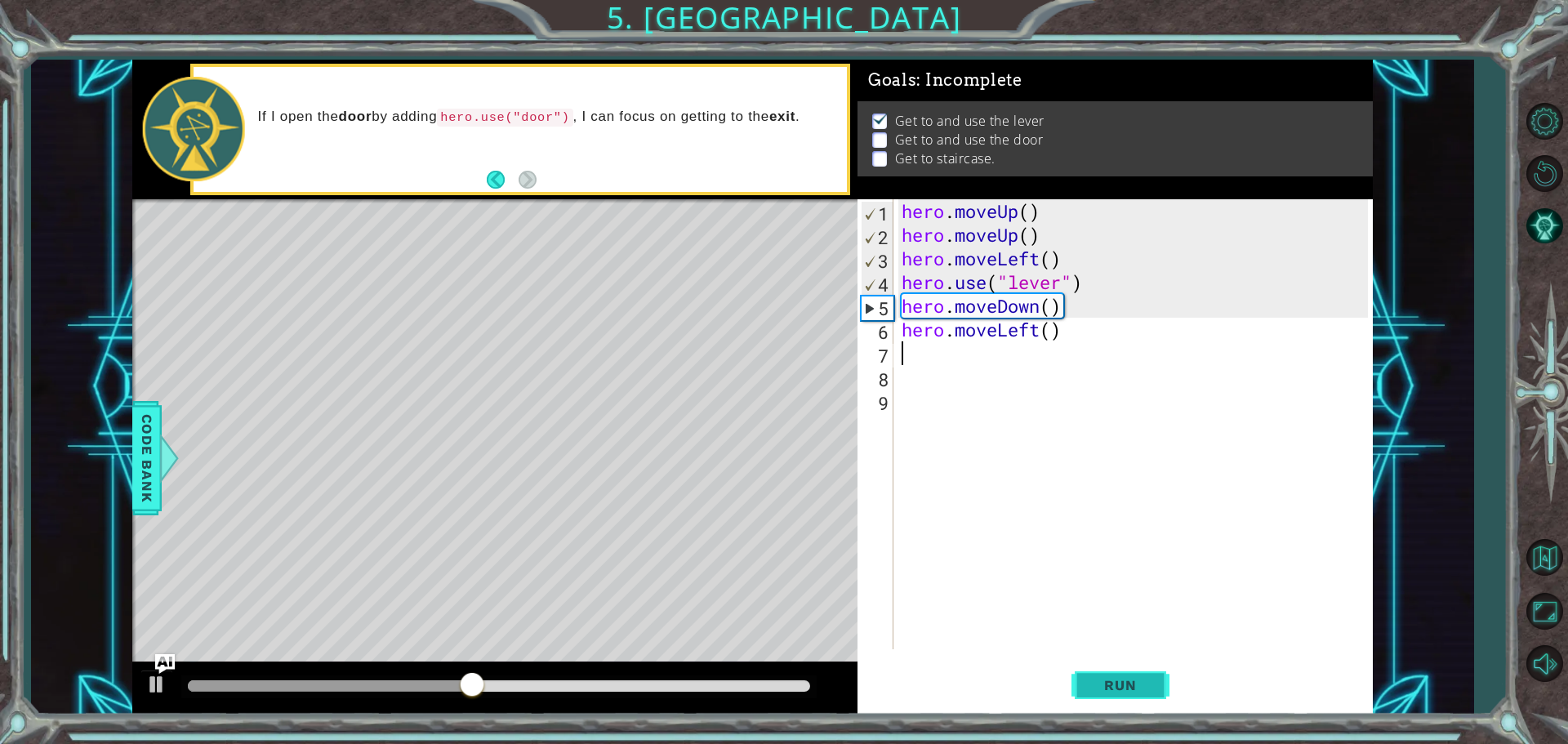
click at [1136, 693] on button "Run" at bounding box center [1120, 684] width 98 height 52
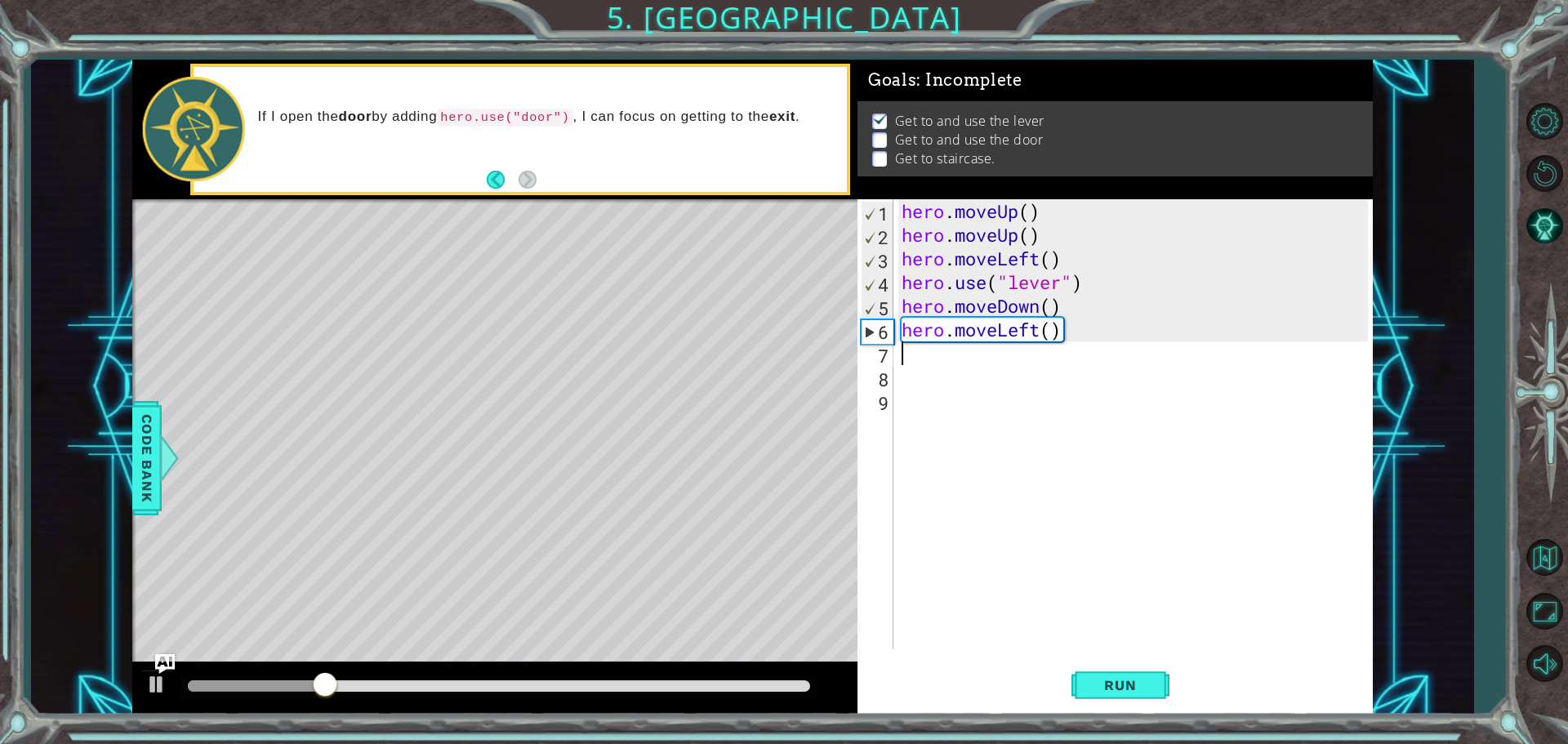
click at [1041, 336] on div "hero . moveUp ( ) hero . moveUp ( ) hero . moveLeft ( ) hero . use ( "lever" ) …" at bounding box center [1137, 448] width 478 height 498
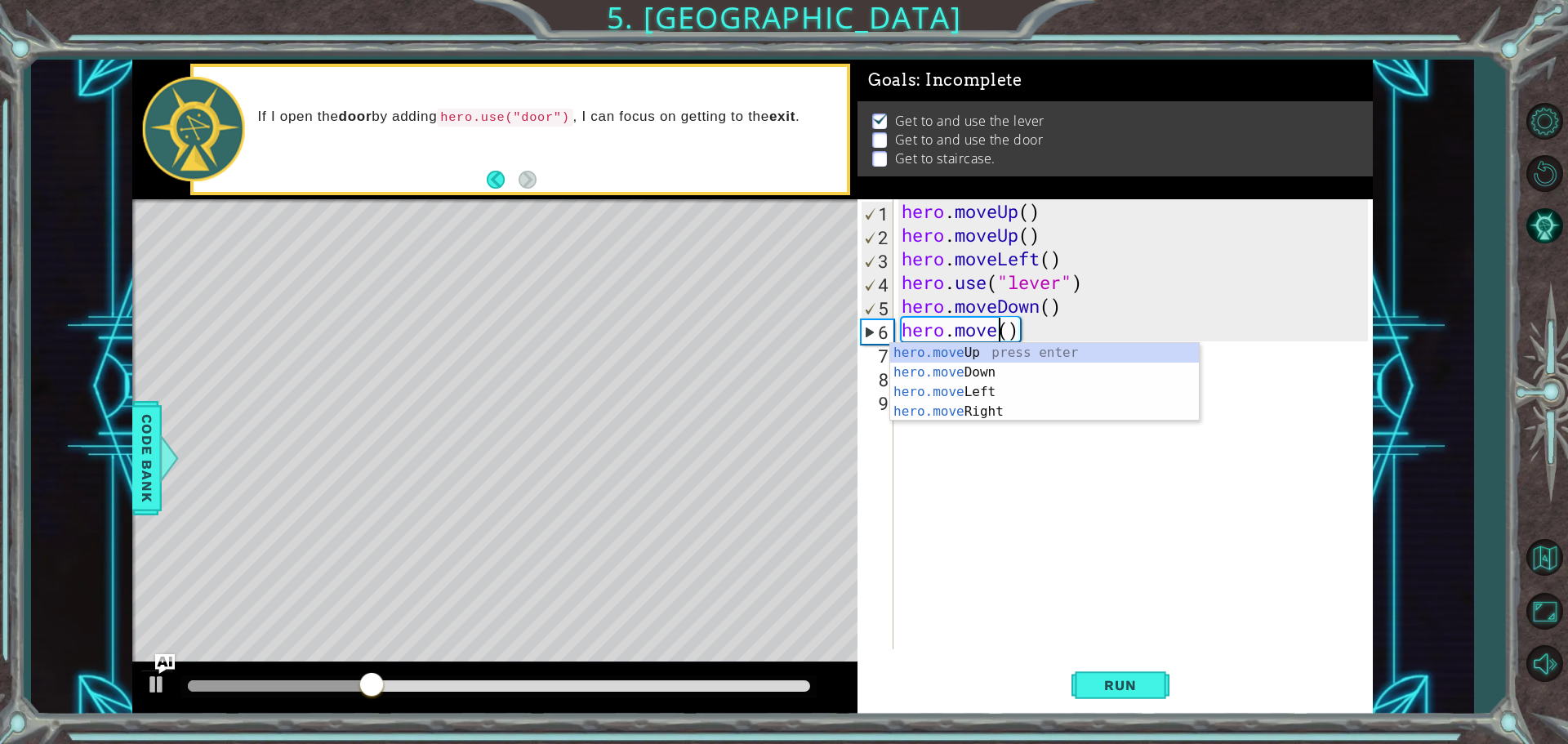
click at [1042, 337] on div "hero . moveUp ( ) hero . moveUp ( ) hero . moveLeft ( ) hero . use ( "lever" ) …" at bounding box center [1137, 448] width 478 height 498
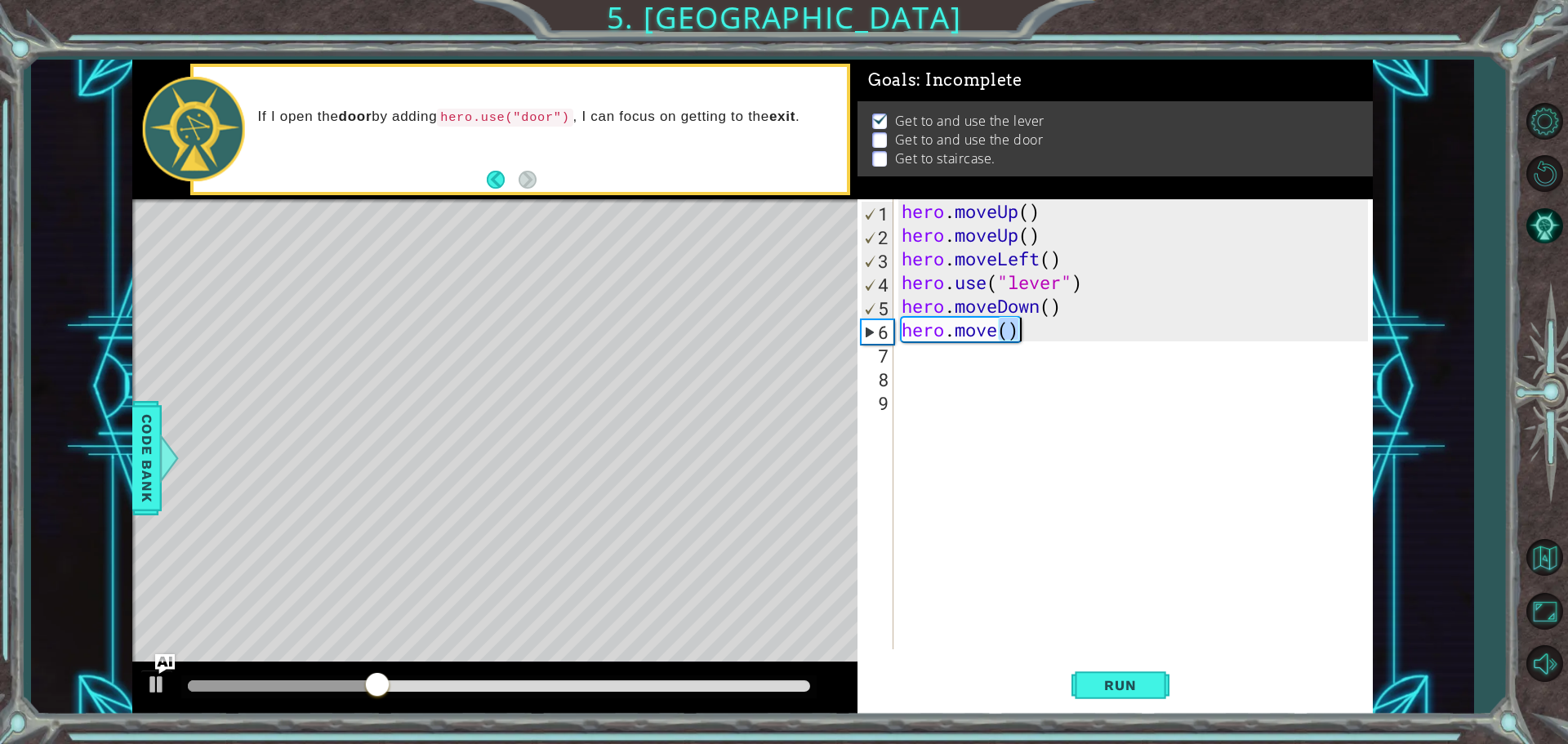
click at [1042, 337] on div "hero . moveUp ( ) hero . moveUp ( ) hero . moveLeft ( ) hero . use ( "lever" ) …" at bounding box center [1137, 448] width 478 height 498
drag, startPoint x: 1028, startPoint y: 328, endPoint x: 957, endPoint y: 338, distance: 71.7
click at [957, 338] on div "hero . moveUp ( ) hero . moveUp ( ) hero . moveLeft ( ) hero . use ( "lever" ) …" at bounding box center [1137, 448] width 478 height 498
type textarea "he"
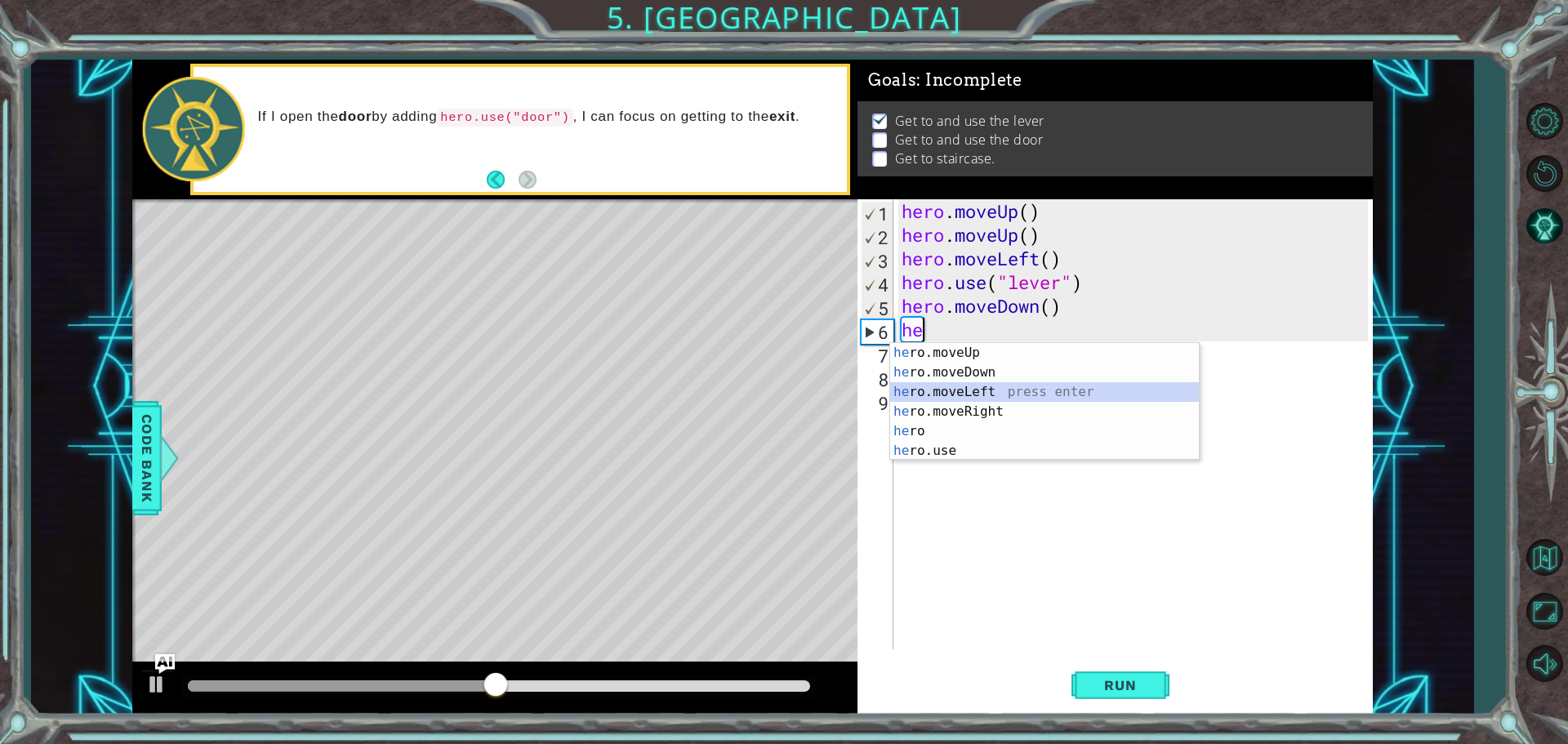
click at [977, 399] on div "he ro.moveUp press enter he ro.moveDown press enter he ro.moveLeft press enter …" at bounding box center [1044, 421] width 309 height 157
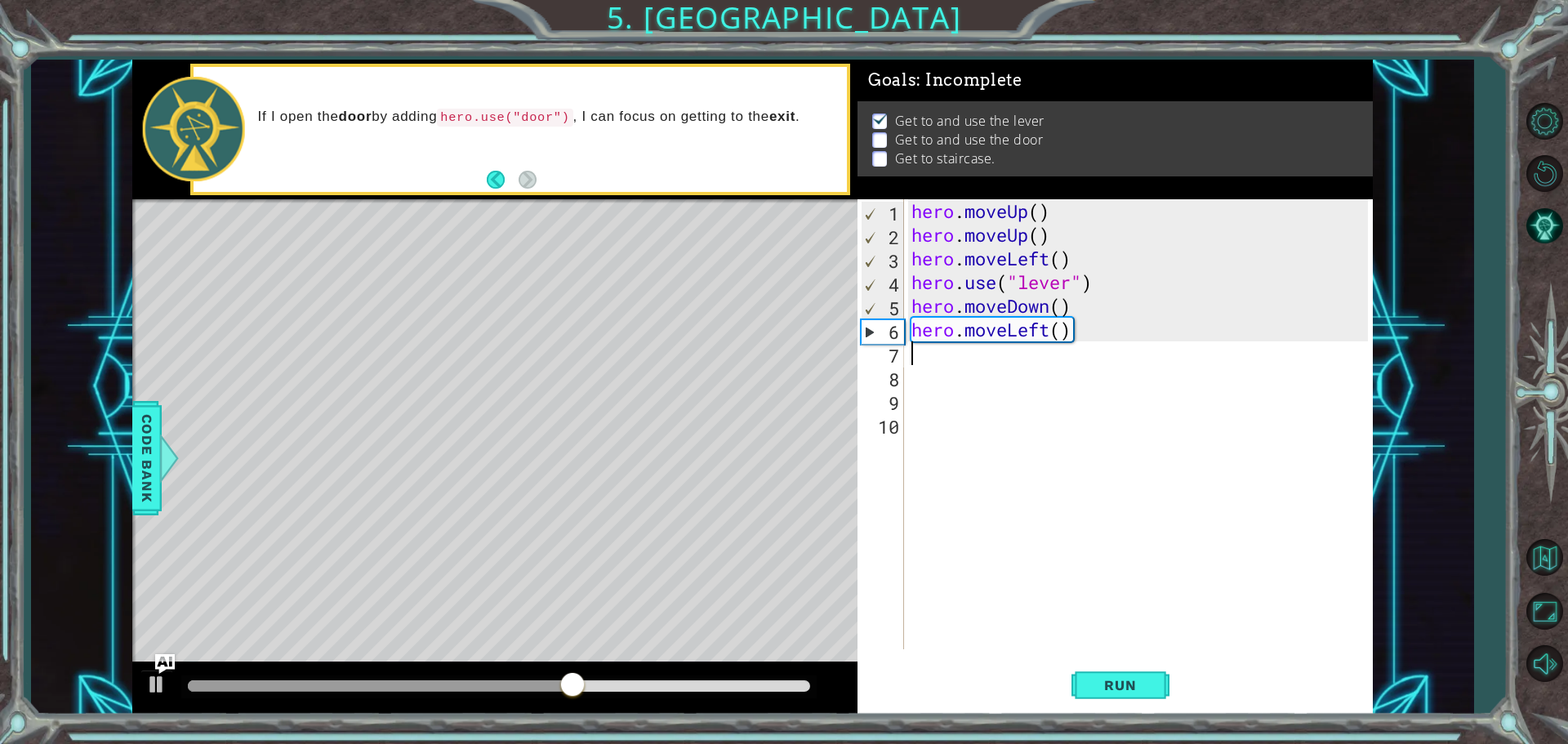
click at [1049, 330] on div "hero . moveUp ( ) hero . moveUp ( ) hero . moveLeft ( ) hero . use ( "lever" ) …" at bounding box center [1142, 448] width 468 height 498
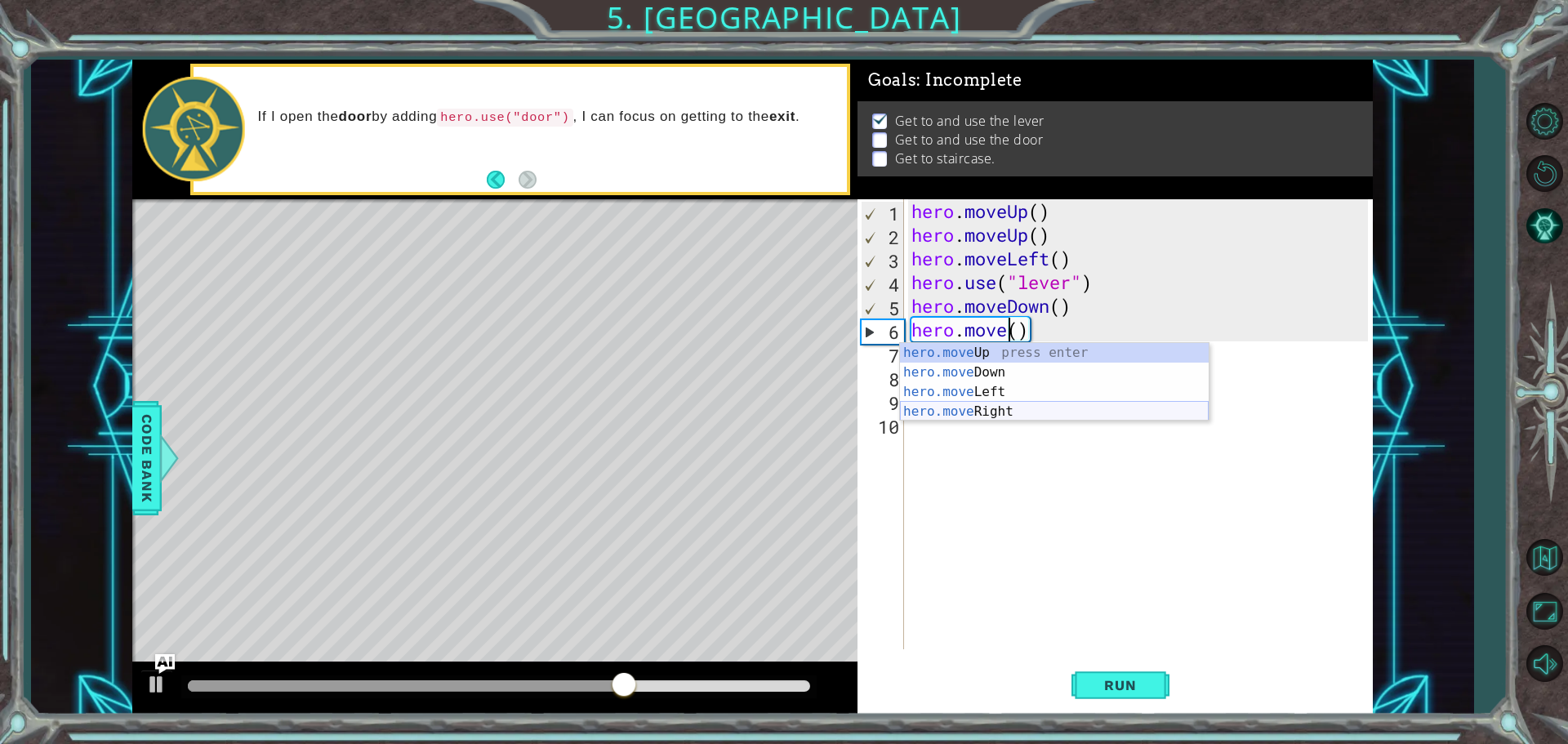
click at [1014, 407] on div "hero.move Up press enter hero.move Down press enter hero.move Left press enter …" at bounding box center [1054, 402] width 309 height 118
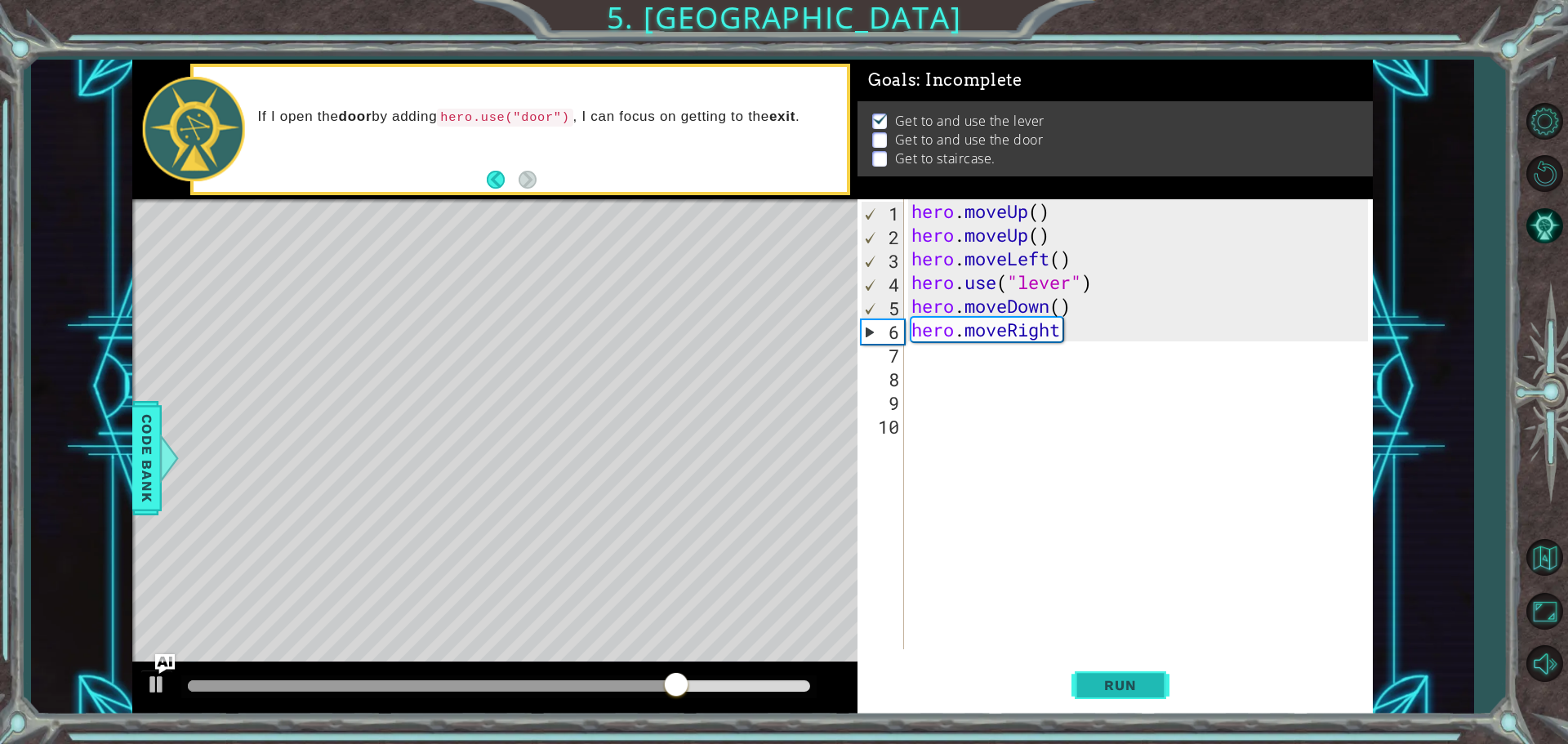
click at [1129, 691] on span "Run" at bounding box center [1119, 685] width 64 height 16
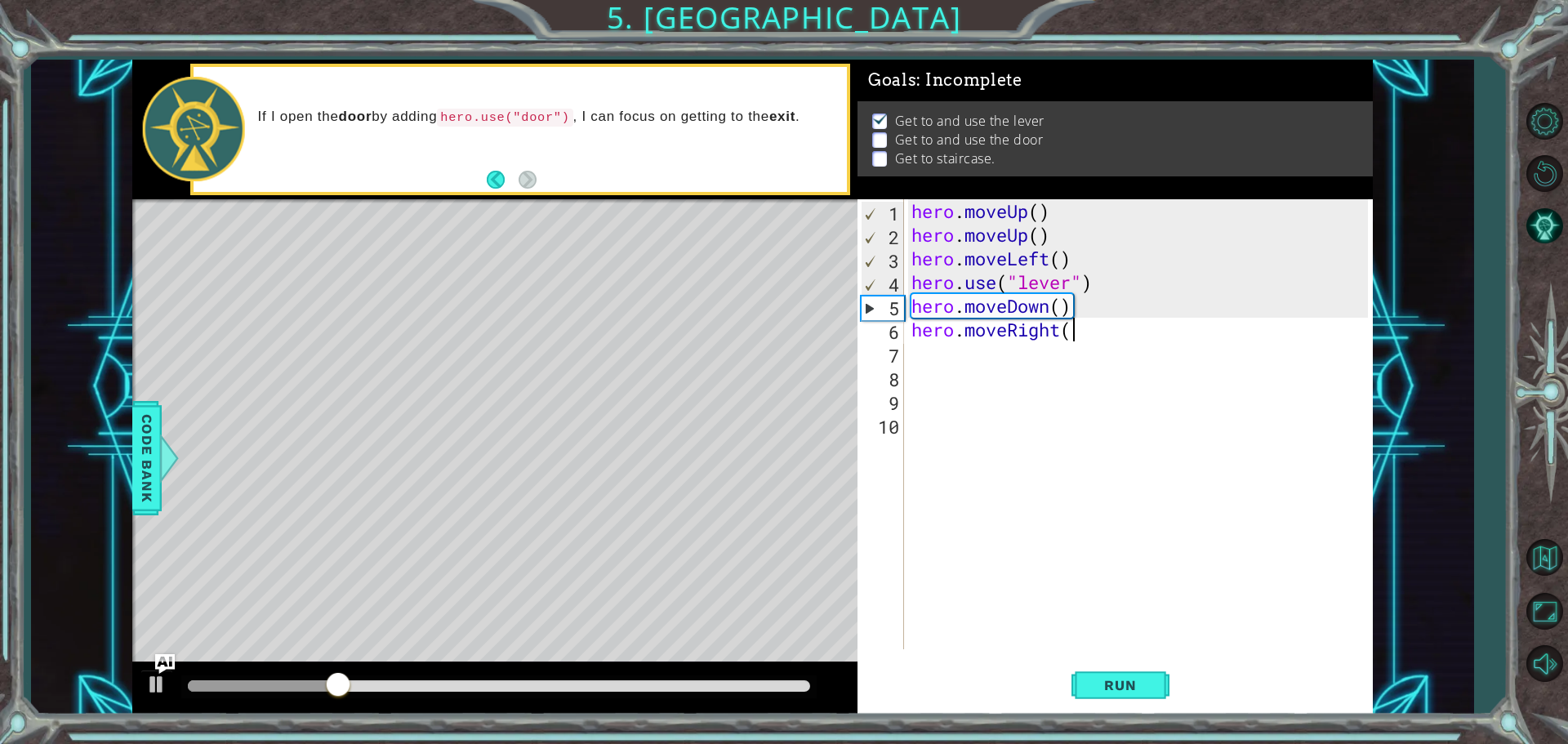
scroll to position [0, 6]
click at [1103, 682] on span "Run" at bounding box center [1119, 685] width 64 height 16
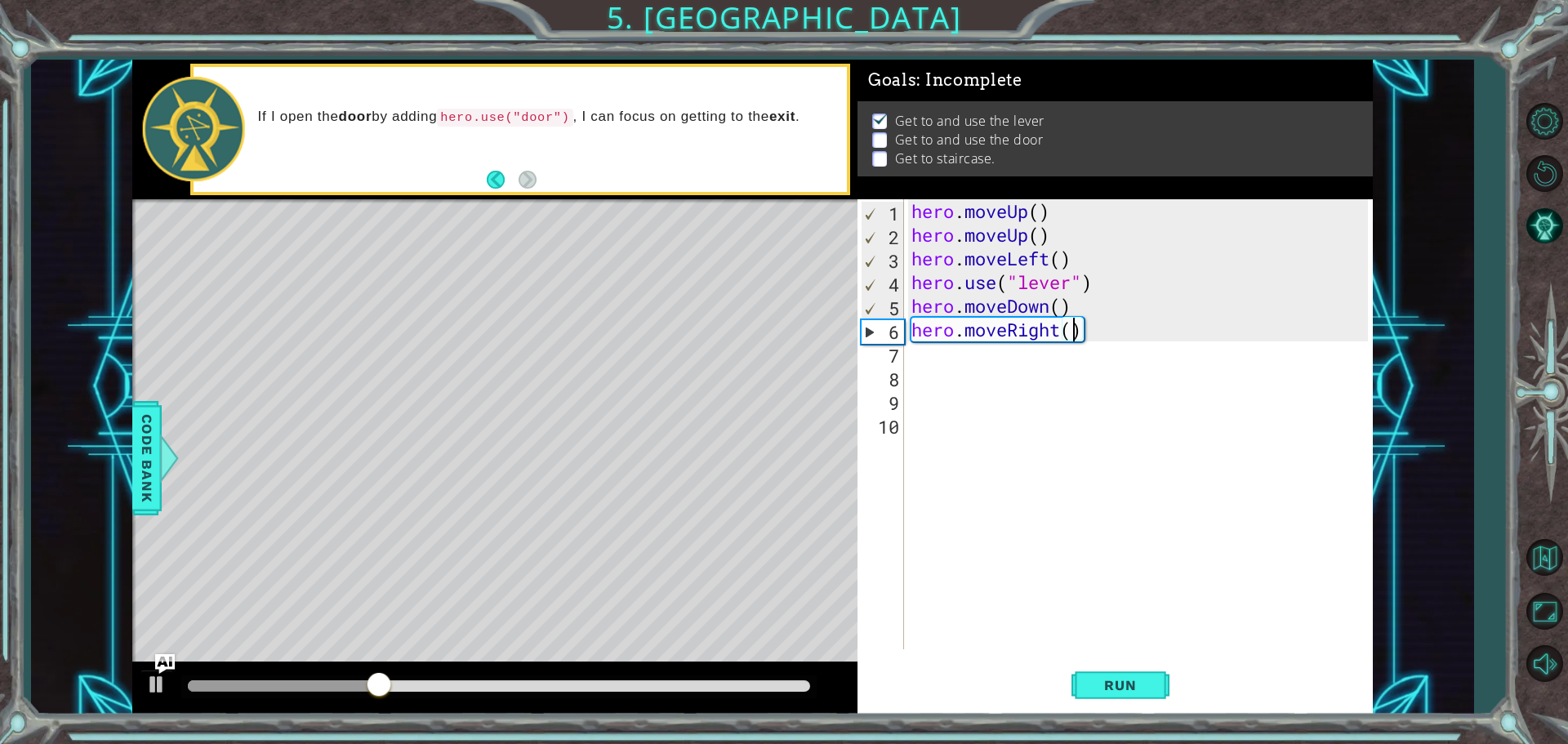
click at [1070, 330] on div "hero . moveUp ( ) hero . moveUp ( ) hero . moveLeft ( ) hero . use ( "lever" ) …" at bounding box center [1142, 448] width 468 height 498
type textarea "hero.moveRight(2)"
click at [953, 358] on div "hero . moveUp ( ) hero . moveUp ( ) hero . moveLeft ( ) hero . use ( "lever" ) …" at bounding box center [1142, 448] width 468 height 498
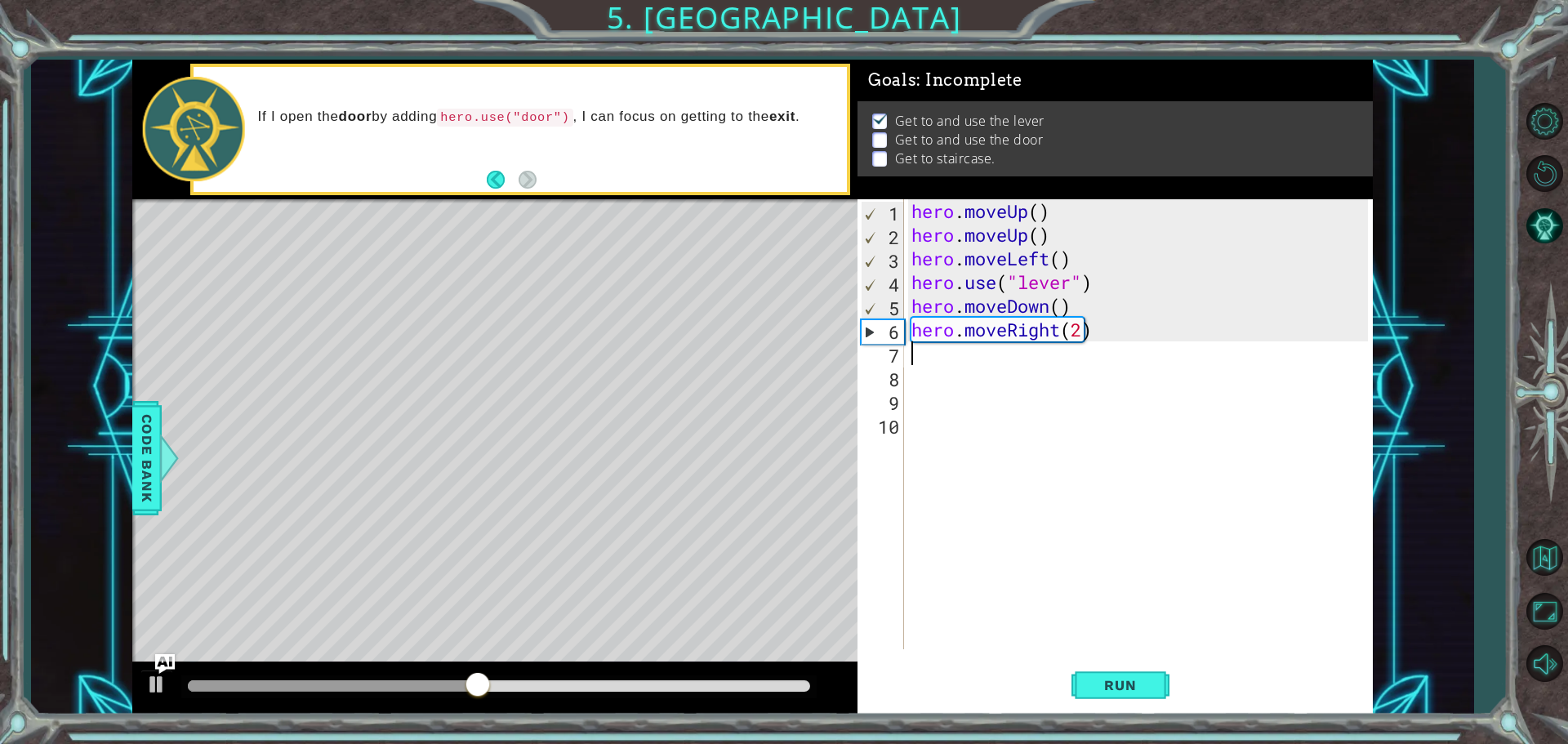
type textarea "h"
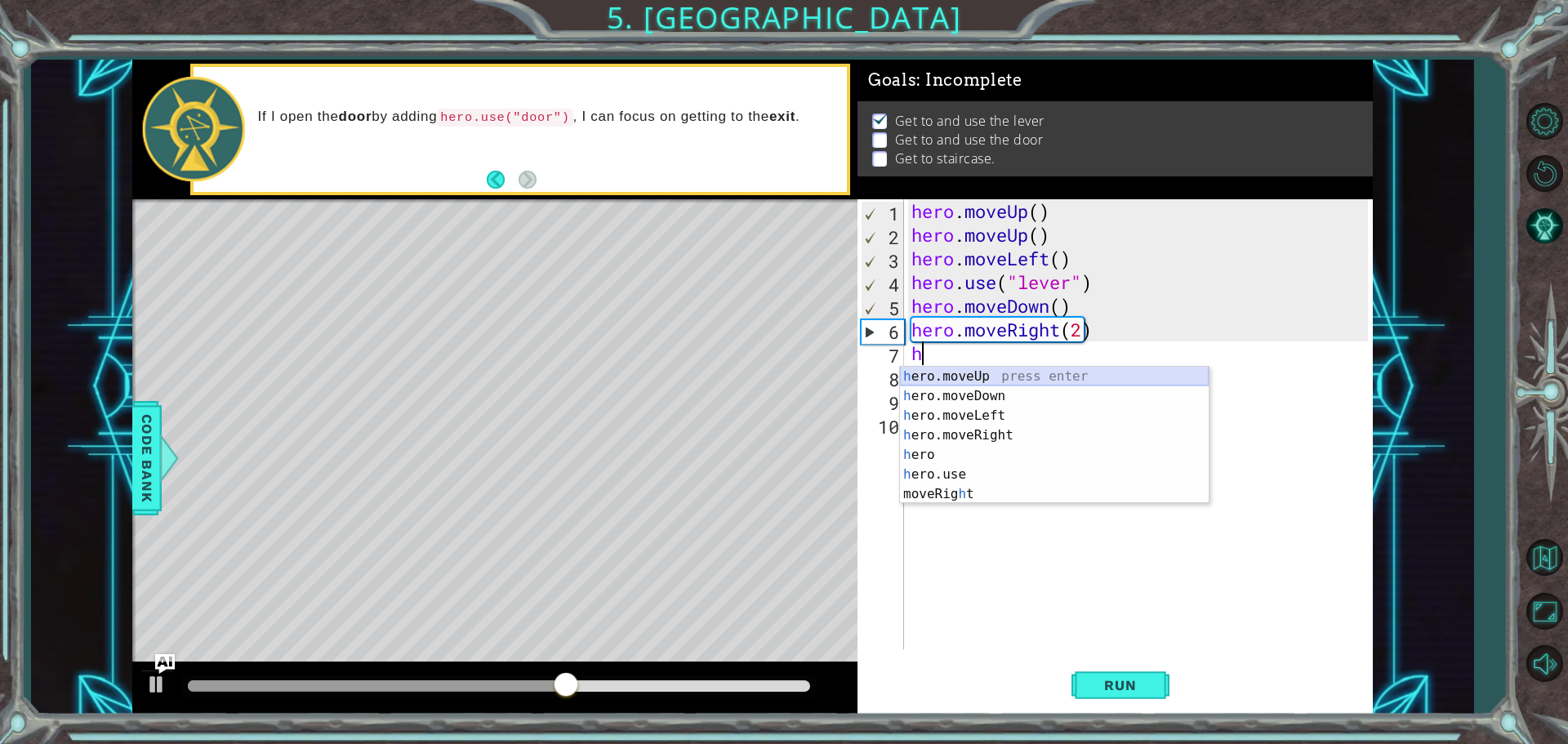
click at [972, 376] on div "h ero.moveUp press enter h ero.moveDown press enter h ero.moveLeft press enter …" at bounding box center [1054, 454] width 309 height 176
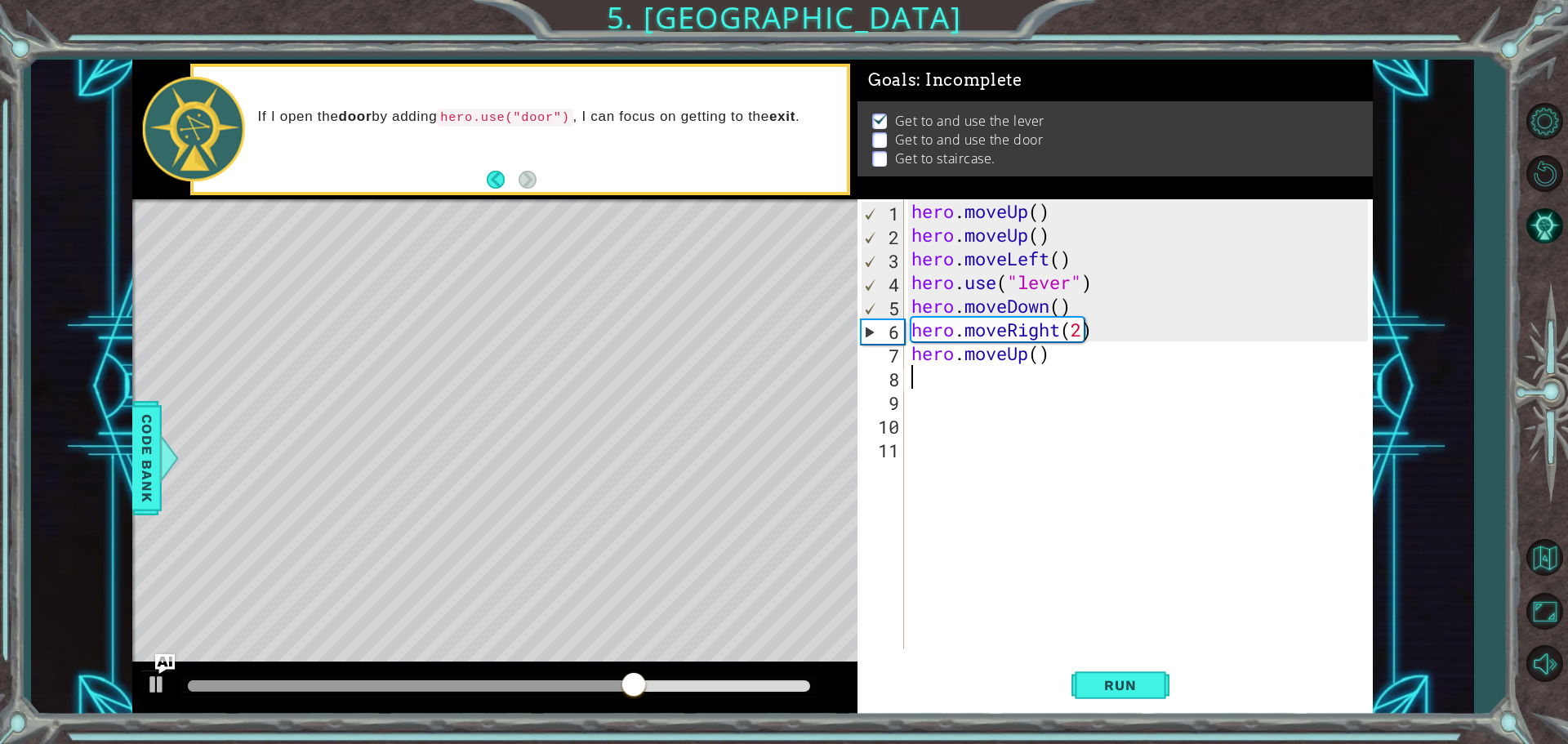
type textarea "h"
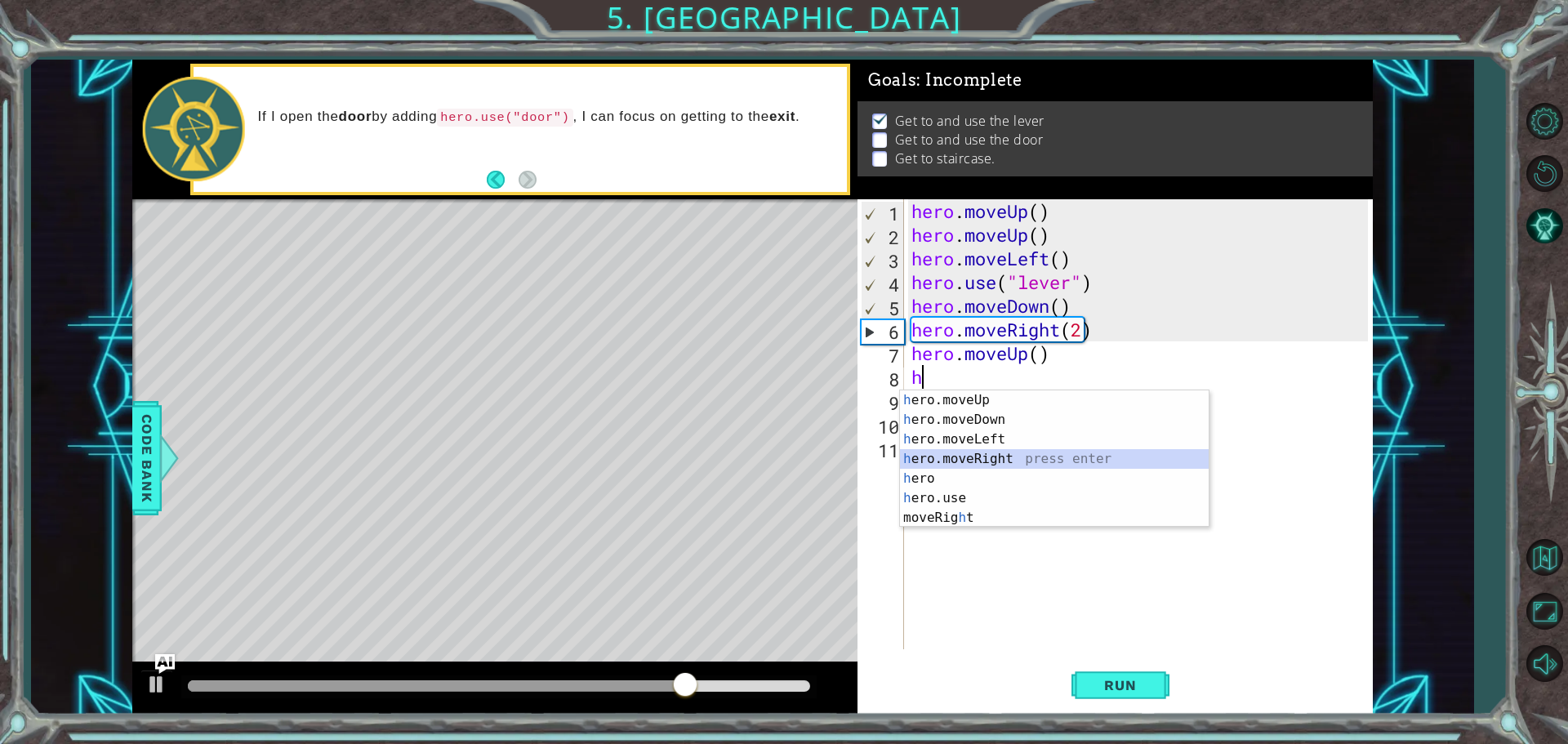
click at [956, 453] on div "h ero.moveUp press enter h ero.moveDown press enter h ero.moveLeft press enter …" at bounding box center [1054, 478] width 309 height 176
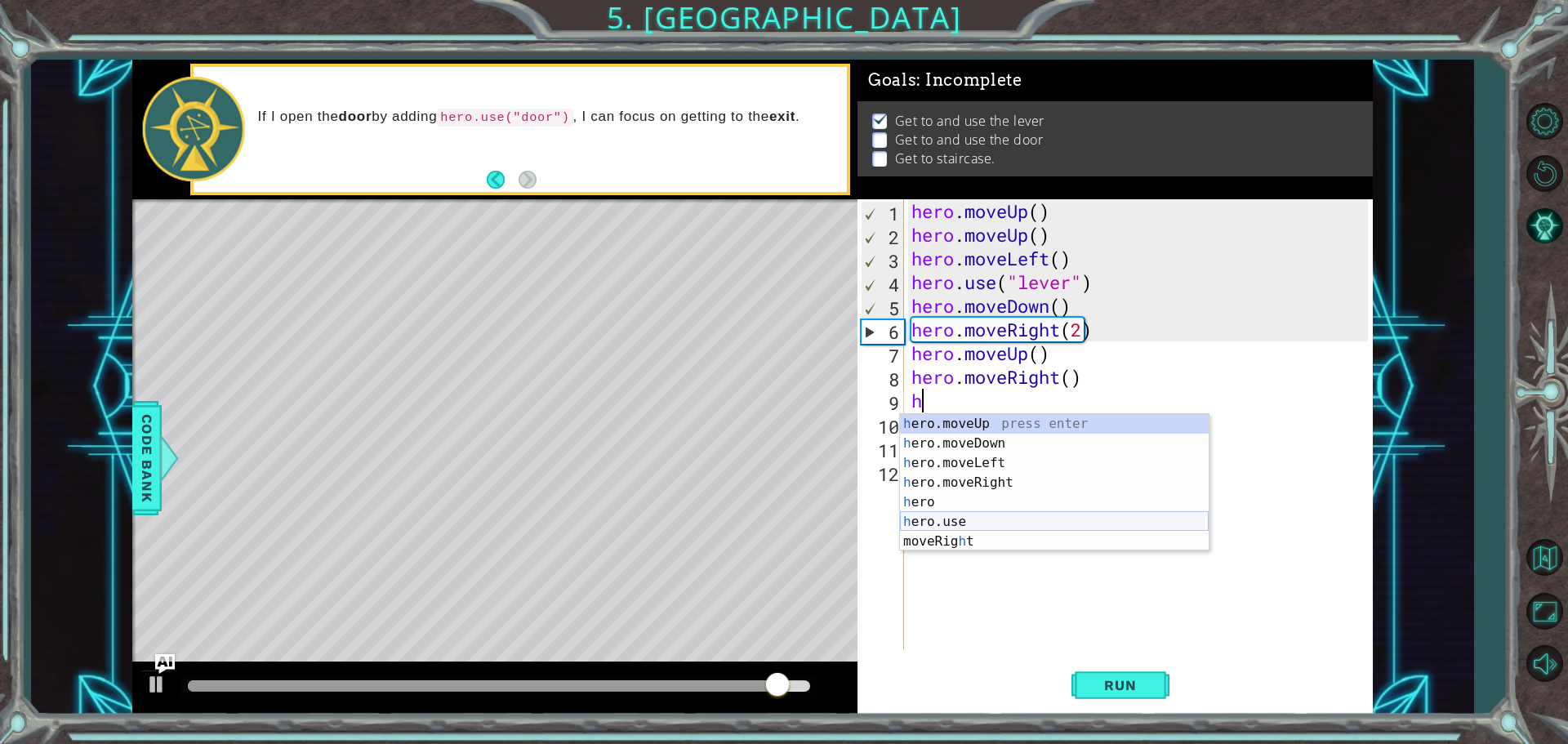
click at [954, 516] on div "h ero.moveUp press enter h ero.moveDown press enter h ero.moveLeft press enter …" at bounding box center [1054, 502] width 309 height 176
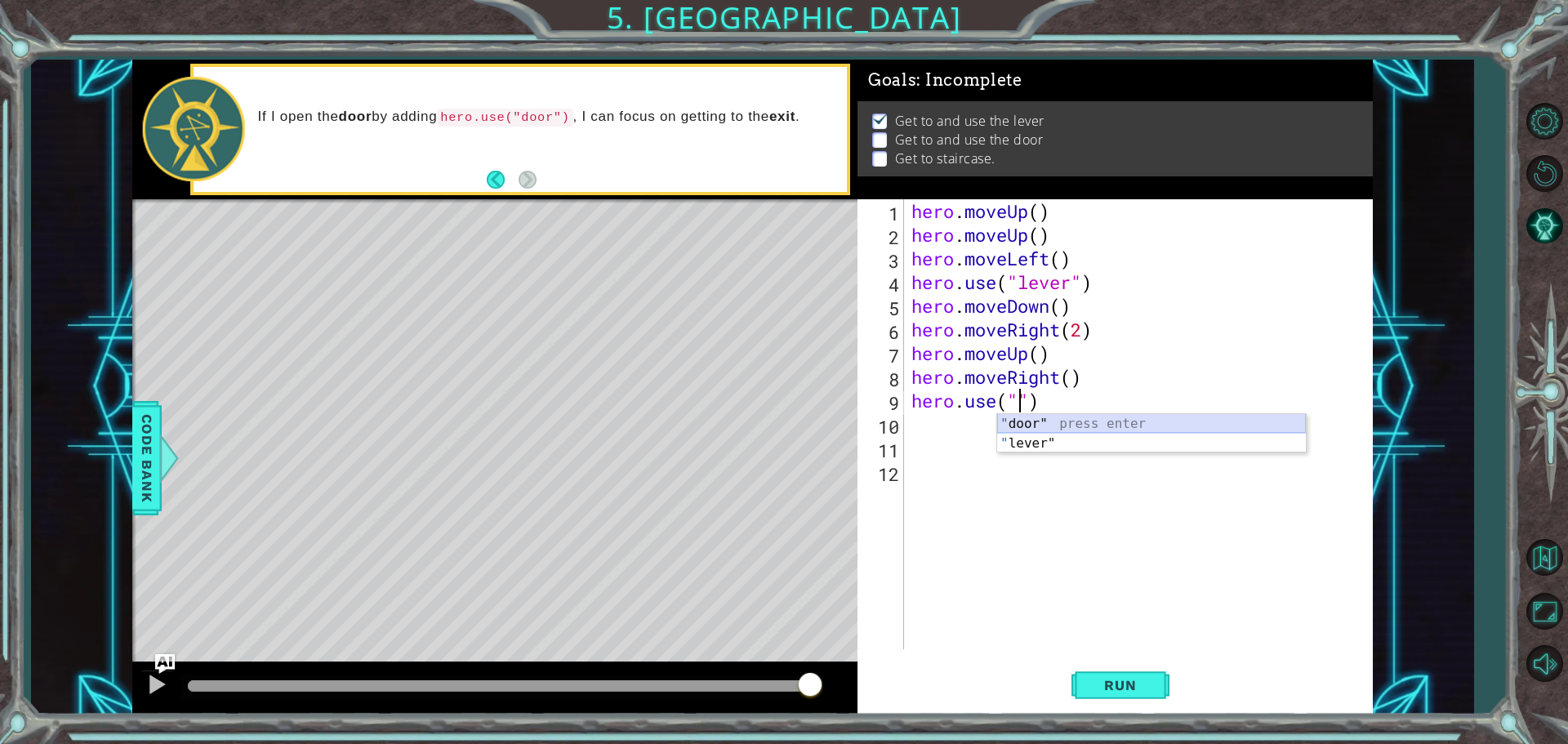
click at [1121, 426] on div "" door" press enter " lever" press enter" at bounding box center [1151, 453] width 309 height 79
type textarea "hero.use("door")"
click at [1107, 691] on span "Run" at bounding box center [1119, 685] width 64 height 16
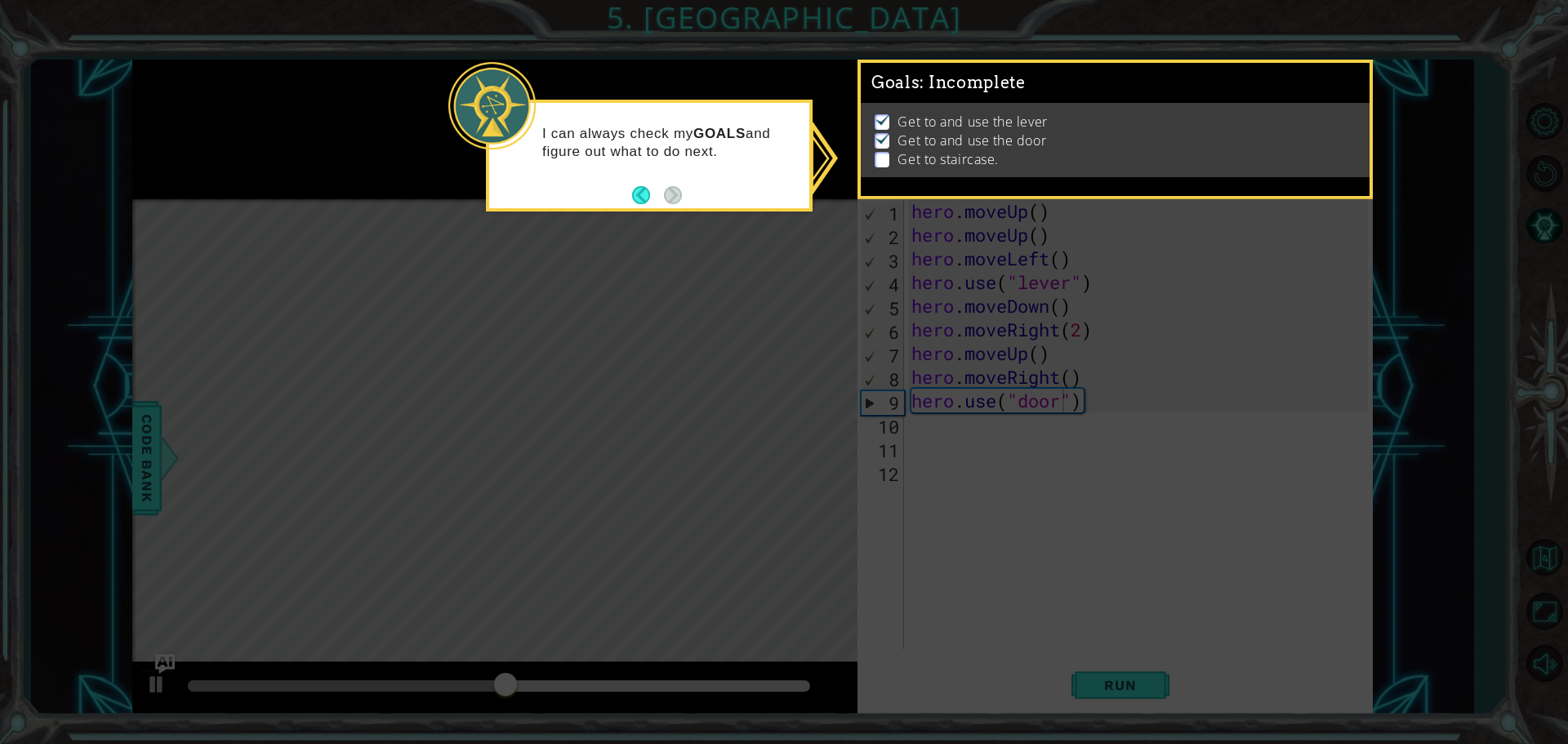
click at [733, 186] on div "I can always check my GOALS and figure out what to do next." at bounding box center [650, 150] width 320 height 82
click at [1143, 670] on icon at bounding box center [784, 372] width 1568 height 744
drag, startPoint x: 1306, startPoint y: 297, endPoint x: 1107, endPoint y: 263, distance: 201.9
click at [1306, 296] on icon at bounding box center [784, 372] width 1568 height 744
click at [633, 78] on icon at bounding box center [784, 372] width 1568 height 744
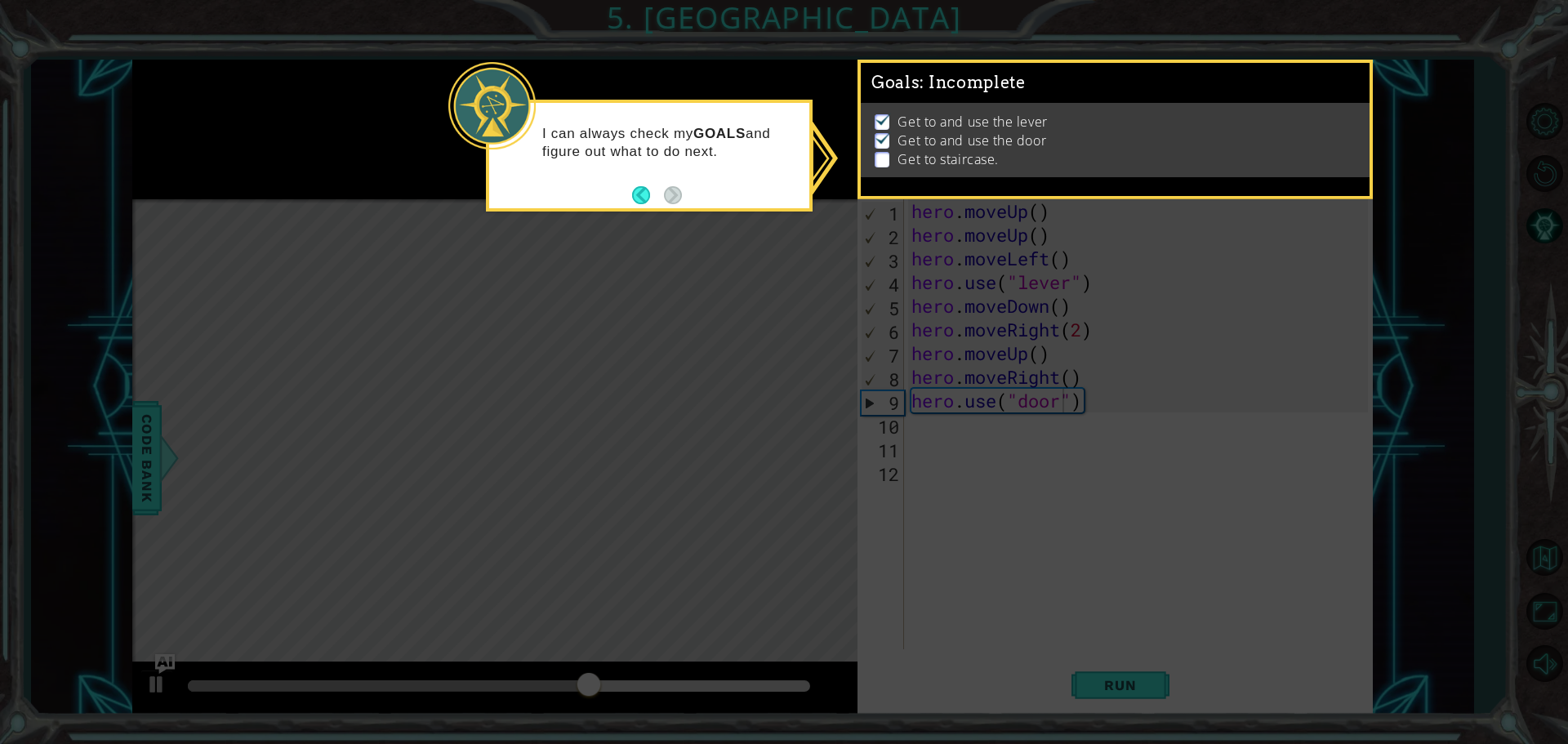
drag, startPoint x: 315, startPoint y: 223, endPoint x: 1012, endPoint y: 235, distance: 697.1
click at [315, 224] on icon at bounding box center [784, 372] width 1568 height 744
click at [881, 155] on p at bounding box center [882, 159] width 14 height 15
click at [975, 136] on p "Get to and use the door" at bounding box center [972, 140] width 148 height 18
click at [898, 127] on p "Get to and use the lever" at bounding box center [972, 122] width 149 height 18
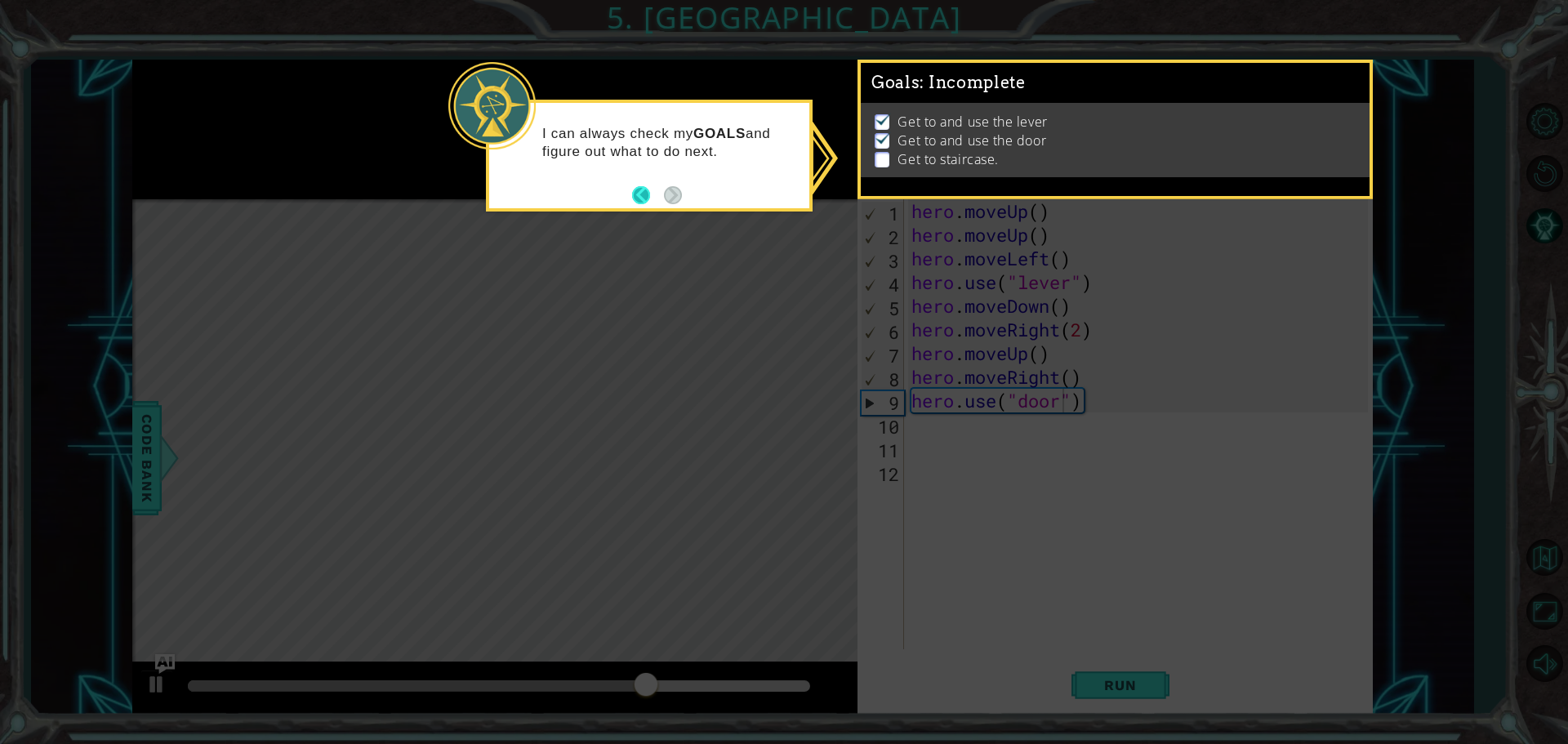
click at [647, 197] on button "Back" at bounding box center [648, 196] width 32 height 18
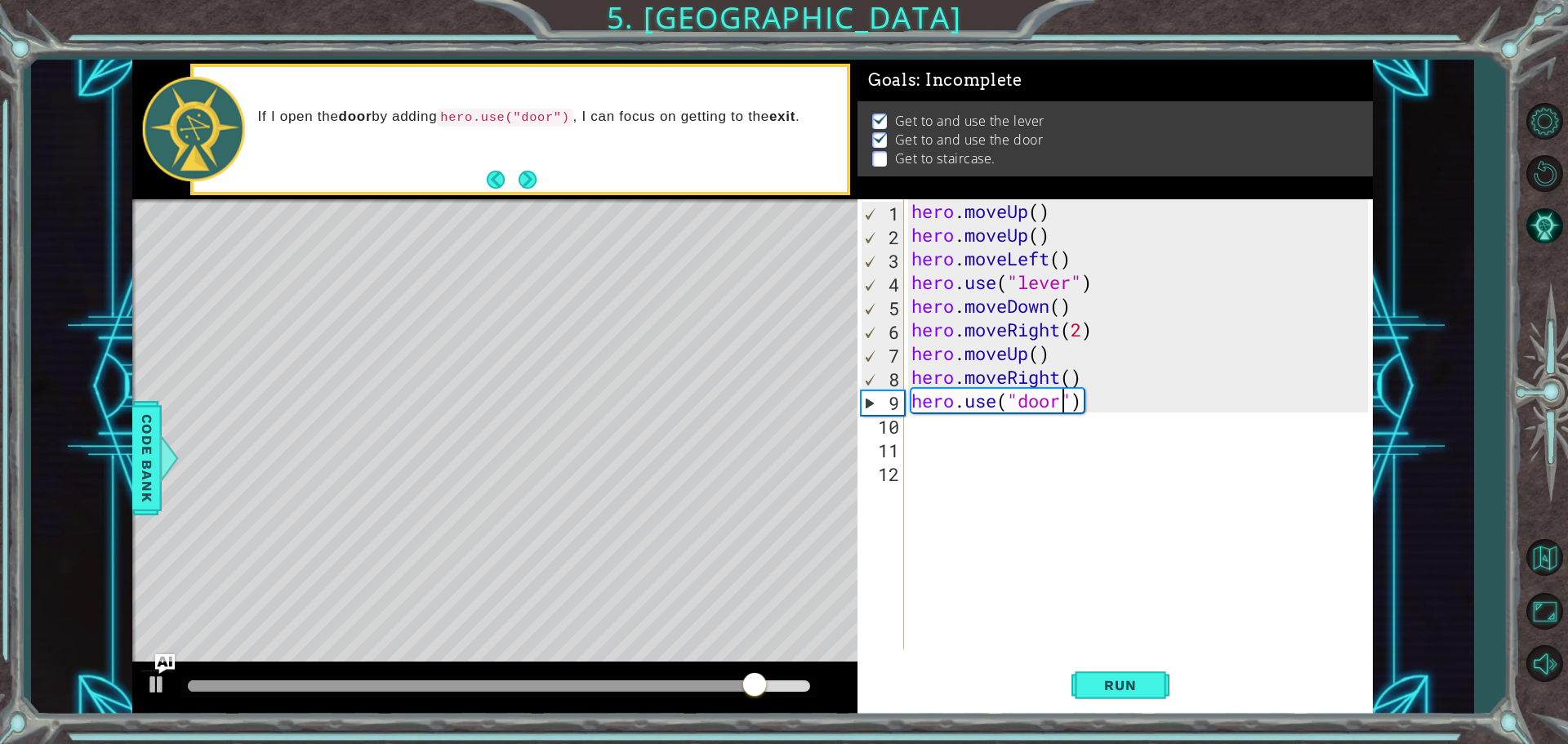
click at [947, 434] on div "hero . moveUp ( ) hero . moveUp ( ) hero . moveLeft ( ) hero . use ( "lever" ) …" at bounding box center [1142, 448] width 468 height 498
type textarea "h"
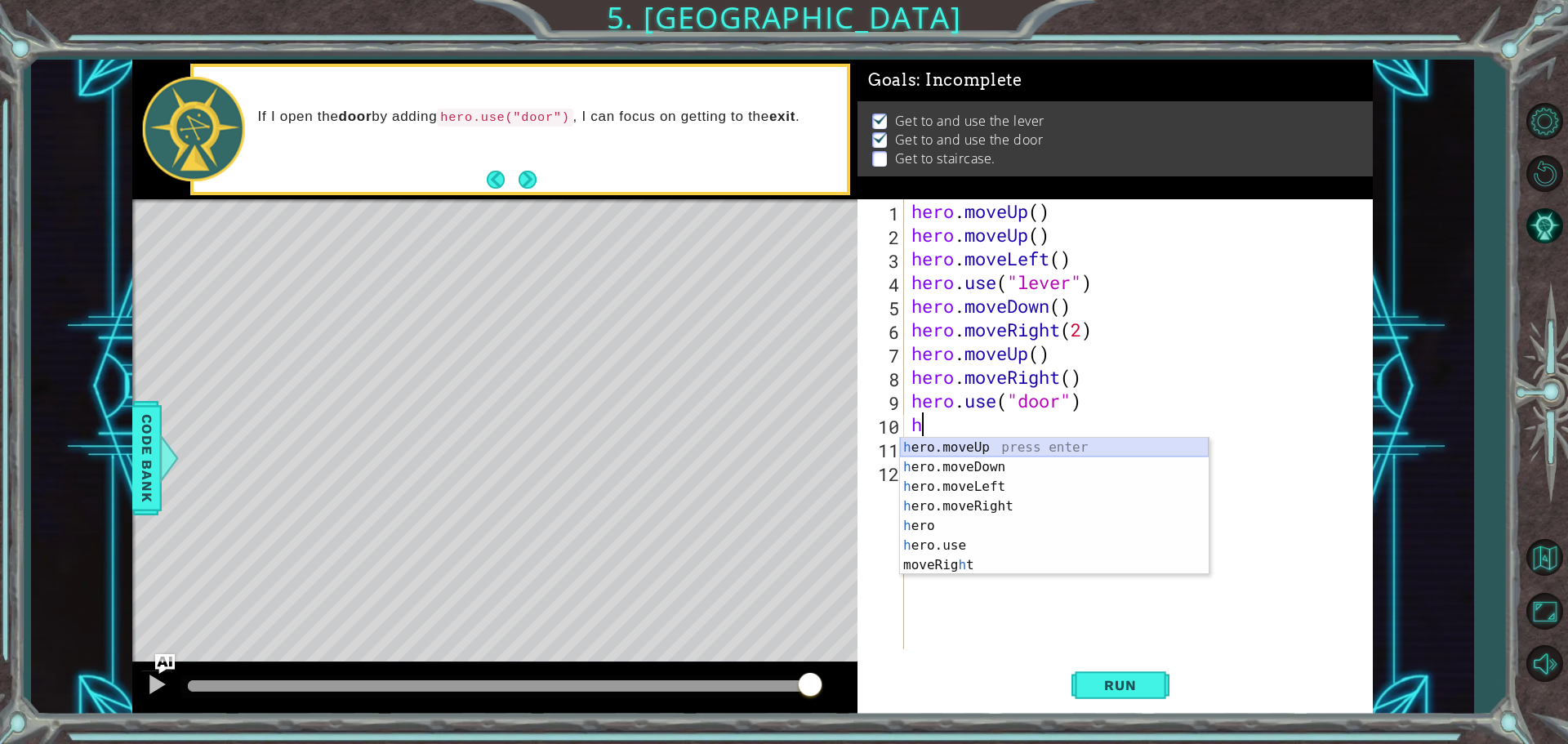
click at [957, 454] on div "h ero.moveUp press enter h ero.moveDown press enter h ero.moveLeft press enter …" at bounding box center [1054, 526] width 309 height 176
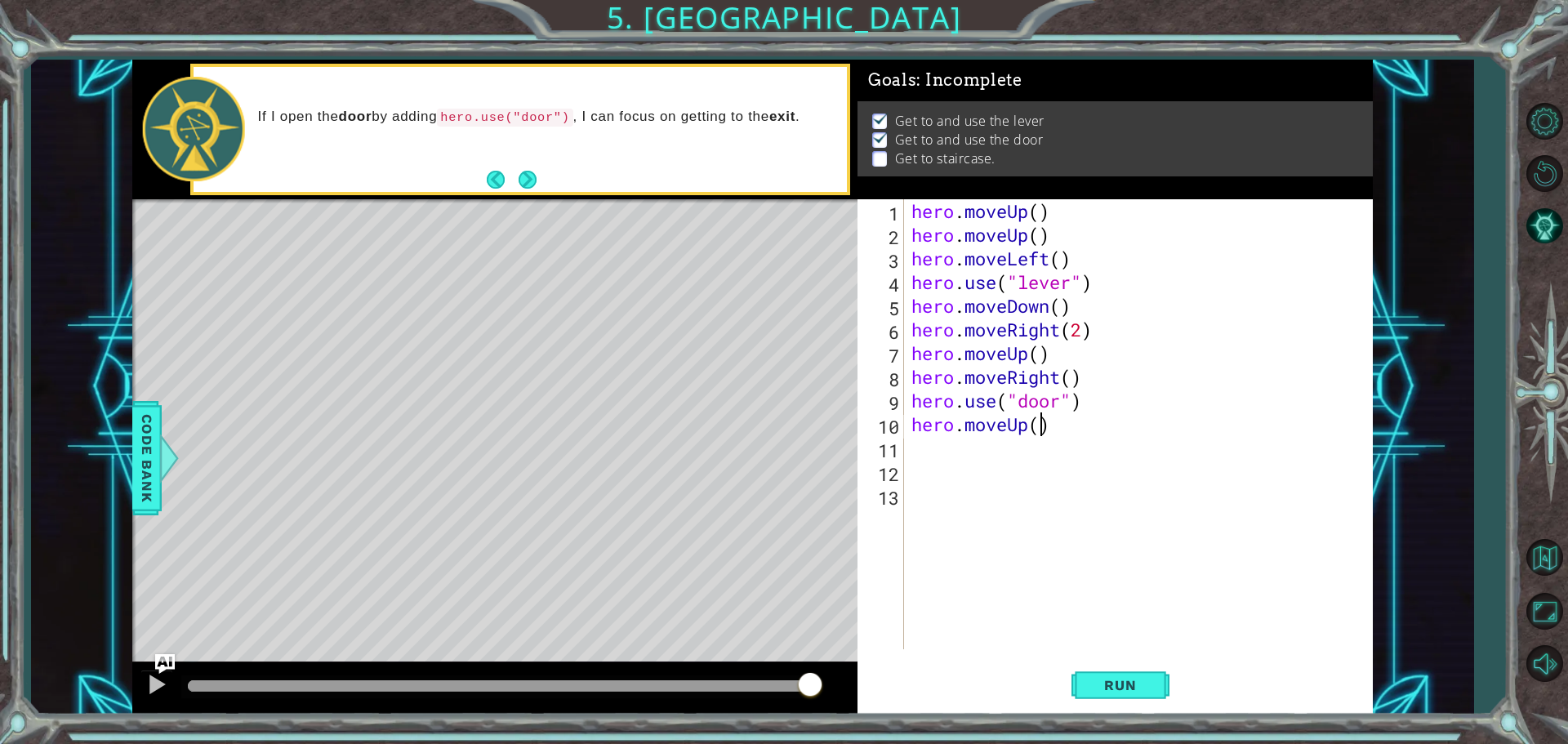
click at [1043, 425] on div "hero . moveUp ( ) hero . moveUp ( ) hero . moveLeft ( ) hero . use ( "lever" ) …" at bounding box center [1142, 448] width 468 height 498
type textarea "hero.moveUp(2)"
click at [940, 464] on div "hero . moveUp ( ) hero . moveUp ( ) hero . moveLeft ( ) hero . use ( "lever" ) …" at bounding box center [1142, 448] width 468 height 498
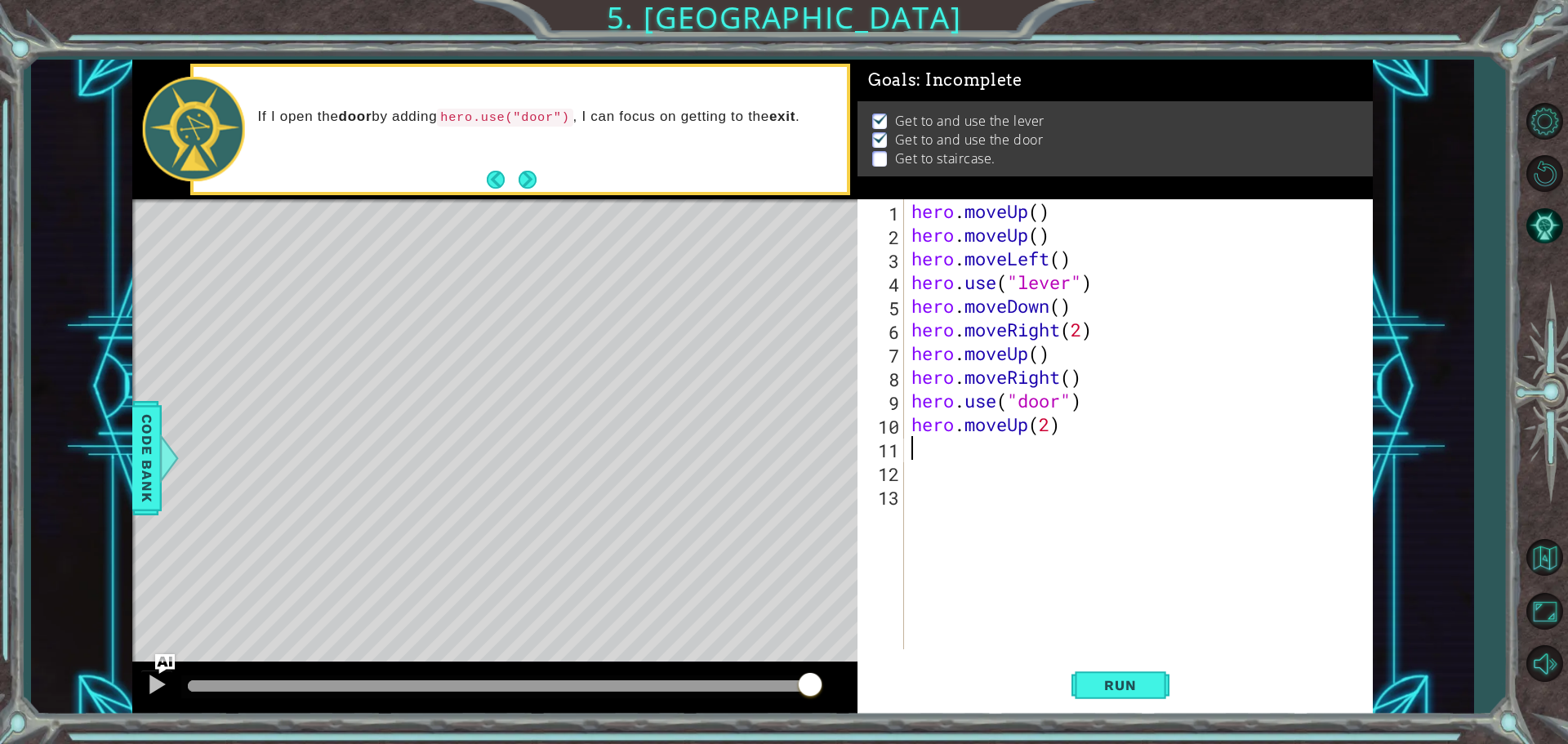
click at [947, 448] on div "hero . moveUp ( ) hero . moveUp ( ) hero . moveLeft ( ) hero . use ( "lever" ) …" at bounding box center [1142, 448] width 468 height 498
type textarea "h"
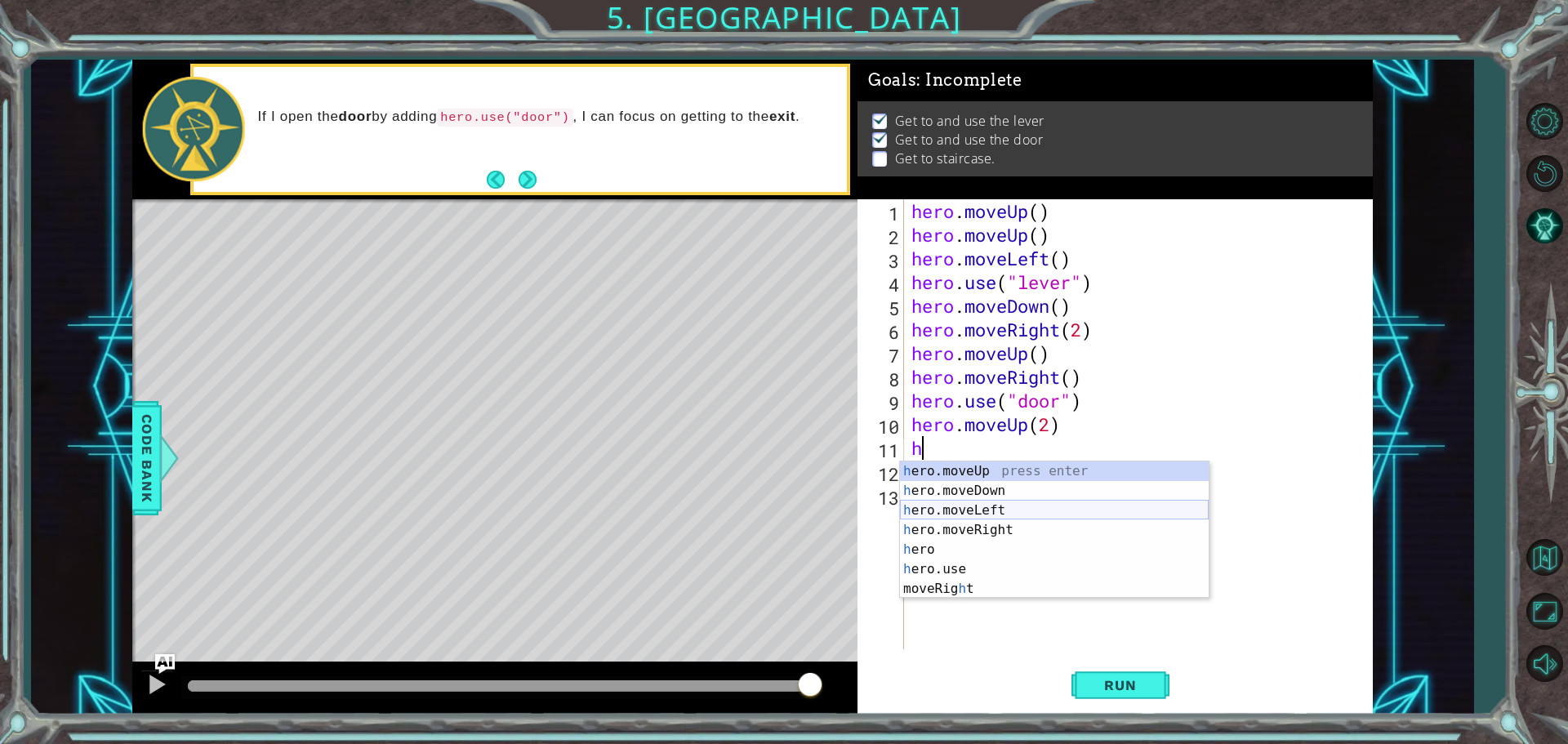
click at [946, 507] on div "h ero.moveUp press enter h ero.moveDown press enter h ero.moveLeft press enter …" at bounding box center [1054, 549] width 309 height 176
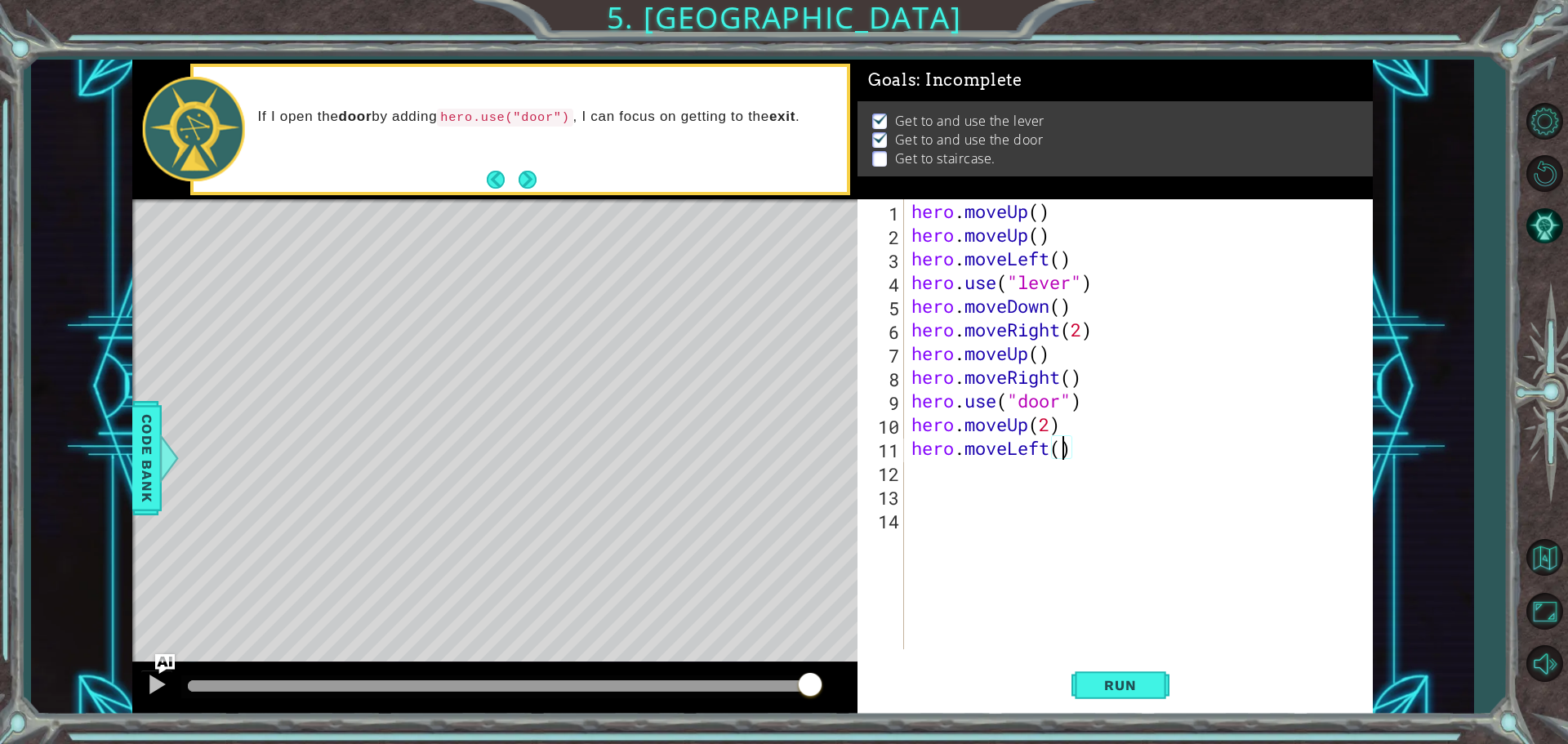
click at [1060, 451] on div "hero . moveUp ( ) hero . moveUp ( ) hero . moveLeft ( ) hero . use ( "lever" ) …" at bounding box center [1142, 448] width 468 height 498
type textarea "hero.moveLeft(3)"
click at [947, 472] on div "hero . moveUp ( ) hero . moveUp ( ) hero . moveLeft ( ) hero . use ( "lever" ) …" at bounding box center [1142, 448] width 468 height 498
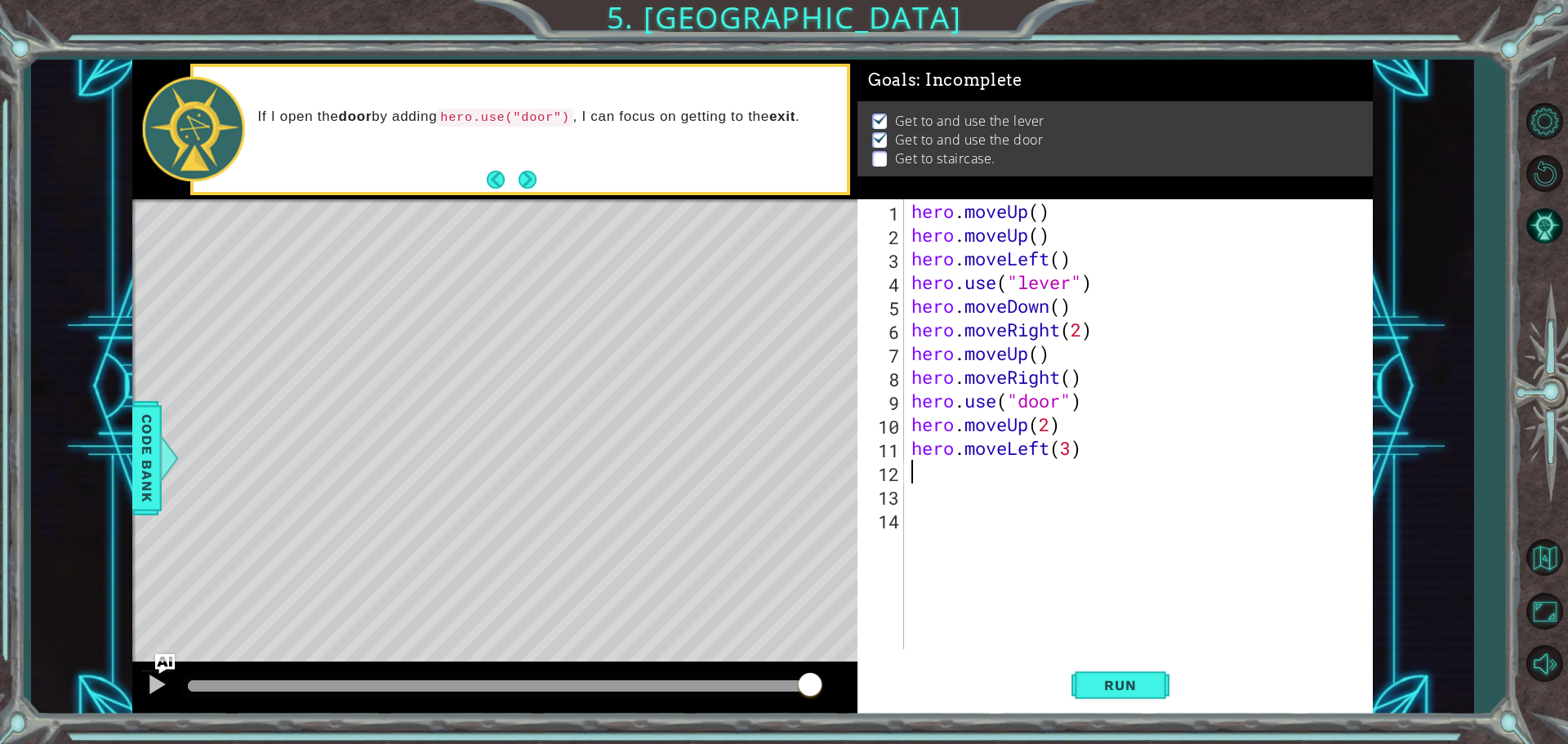
type textarea "h"
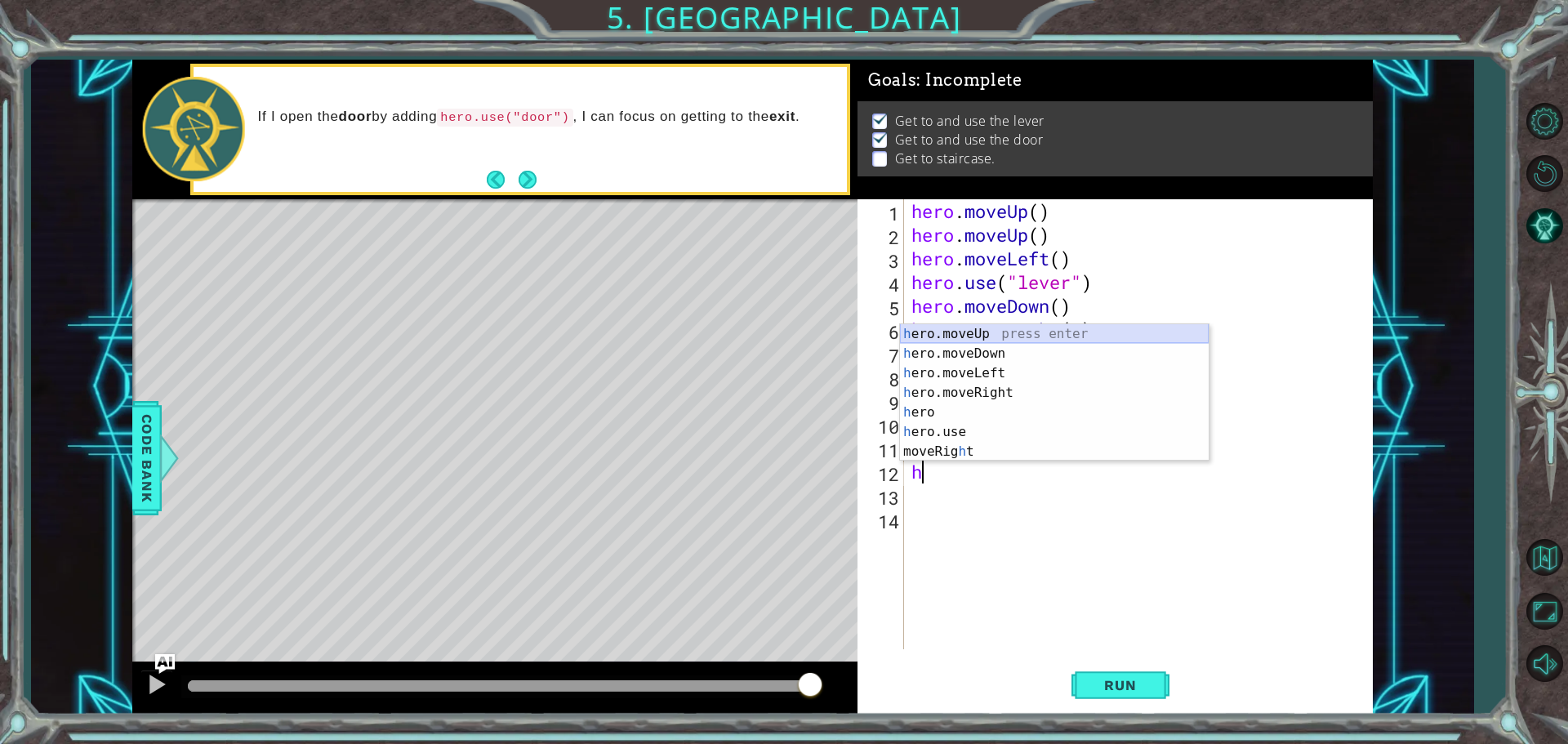
click at [999, 339] on div "h ero.moveUp press enter h ero.moveDown press enter h ero.moveLeft press enter …" at bounding box center [1054, 412] width 309 height 176
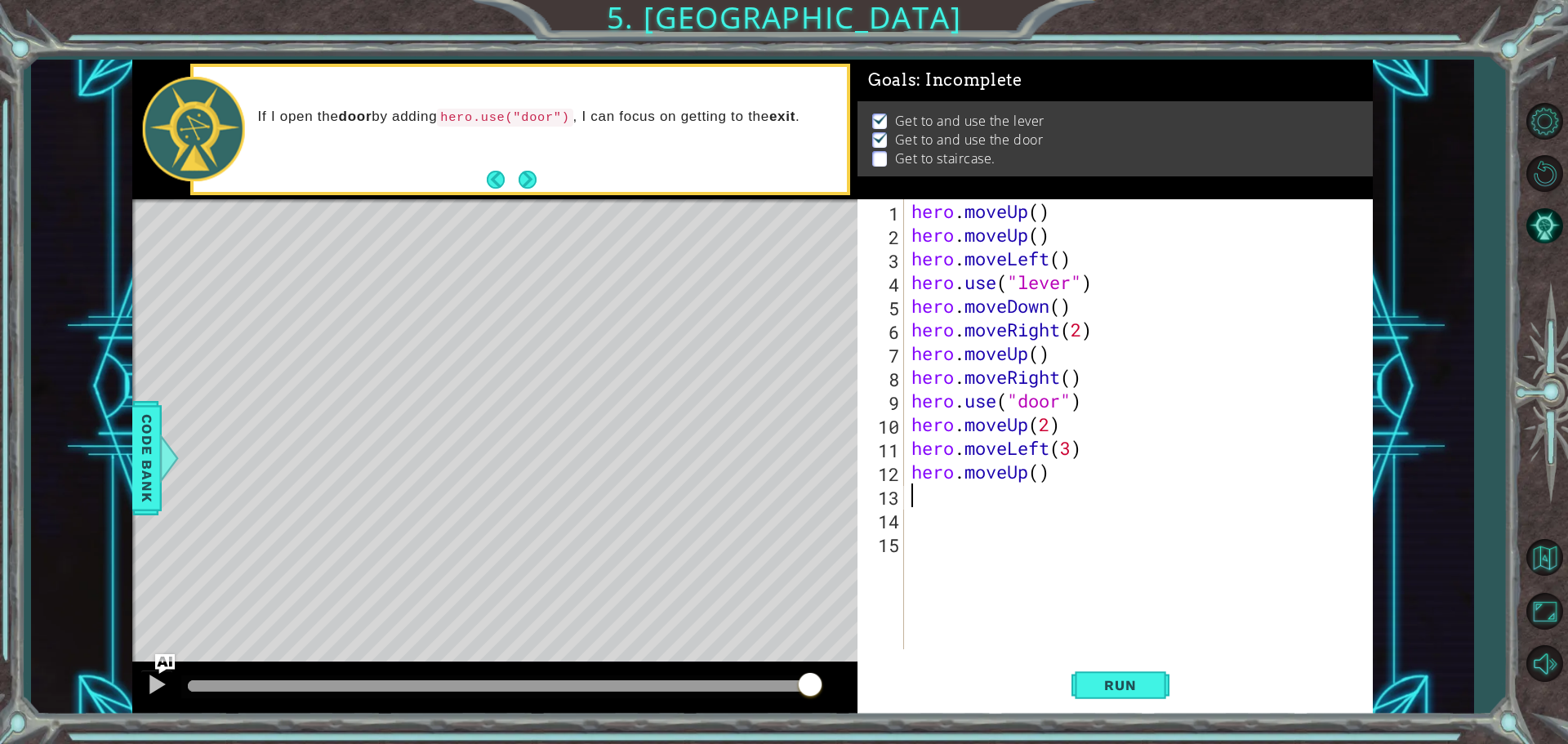
click at [1037, 473] on div "hero . moveUp ( ) hero . moveUp ( ) hero . moveLeft ( ) hero . use ( "lever" ) …" at bounding box center [1142, 448] width 468 height 498
type textarea "hero.moveUp(1)"
click at [1136, 690] on span "Run" at bounding box center [1119, 685] width 64 height 16
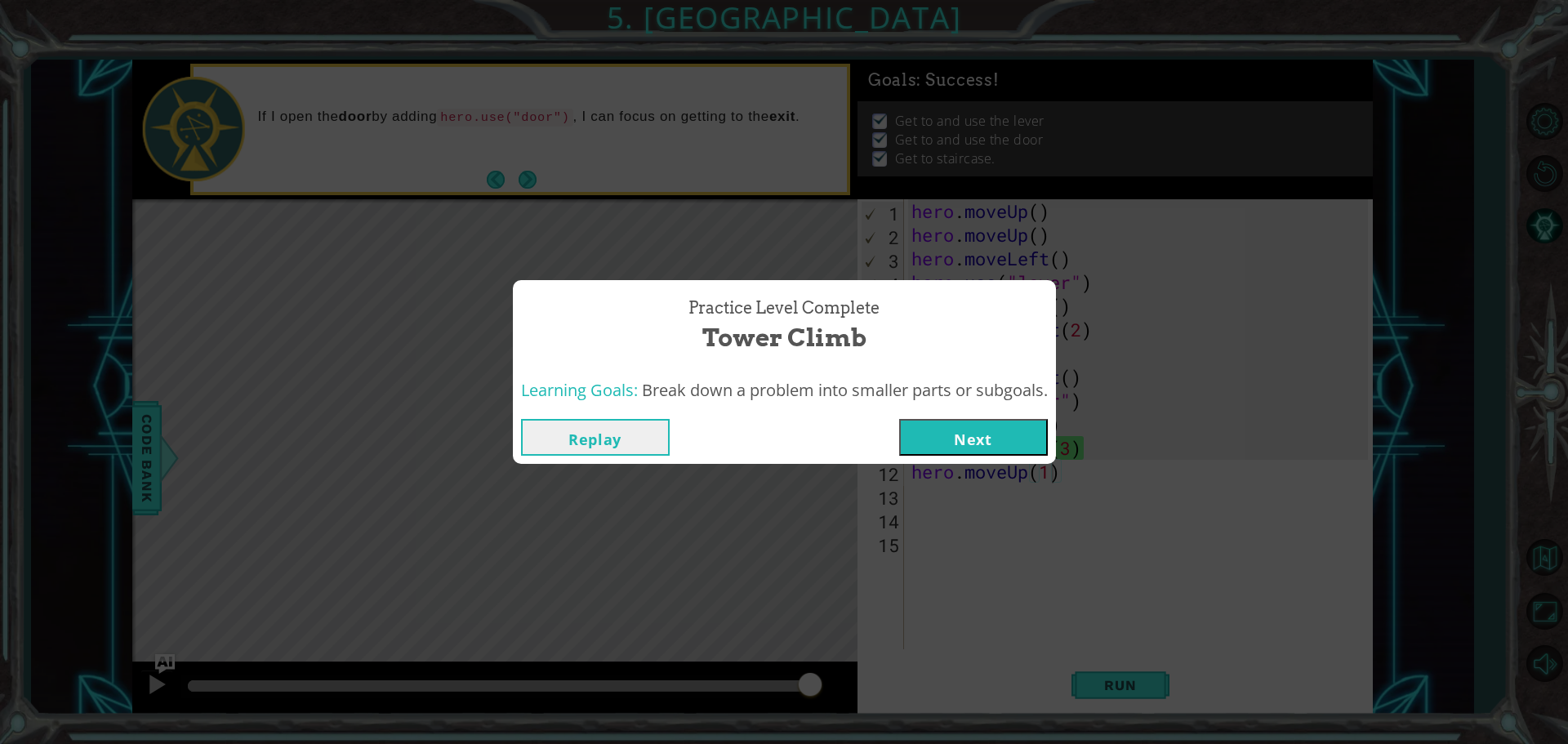
click at [979, 439] on button "Next" at bounding box center [974, 437] width 148 height 37
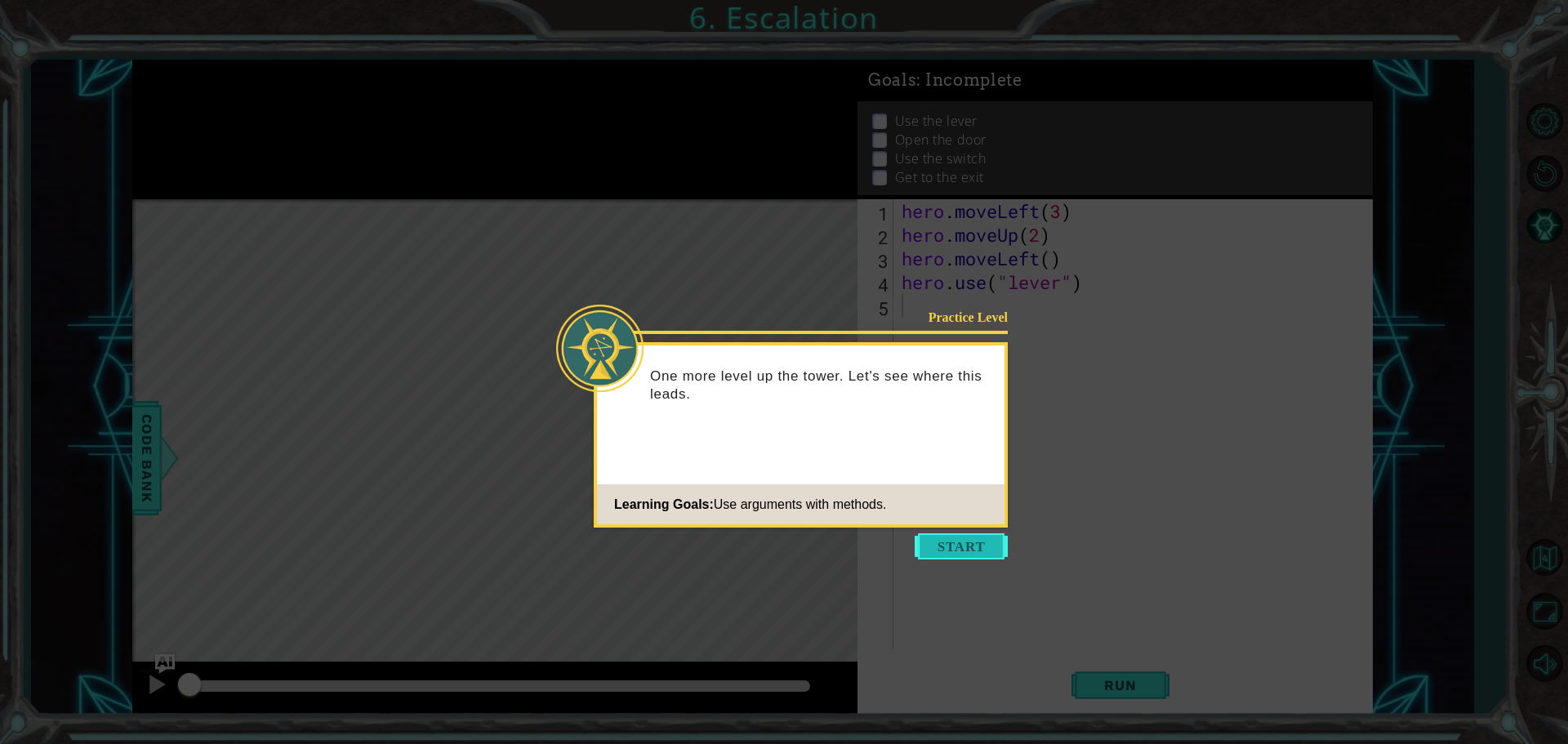
click at [974, 548] on button "Start" at bounding box center [961, 546] width 93 height 26
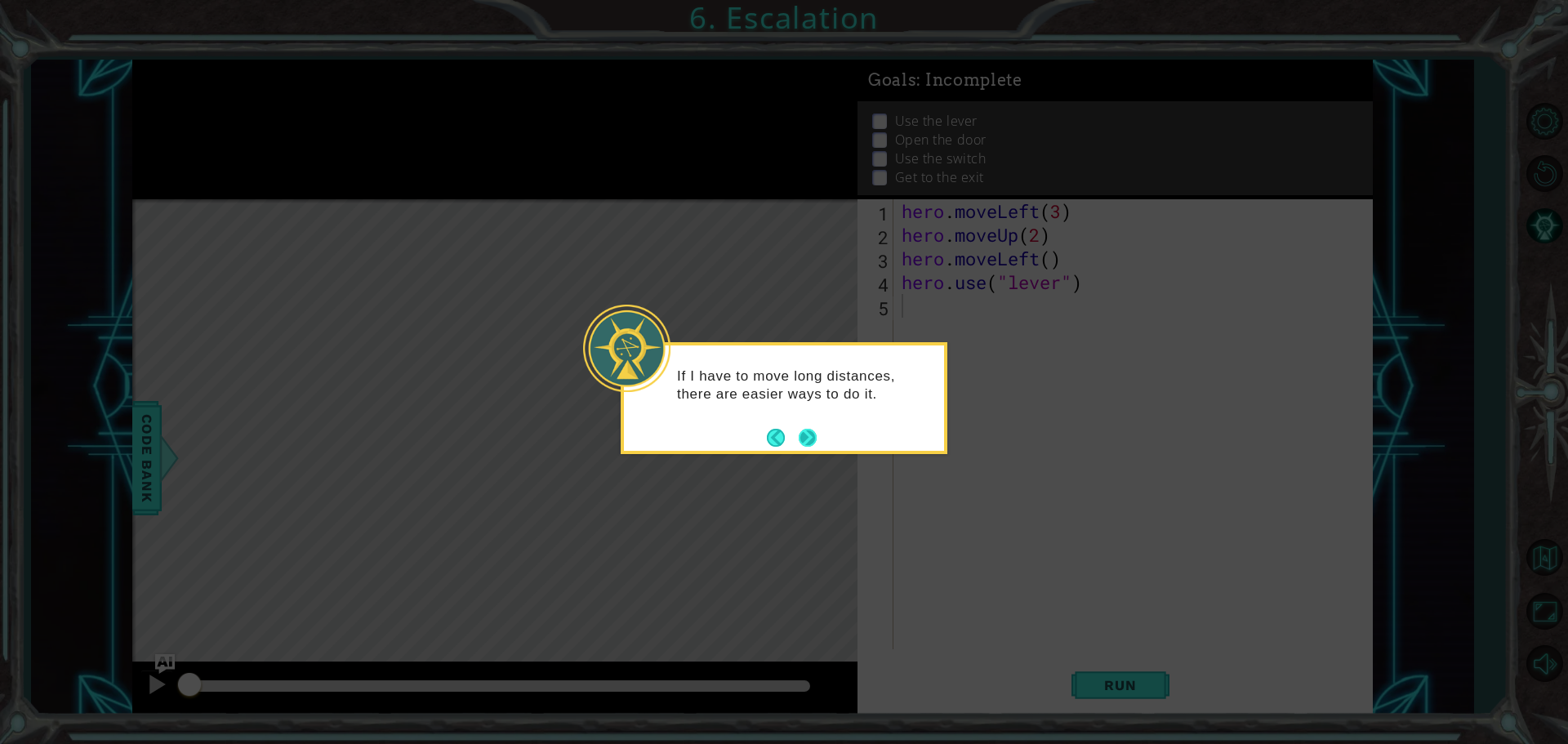
click at [810, 433] on button "Next" at bounding box center [808, 438] width 18 height 18
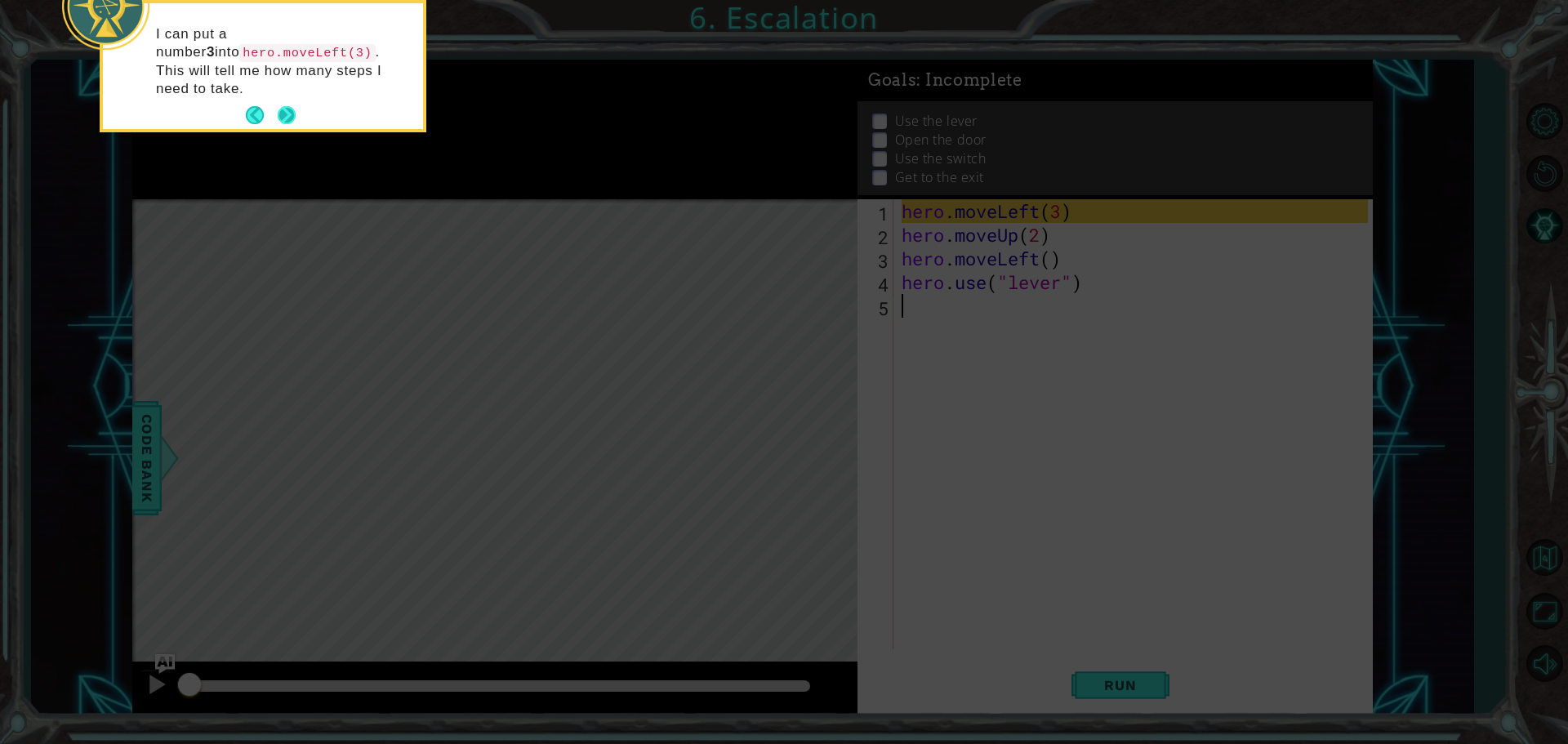
click at [280, 106] on button "Next" at bounding box center [287, 115] width 18 height 18
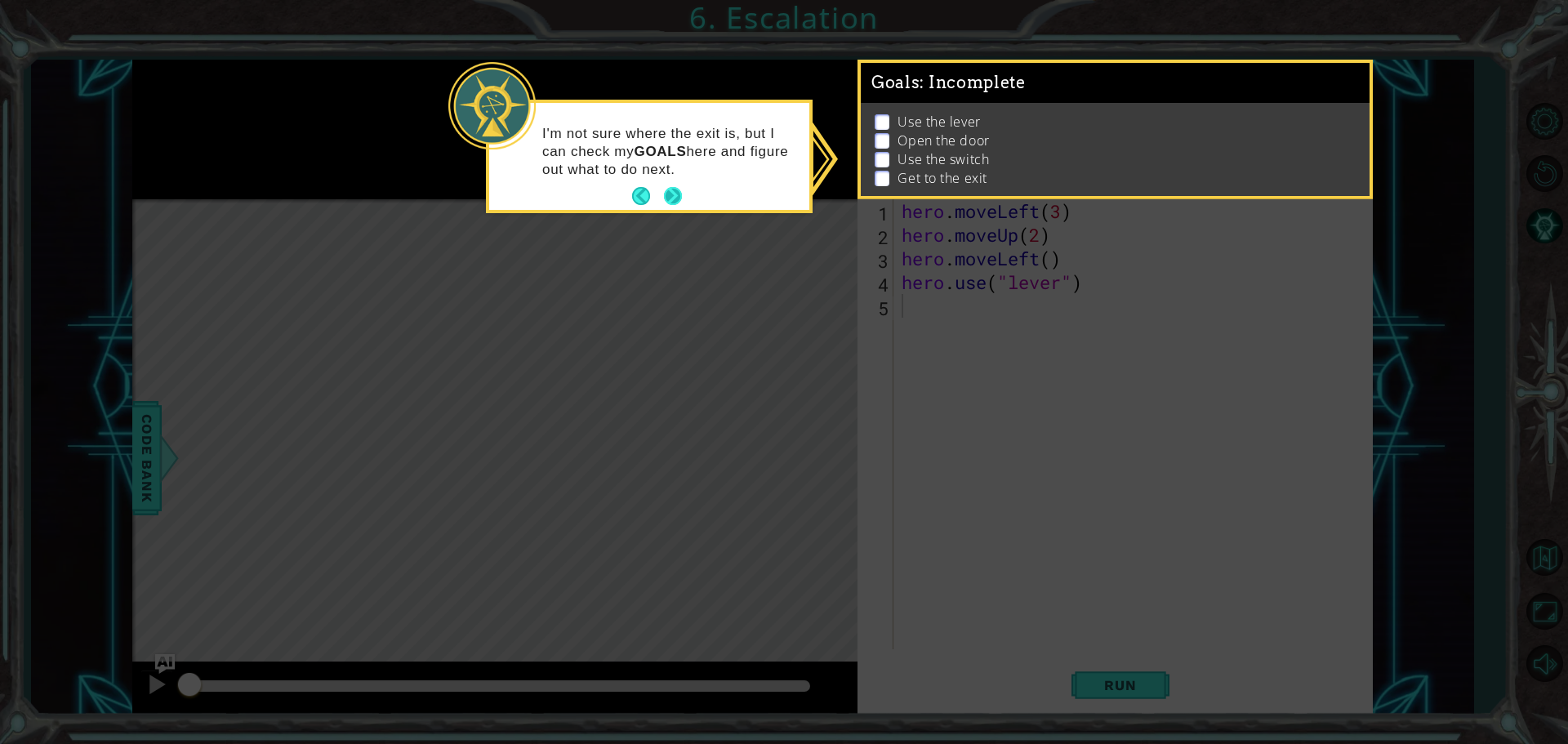
click at [672, 188] on button "Next" at bounding box center [673, 196] width 18 height 18
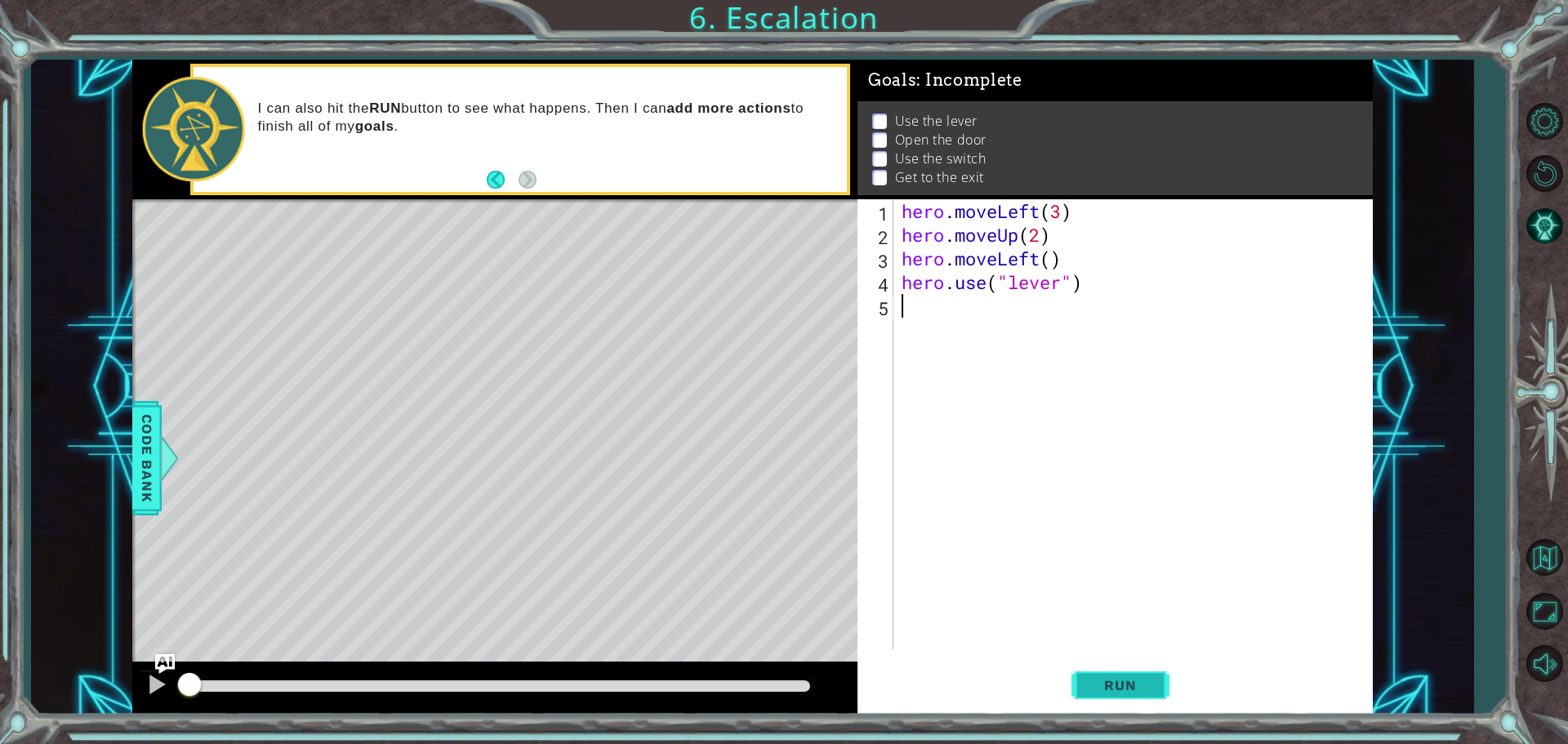
click at [1159, 682] on button "Run" at bounding box center [1120, 684] width 98 height 52
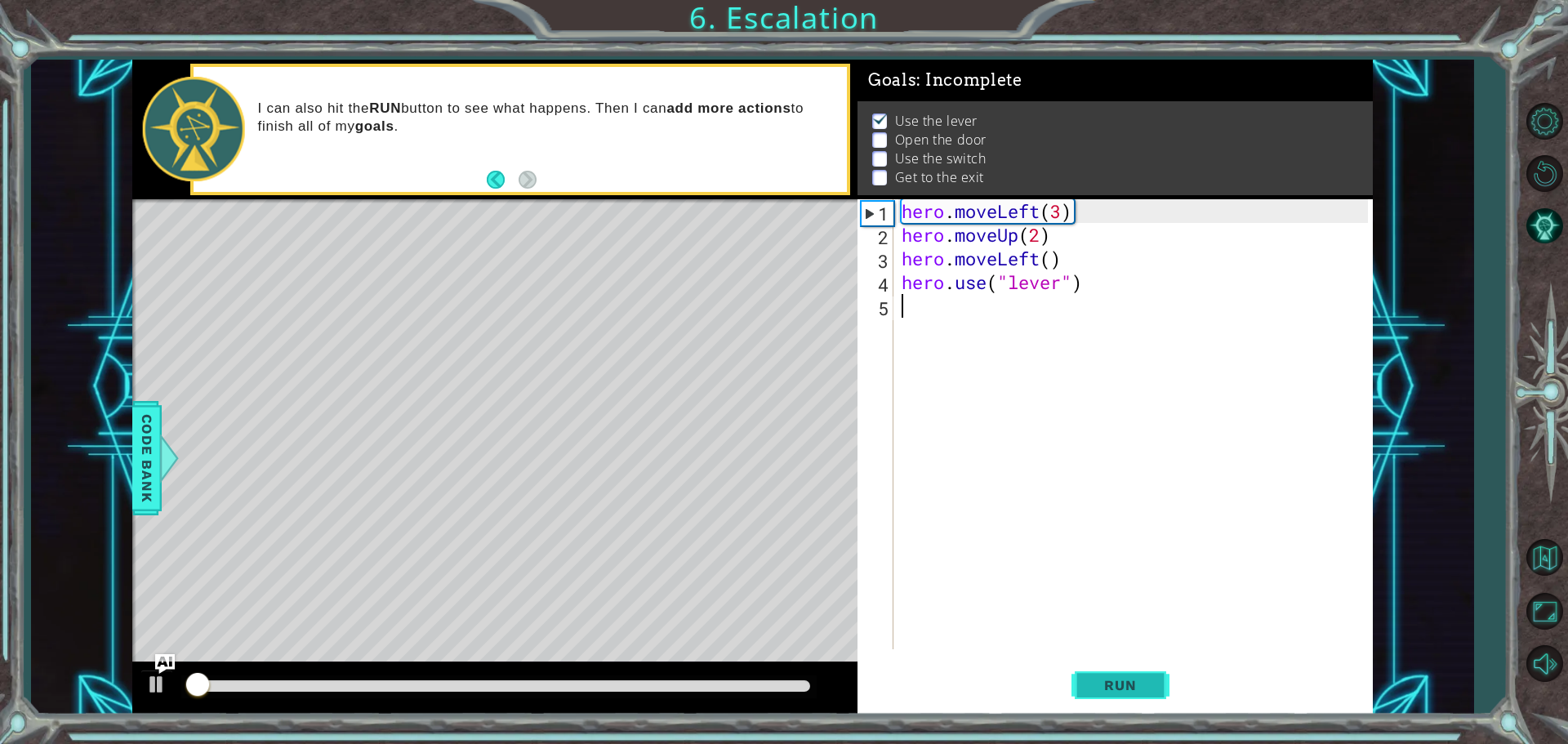
scroll to position [8, 0]
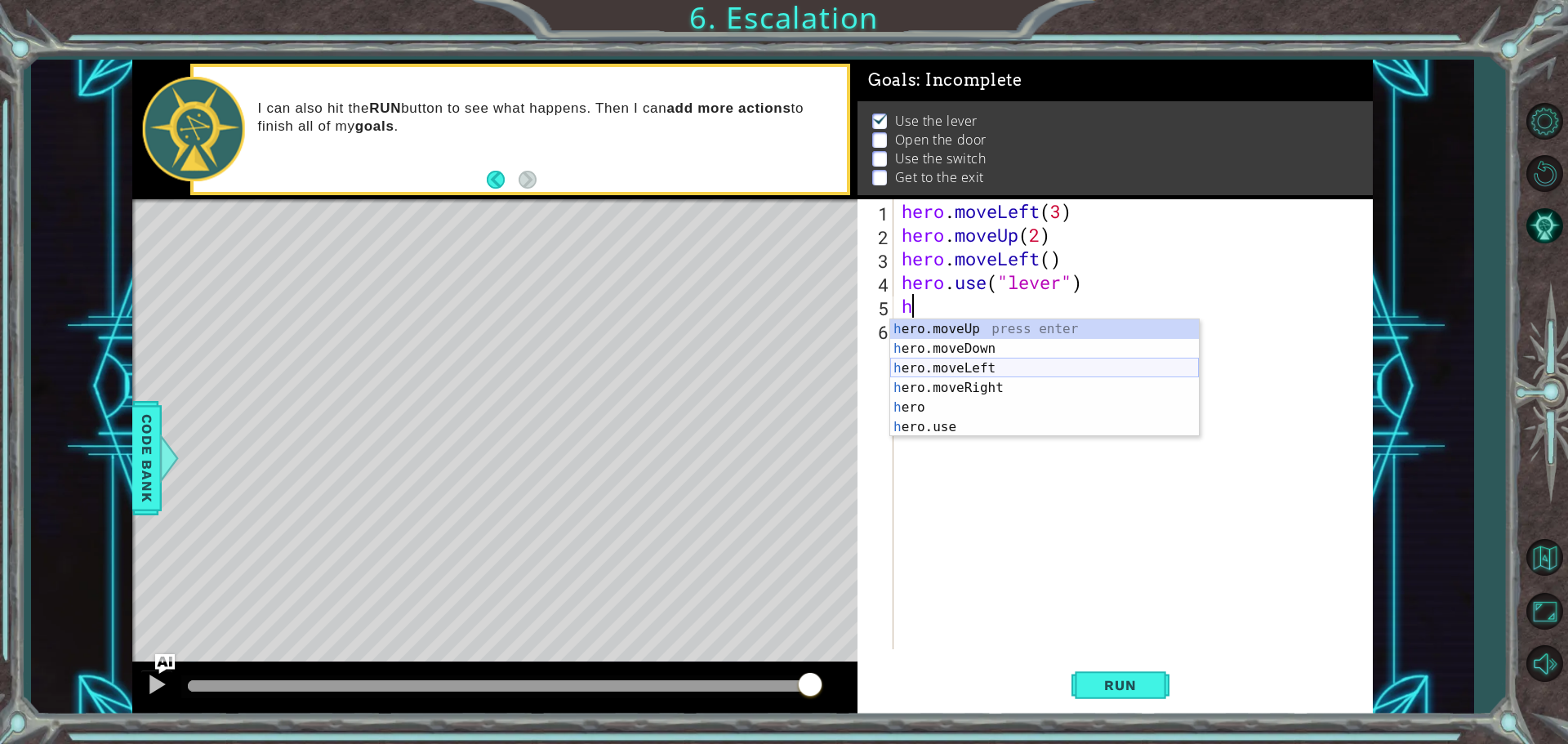
click at [992, 366] on div "h ero.moveUp press enter h ero.moveDown press enter h ero.moveLeft press enter …" at bounding box center [1044, 397] width 309 height 157
type textarea "hero.moveLeft(1)"
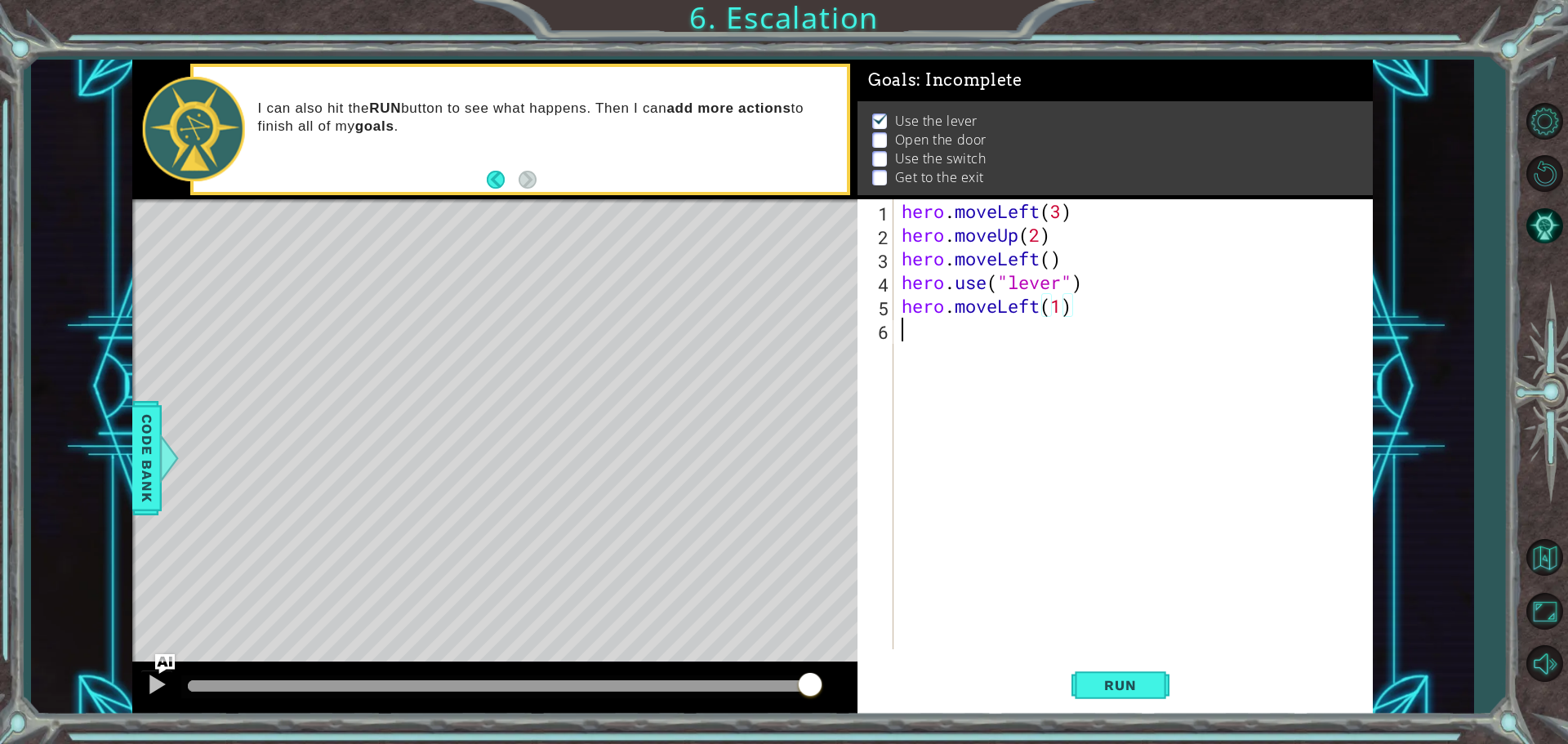
click at [929, 324] on div "hero . moveLeft ( 3 ) hero . moveUp ( 2 ) hero . moveLeft ( ) hero . use ( "lev…" at bounding box center [1137, 448] width 478 height 498
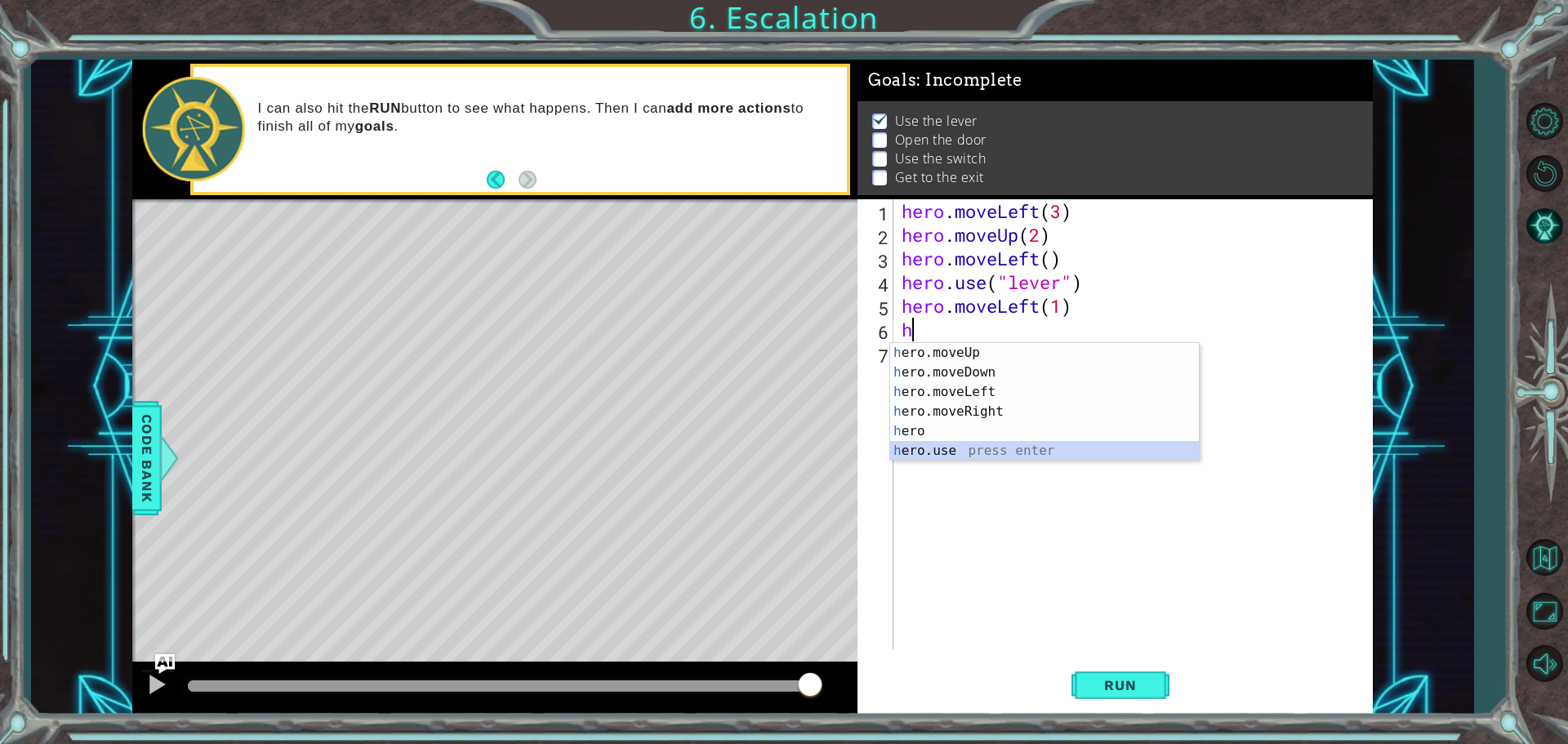
click at [934, 454] on div "h ero.moveUp press enter h ero.moveDown press enter h ero.moveLeft press enter …" at bounding box center [1044, 421] width 309 height 157
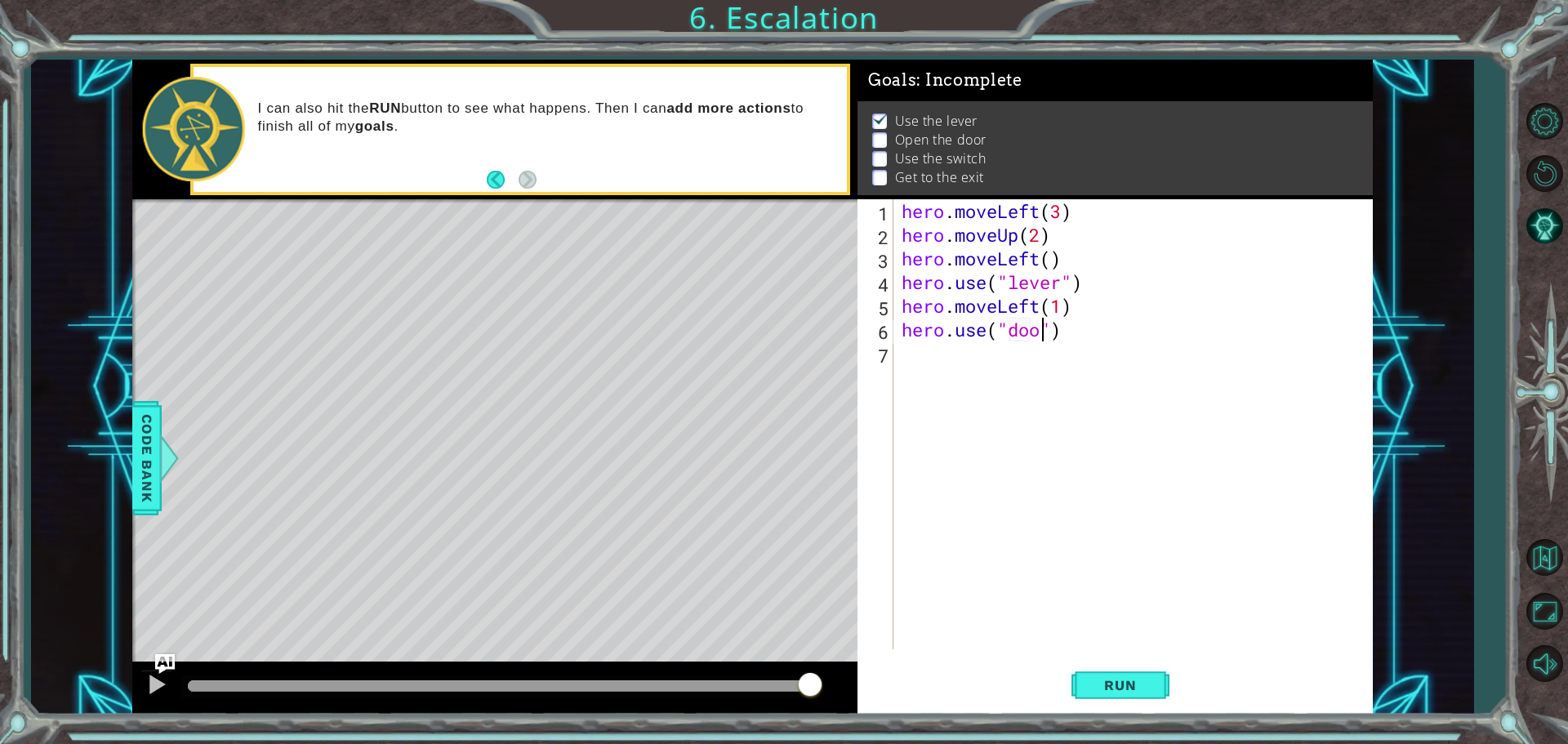
scroll to position [0, 6]
type textarea "hero.use("door")"
click at [1140, 692] on span "Run" at bounding box center [1119, 685] width 64 height 16
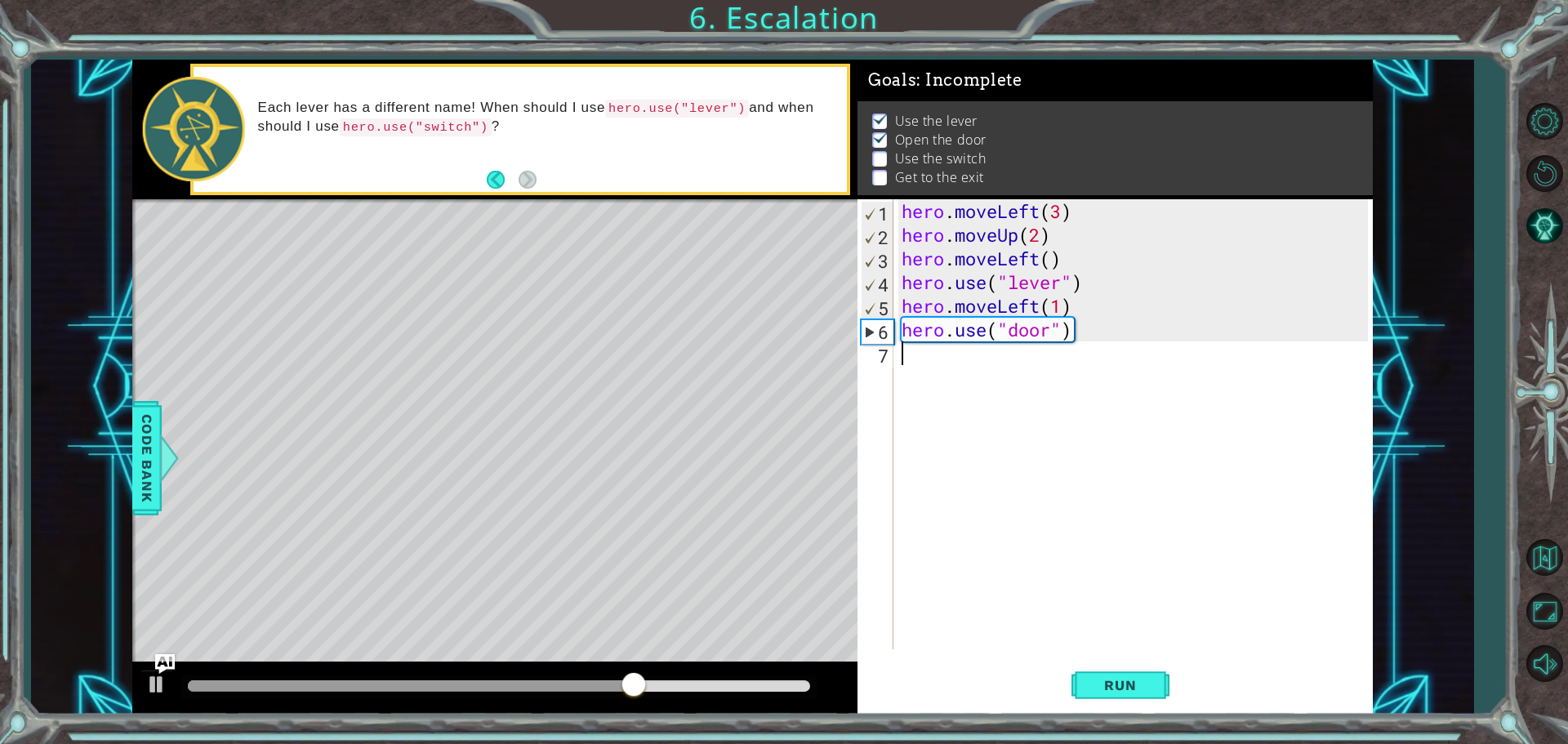
click at [993, 364] on div "hero . moveLeft ( 3 ) hero . moveUp ( 2 ) hero . moveLeft ( ) hero . use ( "lev…" at bounding box center [1137, 448] width 478 height 498
type textarea "hero.moveUp(2)"
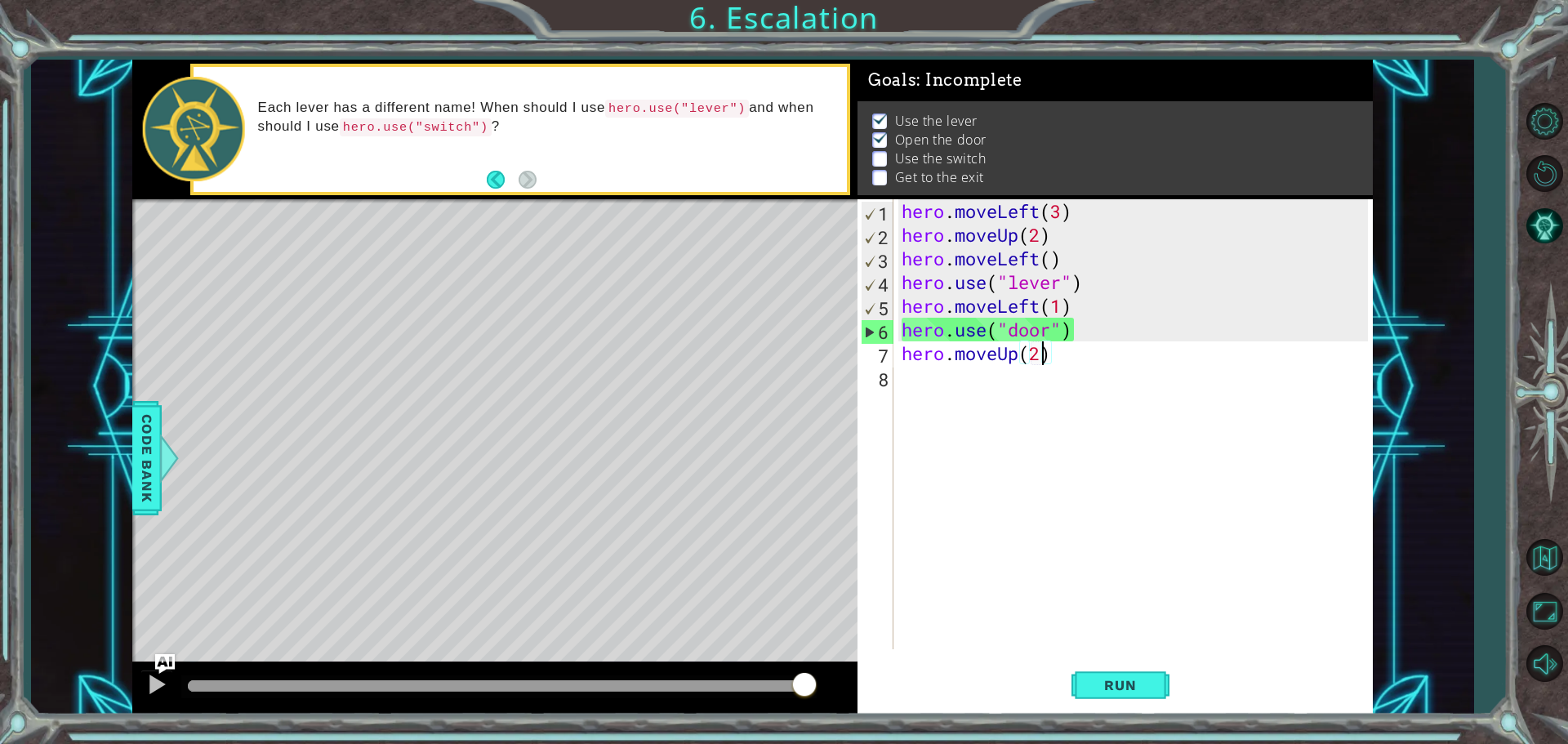
click at [943, 377] on div "hero . moveLeft ( 3 ) hero . moveUp ( 2 ) hero . moveLeft ( ) hero . use ( "lev…" at bounding box center [1137, 448] width 478 height 498
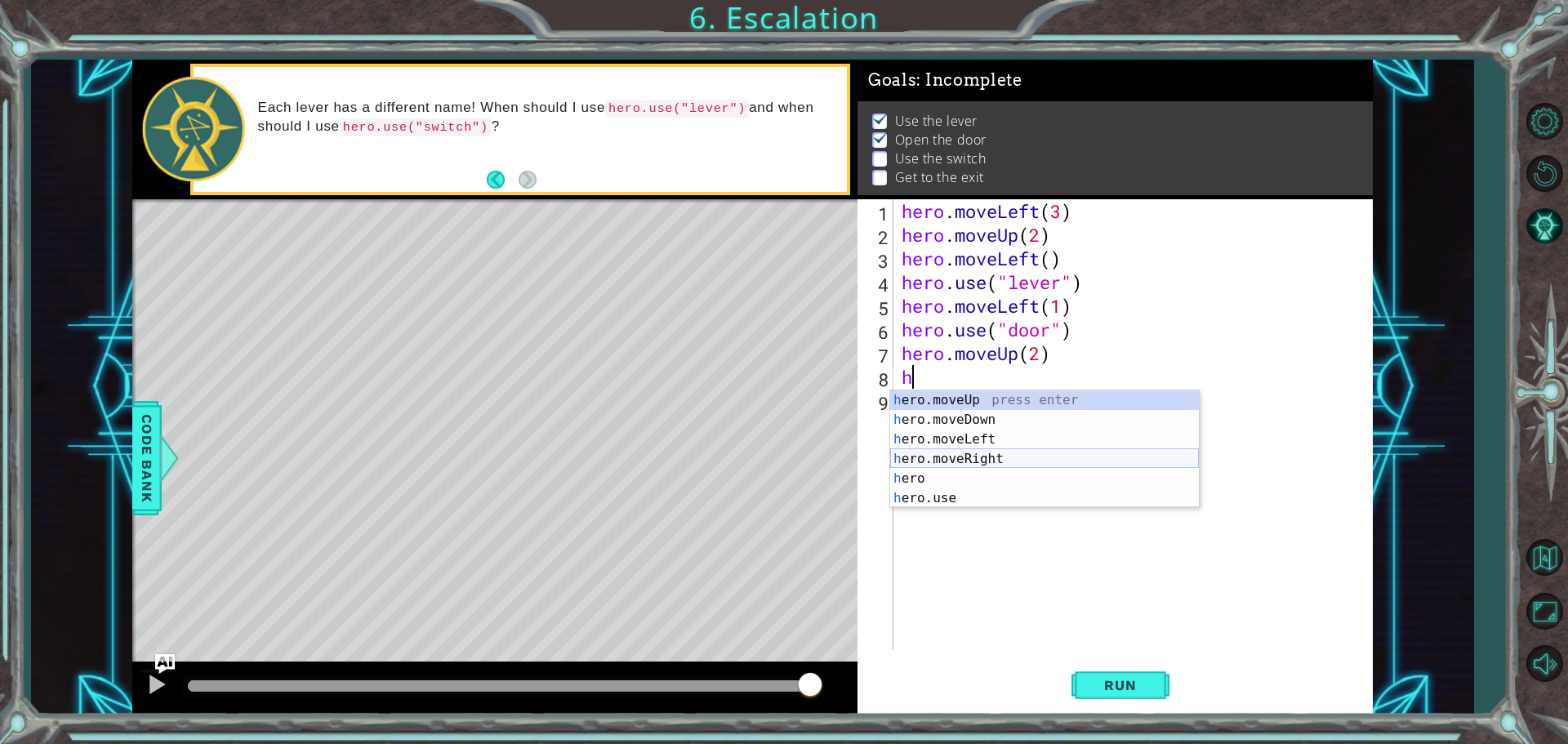
click at [984, 462] on div "h ero.moveUp press enter h ero.moveDown press enter h ero.moveLeft press enter …" at bounding box center [1044, 468] width 309 height 157
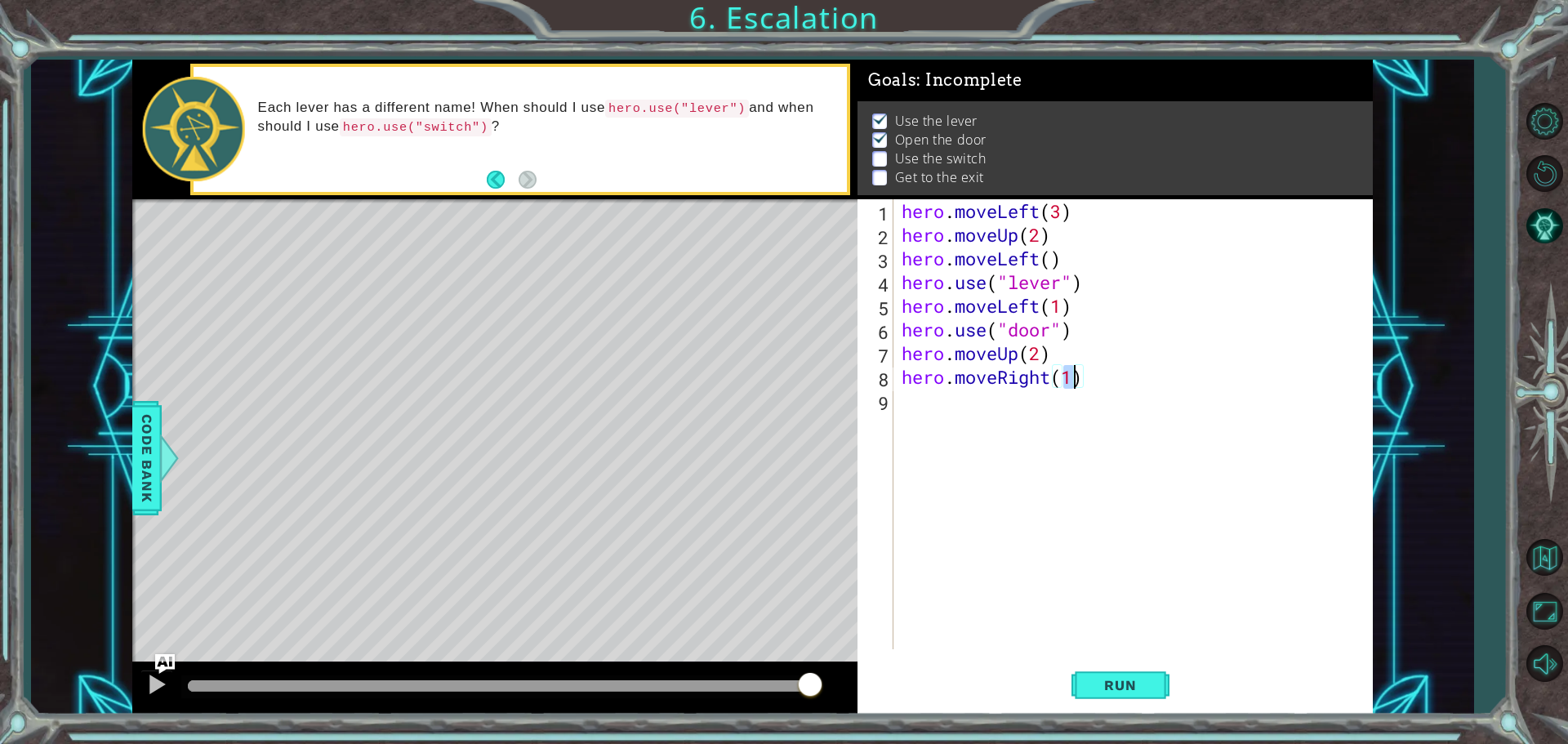
type textarea "hero.moveRight(2)"
click at [927, 411] on div "hero . moveLeft ( 3 ) hero . moveUp ( 2 ) hero . moveLeft ( ) hero . use ( "lev…" at bounding box center [1137, 448] width 478 height 498
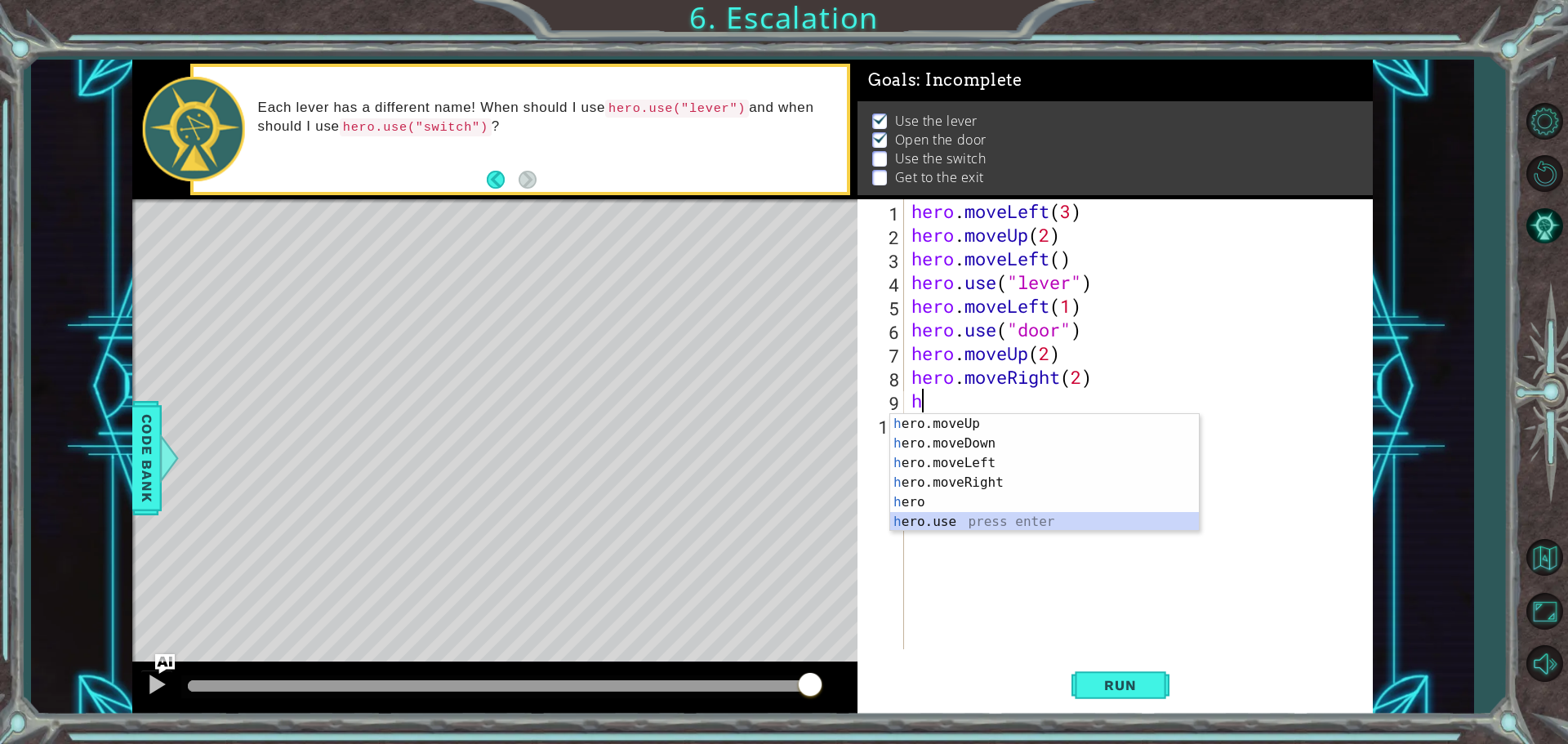
click at [960, 520] on div "h ero.moveUp press enter h ero.moveDown press enter h ero.moveLeft press enter …" at bounding box center [1044, 492] width 309 height 157
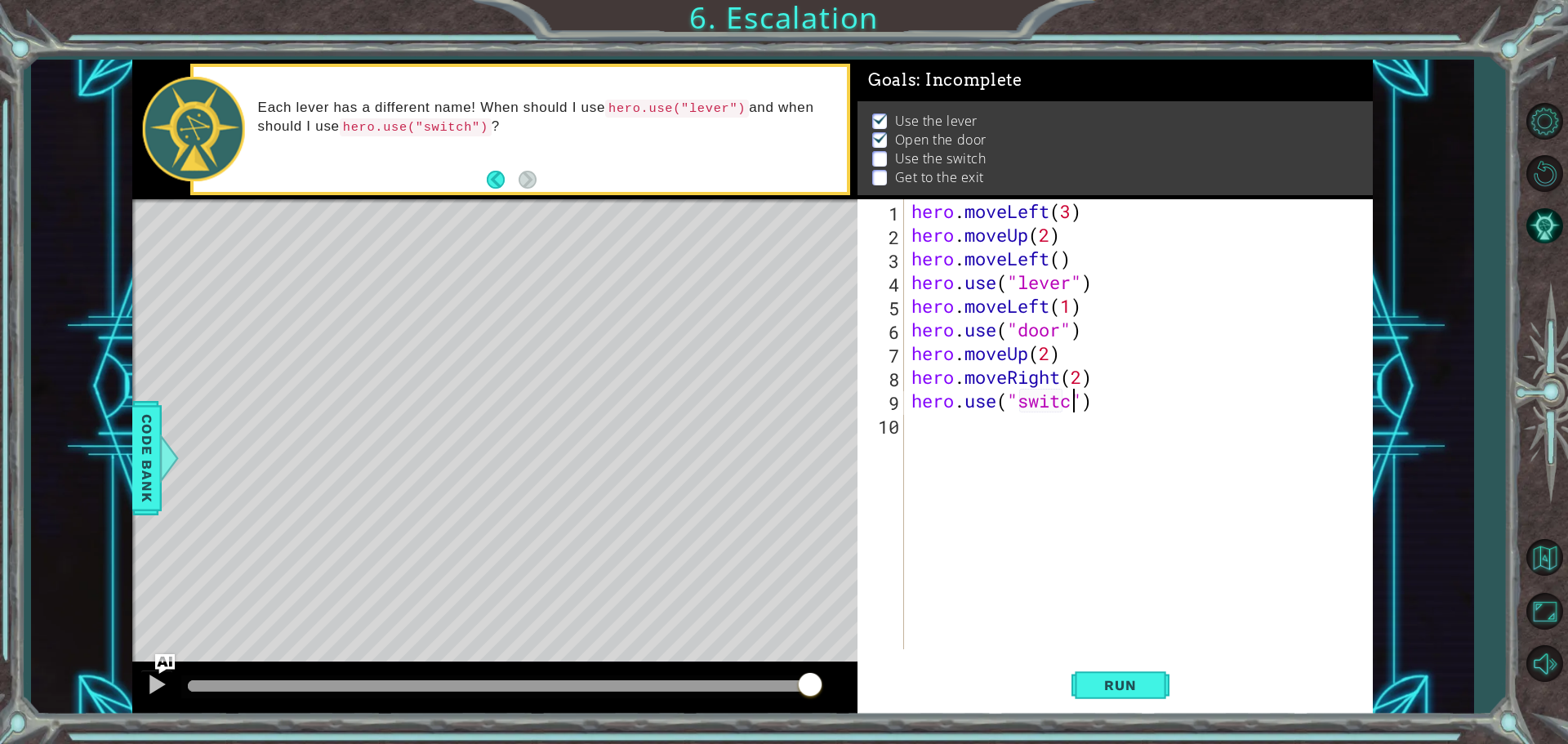
scroll to position [0, 7]
type textarea "hero.use("switch")"
click at [1133, 677] on span "Run" at bounding box center [1119, 685] width 64 height 16
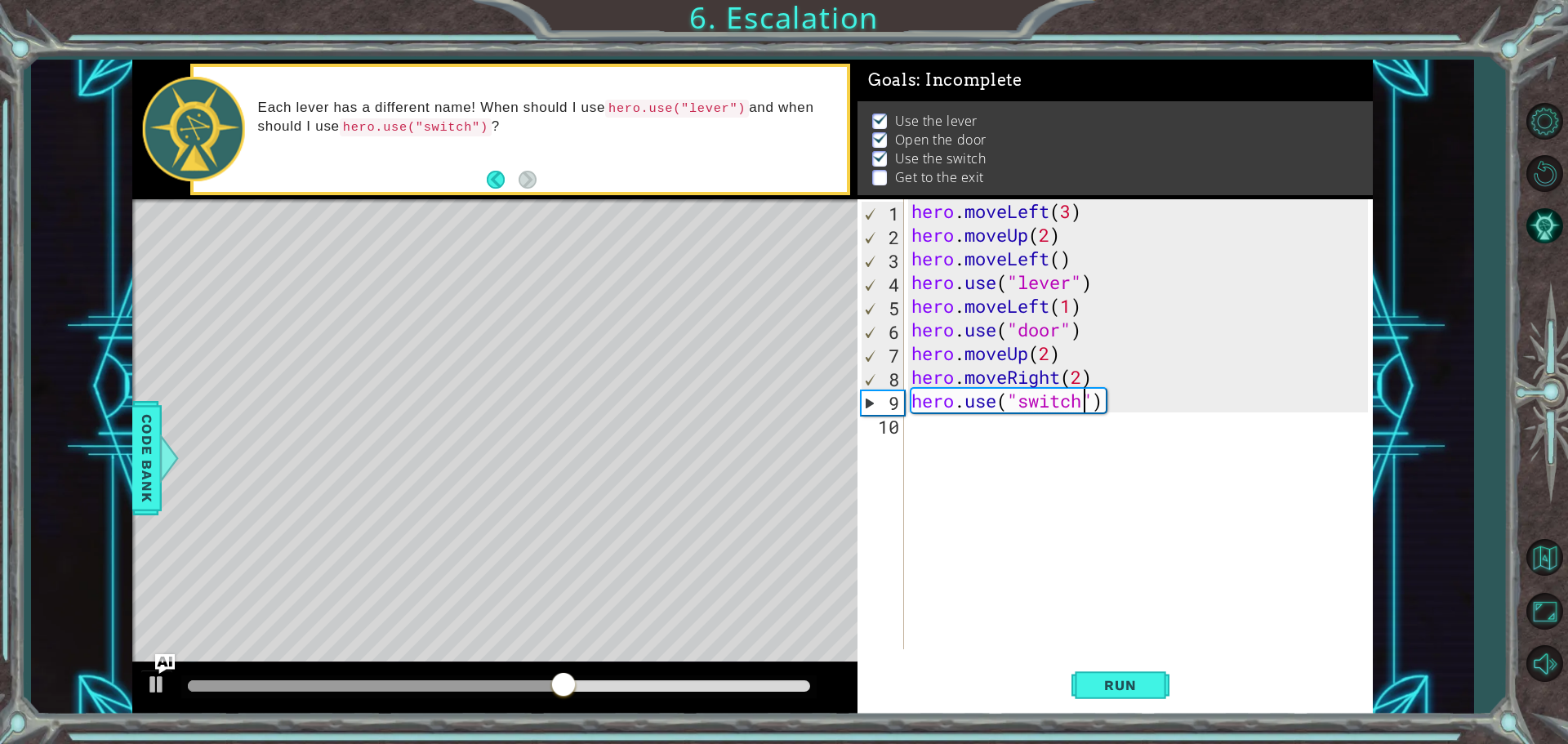
click at [929, 434] on div "hero . moveLeft ( 3 ) hero . moveUp ( 2 ) hero . moveLeft ( ) hero . use ( "lev…" at bounding box center [1142, 448] width 468 height 498
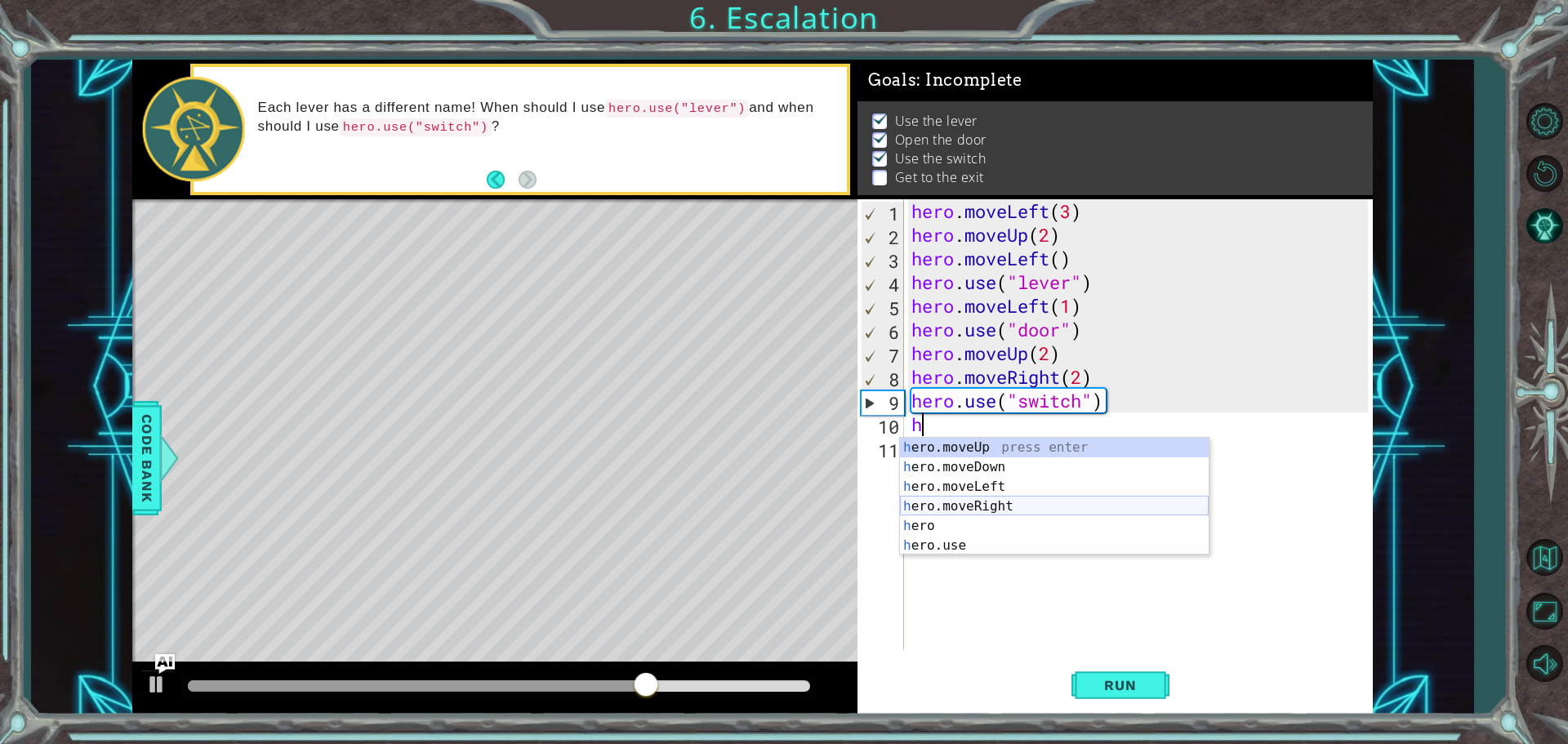
click at [984, 512] on div "h ero.moveUp press enter h ero.moveDown press enter h ero.moveLeft press enter …" at bounding box center [1054, 516] width 309 height 157
type textarea "hero.moveRight(1)"
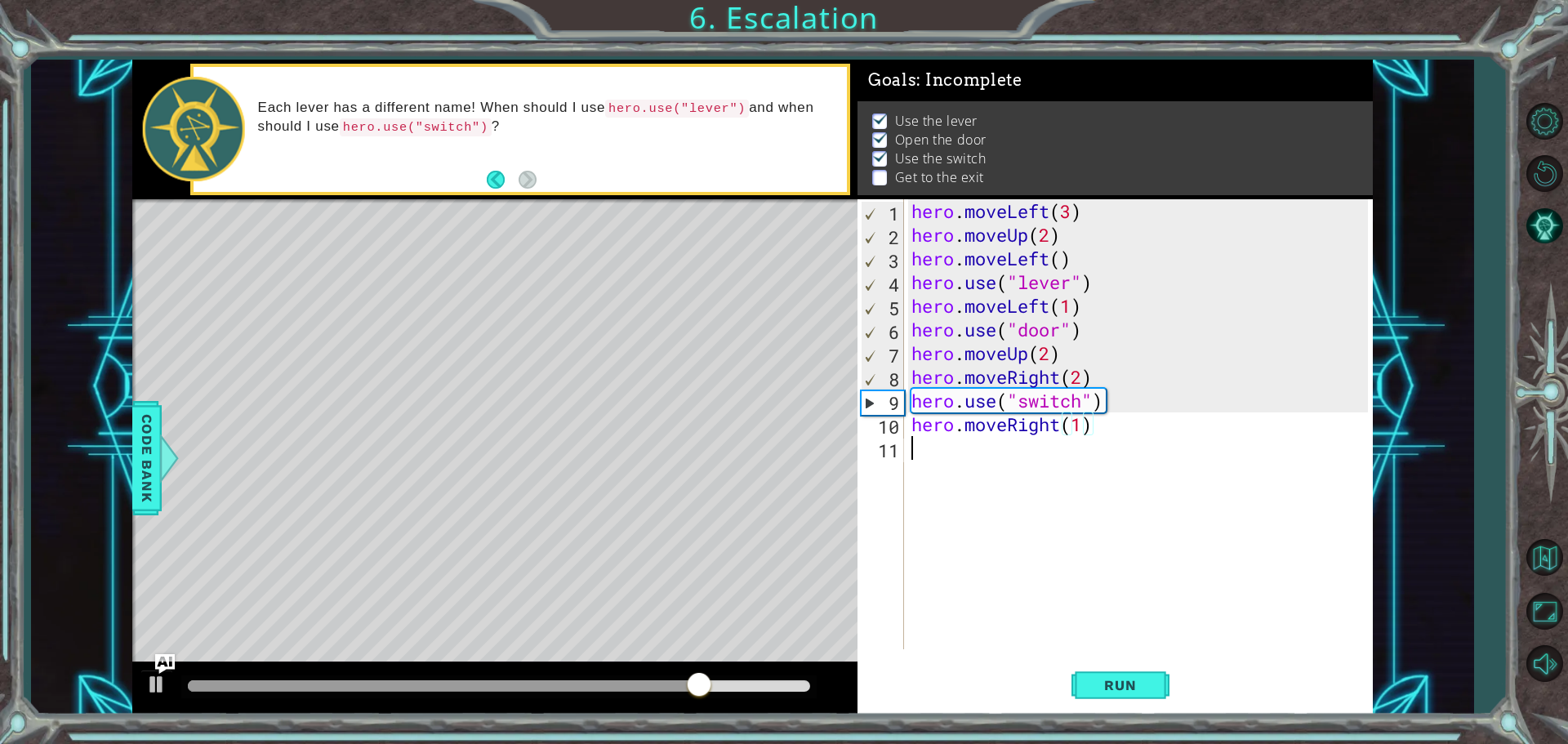
click at [967, 447] on div "hero . moveLeft ( 3 ) hero . moveUp ( 2 ) hero . moveLeft ( ) hero . use ( "lev…" at bounding box center [1142, 448] width 468 height 498
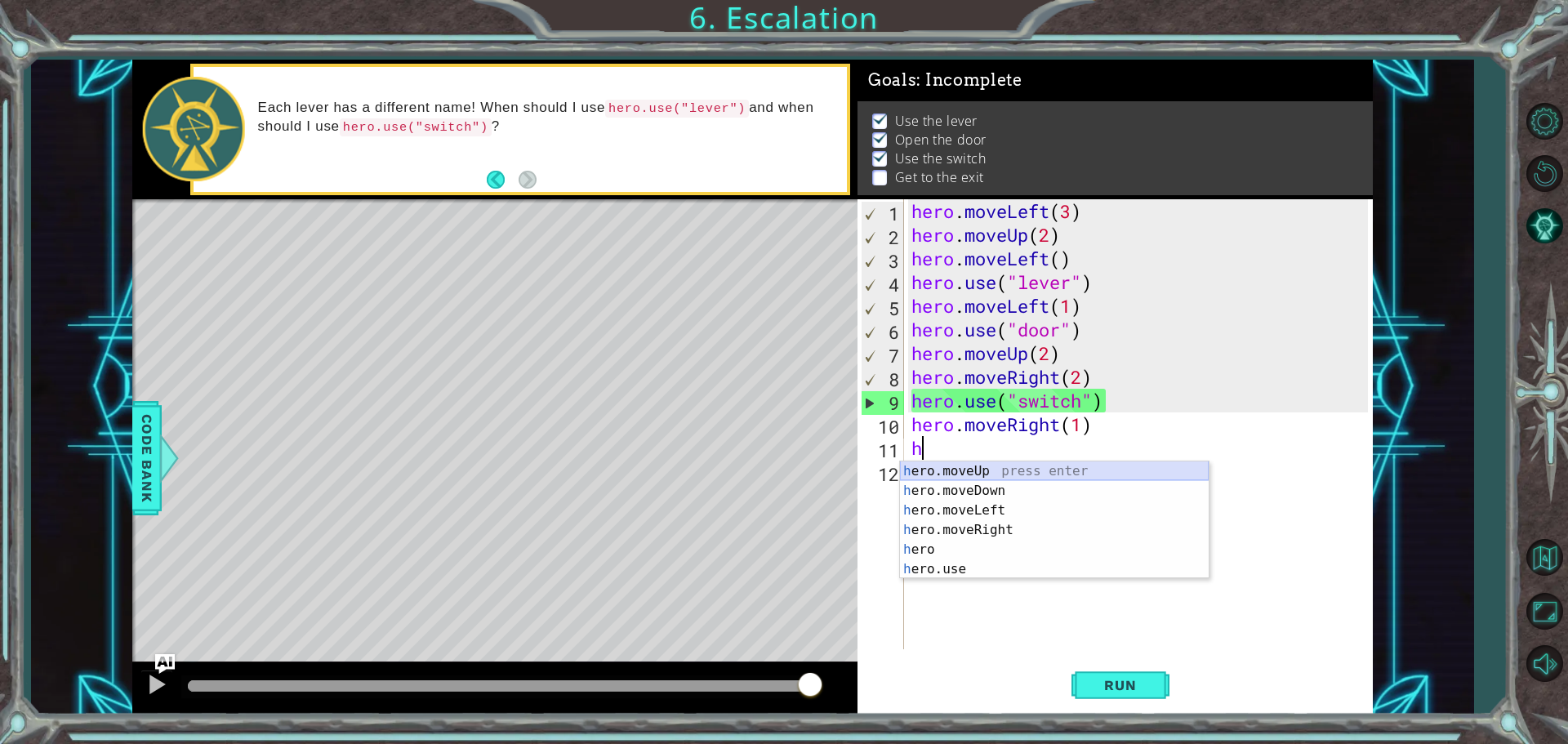
click at [982, 476] on div "h ero.moveUp press enter h ero.moveDown press enter h ero.moveLeft press enter …" at bounding box center [1054, 539] width 309 height 157
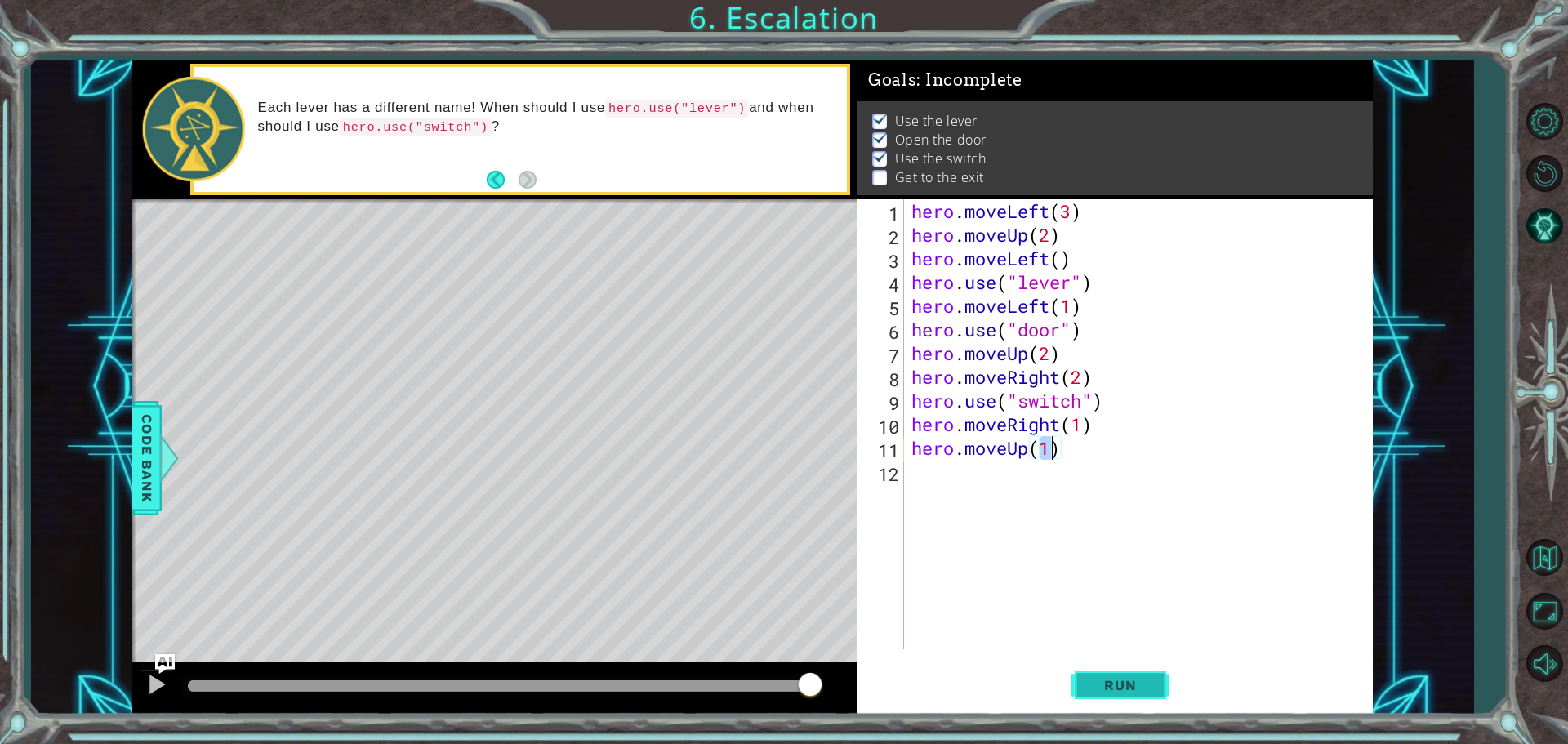
type textarea "hero.moveUp(1)"
click at [1126, 694] on button "Run" at bounding box center [1120, 684] width 98 height 52
